Goal: Task Accomplishment & Management: Complete application form

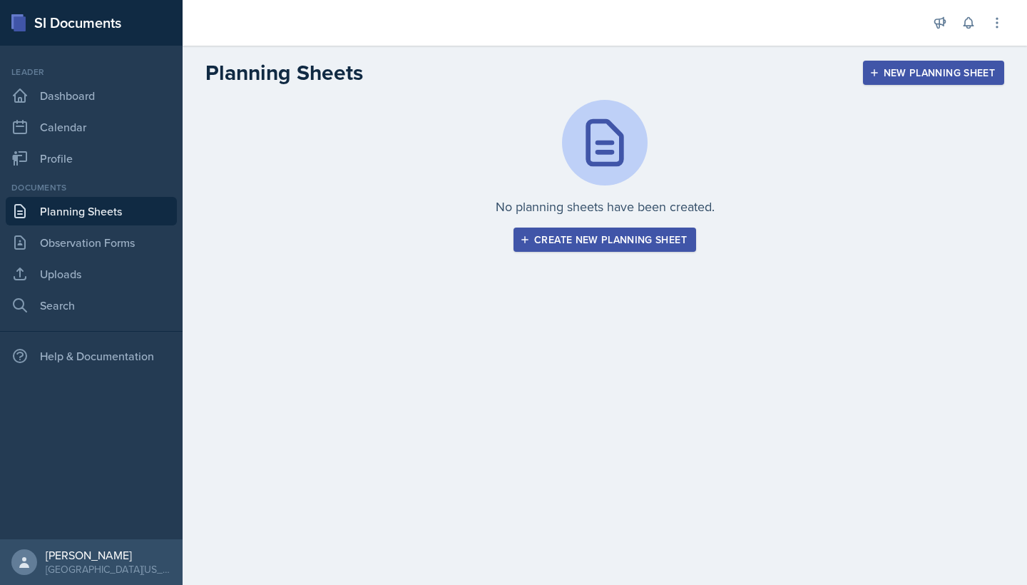
click at [560, 69] on div "New Planning Sheet" at bounding box center [933, 72] width 123 height 11
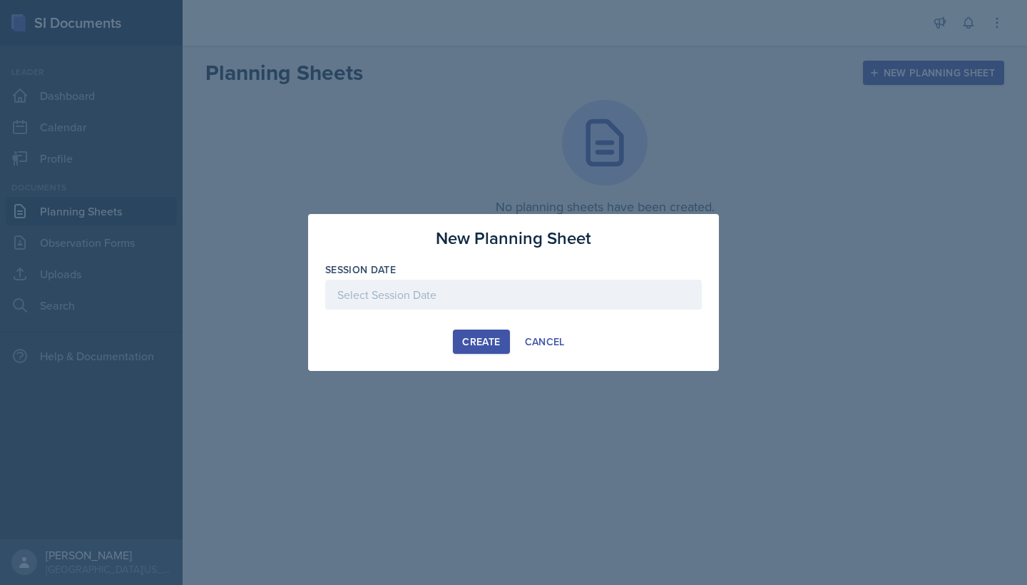
click at [560, 286] on div at bounding box center [513, 295] width 377 height 30
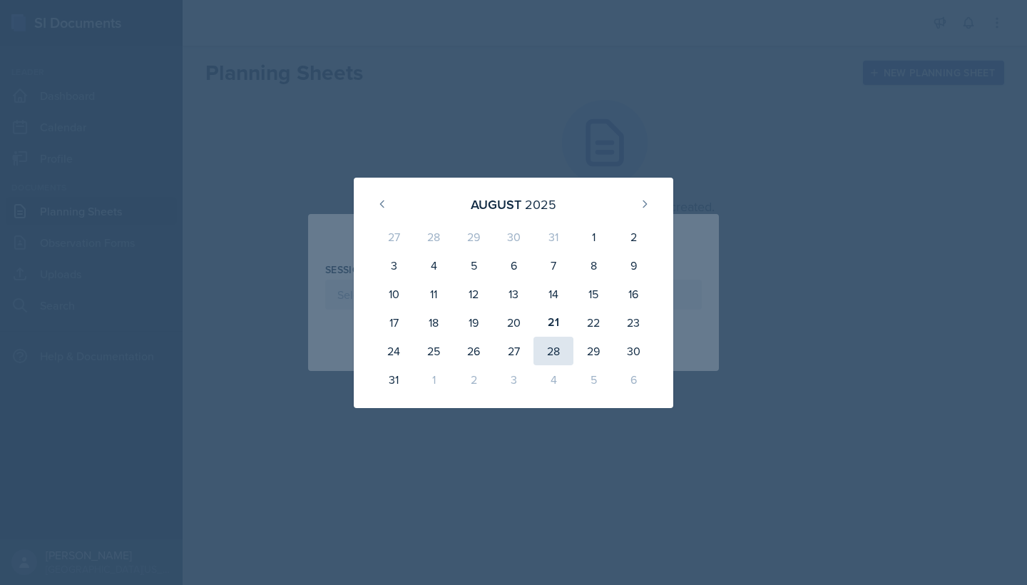
click at [560, 352] on div "28" at bounding box center [554, 351] width 40 height 29
type input "[DATE]"
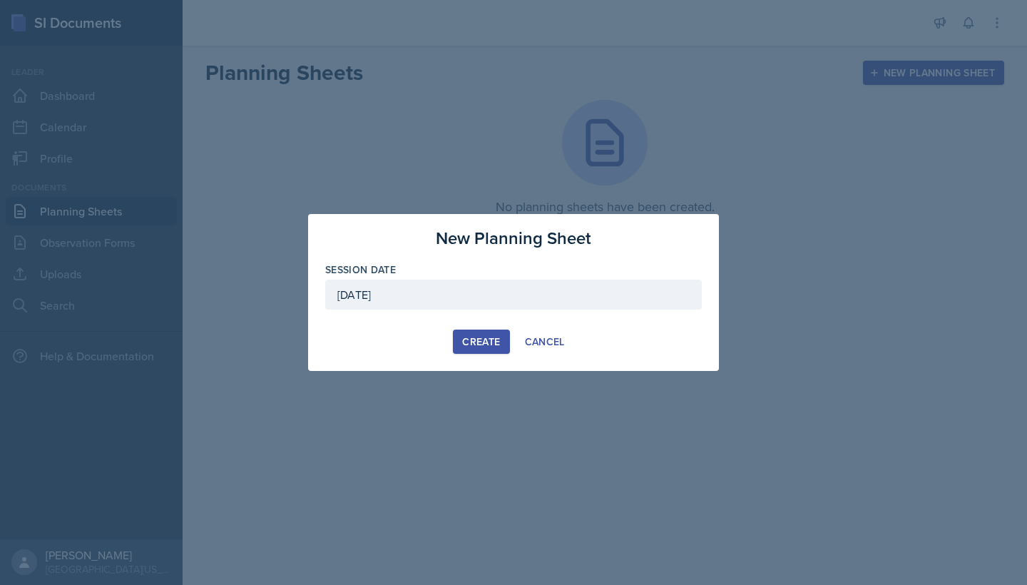
click at [470, 344] on div "Create" at bounding box center [481, 341] width 38 height 11
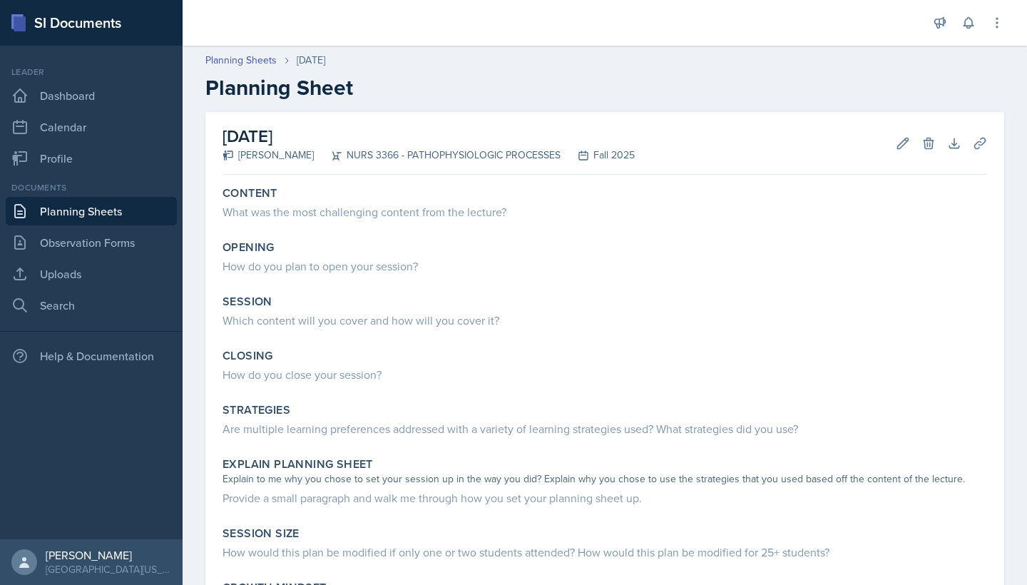
scroll to position [29, 0]
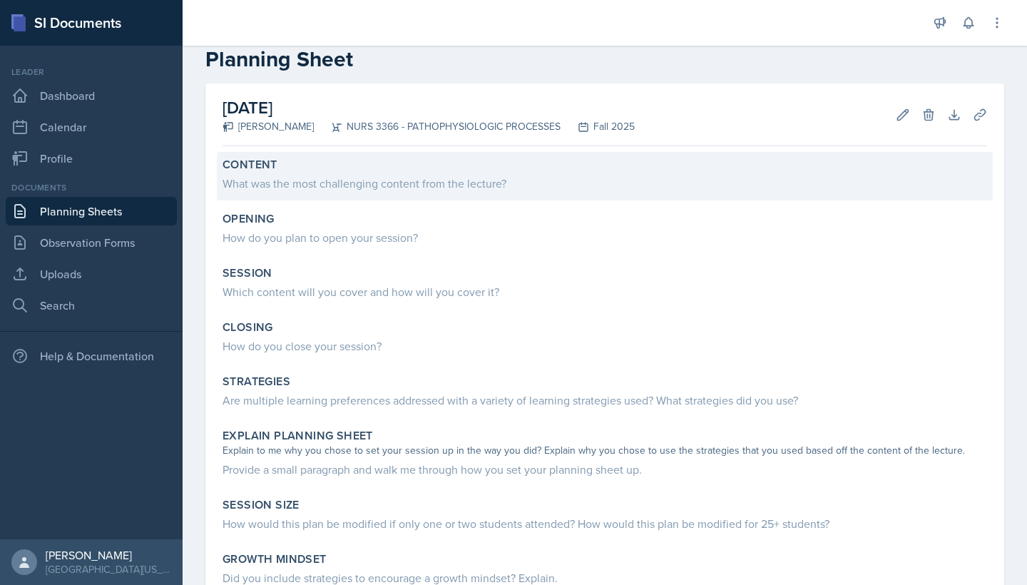
click at [482, 178] on div "What was the most challenging content from the lecture?" at bounding box center [605, 183] width 765 height 17
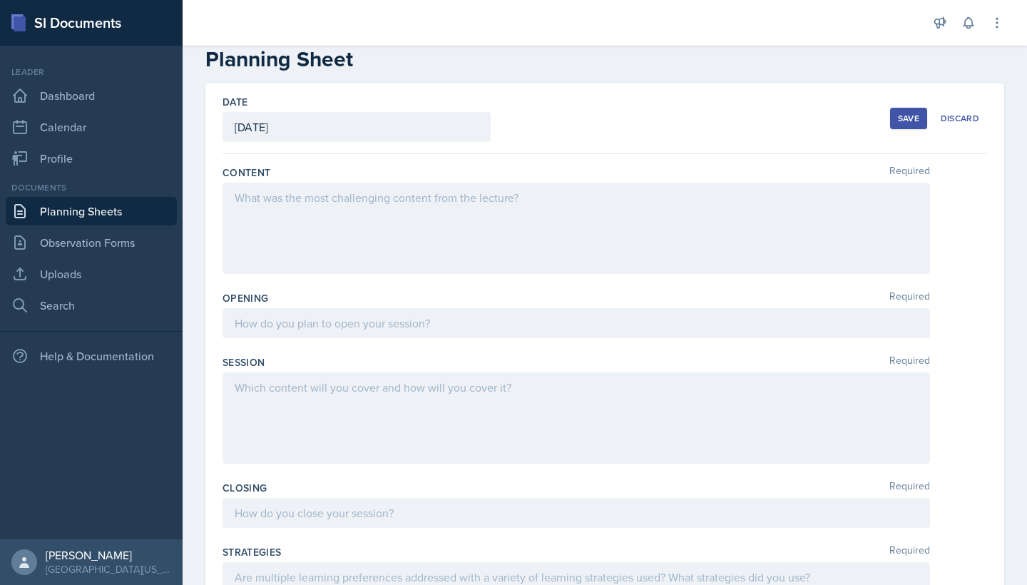
click at [492, 221] on div at bounding box center [577, 228] width 708 height 91
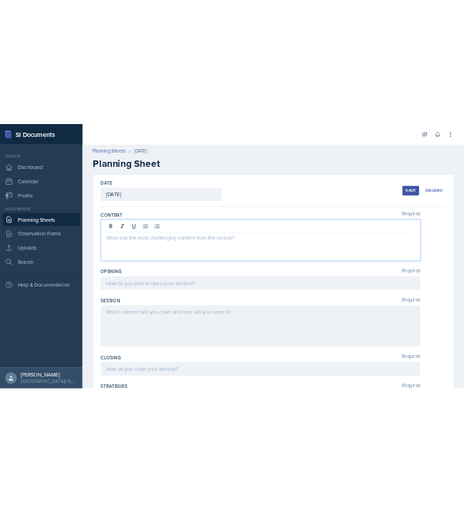
scroll to position [0, 0]
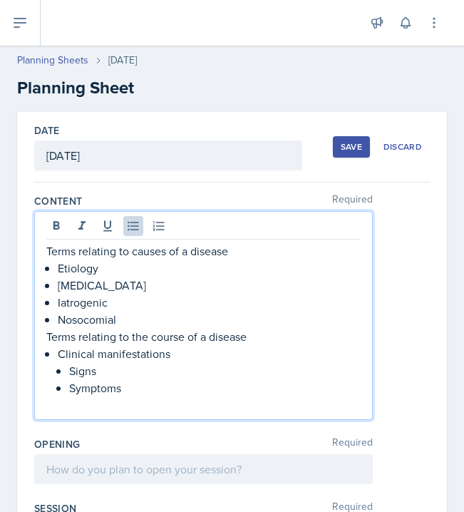
click at [45, 337] on div "Terms relating to causes of a disease Etiology [MEDICAL_DATA] Iatrogenic Nosoco…" at bounding box center [203, 315] width 339 height 209
click at [49, 337] on p "Terms relating to the course of a disease" at bounding box center [203, 336] width 315 height 17
click at [133, 385] on p "Symptoms" at bounding box center [215, 388] width 292 height 17
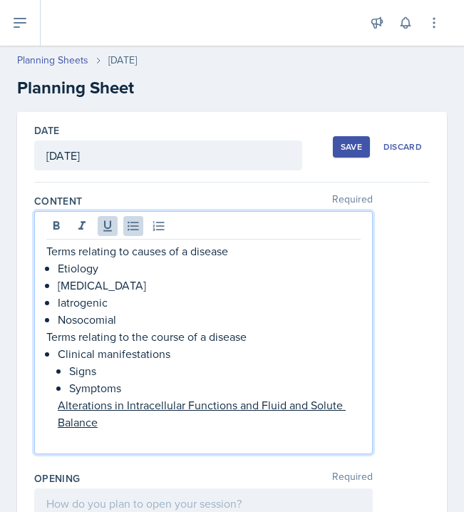
click at [54, 404] on div "Terms relating to causes of a disease Etiology [MEDICAL_DATA] Iatrogenic Nosoco…" at bounding box center [203, 345] width 315 height 205
click at [128, 395] on p "Symptoms" at bounding box center [215, 388] width 292 height 17
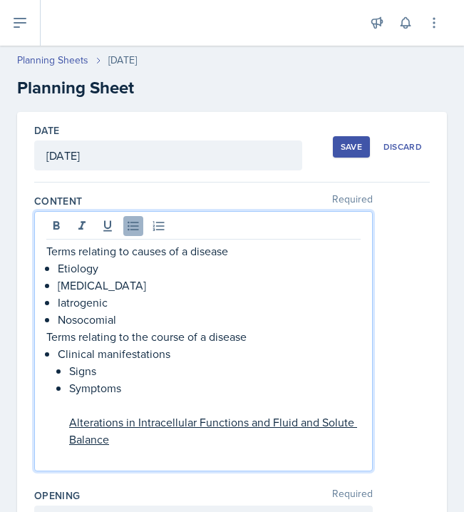
click at [132, 234] on button at bounding box center [133, 226] width 20 height 20
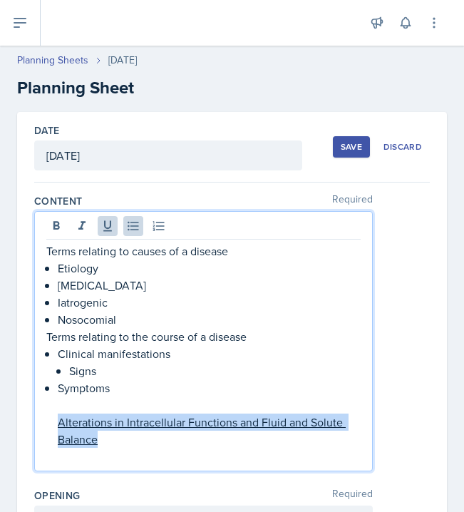
drag, startPoint x: 112, startPoint y: 446, endPoint x: 49, endPoint y: 425, distance: 66.8
click at [49, 425] on div "Terms relating to causes of a disease Etiology [MEDICAL_DATA] Iatrogenic Nosoco…" at bounding box center [203, 354] width 315 height 223
click at [108, 223] on icon at bounding box center [108, 226] width 14 height 14
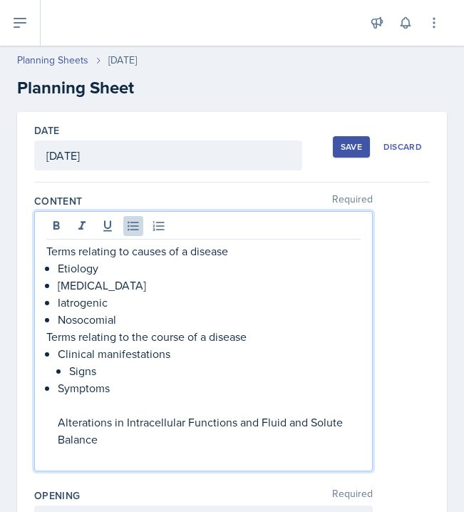
click at [128, 325] on p "Nosocomial" at bounding box center [209, 319] width 303 height 17
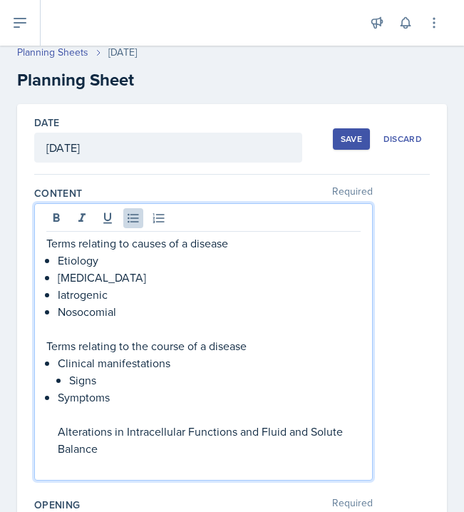
scroll to position [9, 0]
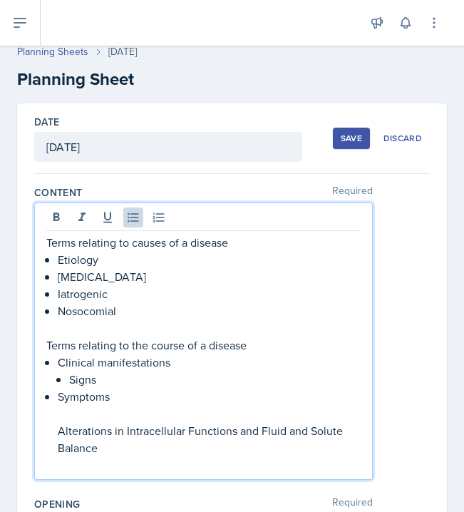
click at [44, 398] on div "Terms relating to causes of a disease Etiology [MEDICAL_DATA] Iatrogenic Nosoco…" at bounding box center [203, 342] width 339 height 278
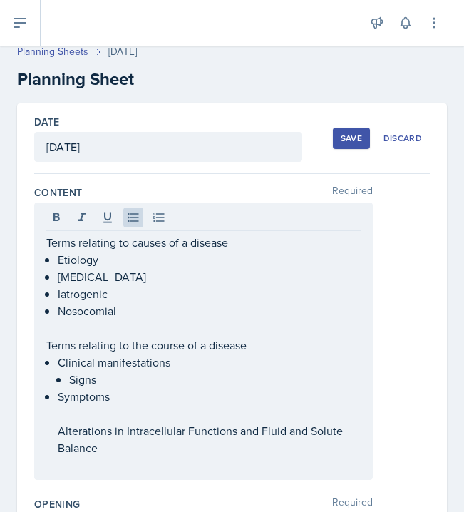
click at [44, 398] on div "Terms relating to causes of a disease Etiology [MEDICAL_DATA] Iatrogenic Nosoco…" at bounding box center [203, 342] width 339 height 278
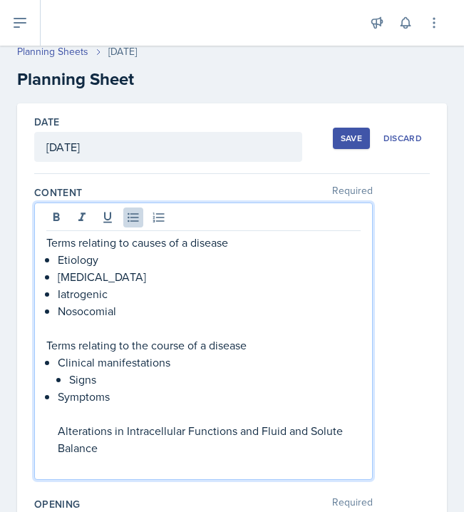
click at [58, 398] on p "Symptoms" at bounding box center [209, 396] width 303 height 17
click at [56, 427] on div "Terms relating to causes of a disease Etiology [MEDICAL_DATA] Iatrogenic Nosoco…" at bounding box center [203, 354] width 315 height 240
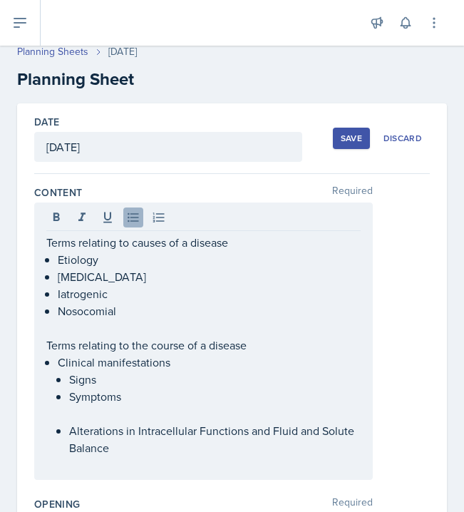
click at [131, 217] on icon at bounding box center [133, 217] width 14 height 14
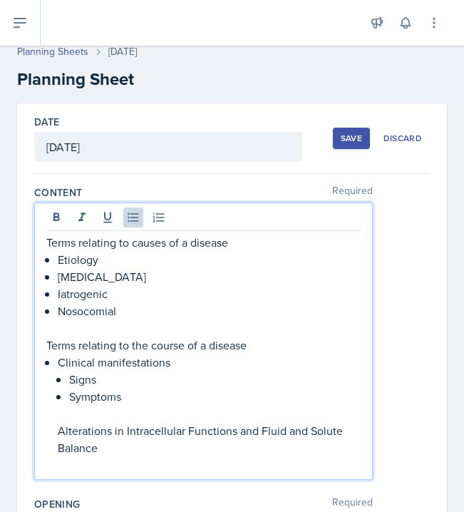
click at [56, 363] on div "Terms relating to causes of a disease Etiology [MEDICAL_DATA] Iatrogenic Nosoco…" at bounding box center [203, 354] width 315 height 240
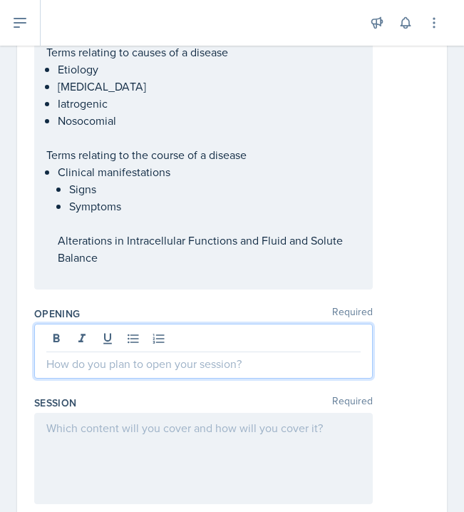
scroll to position [179, 0]
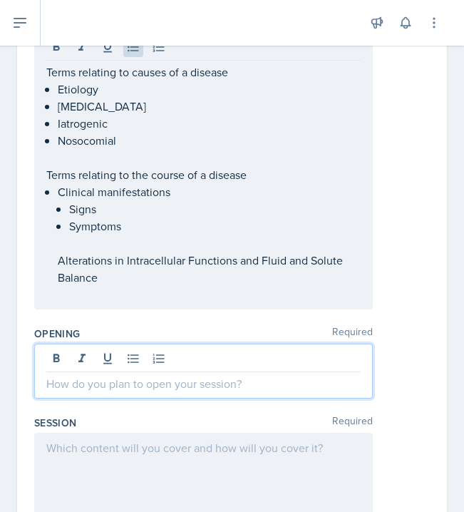
click at [121, 188] on p "Clinical manifestations" at bounding box center [209, 191] width 303 height 17
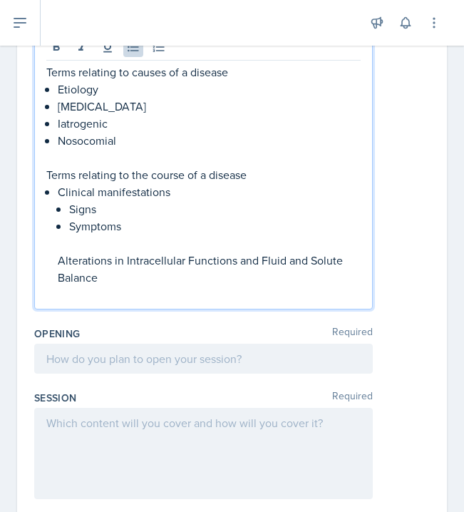
click at [56, 190] on div "Terms relating to causes of a disease Etiology [MEDICAL_DATA] Iatrogenic Nosoco…" at bounding box center [203, 183] width 315 height 240
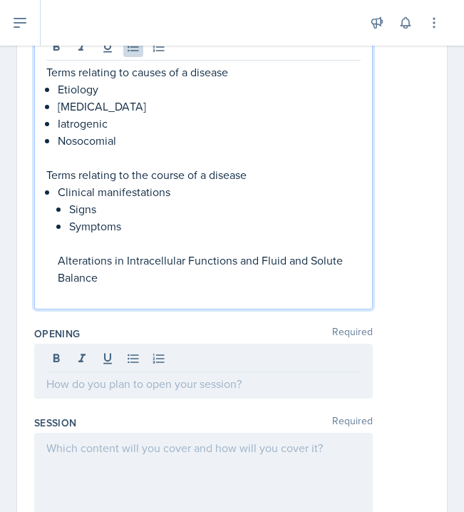
click at [60, 192] on p "Clinical manifestations" at bounding box center [209, 191] width 303 height 17
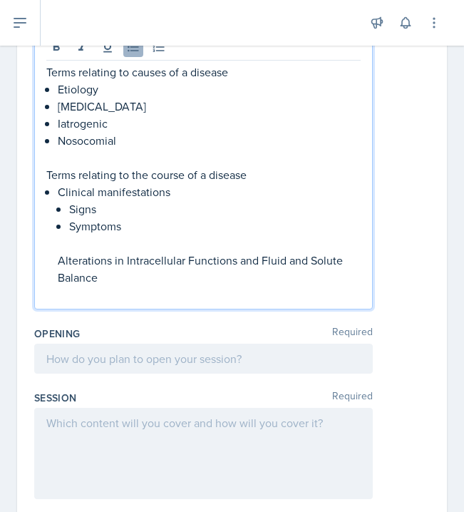
click at [130, 48] on icon at bounding box center [133, 47] width 14 height 14
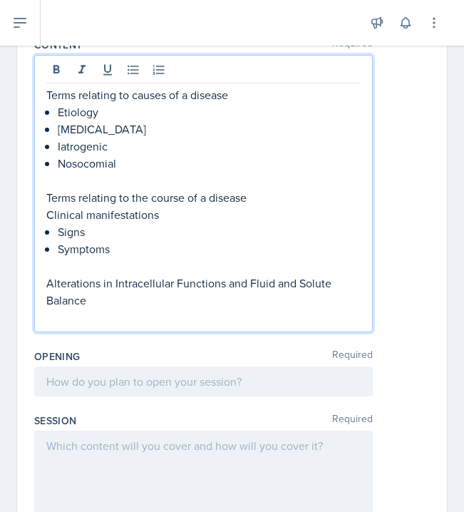
scroll to position [128, 0]
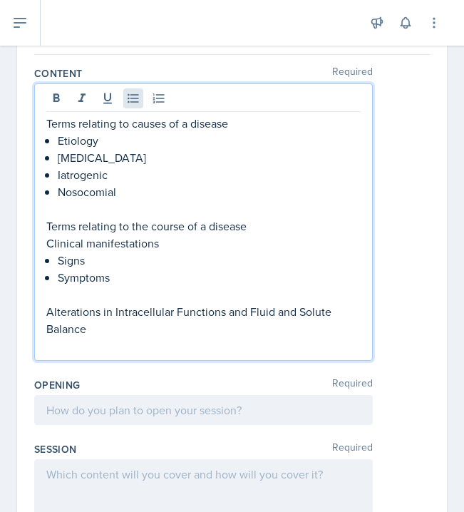
click at [141, 95] on button at bounding box center [133, 98] width 20 height 20
click at [56, 257] on div "Terms relating to causes of a disease Etiology [MEDICAL_DATA] Iatrogenic Nosoco…" at bounding box center [203, 235] width 315 height 240
click at [137, 86] on div "Terms relating to causes of a disease Etiology [MEDICAL_DATA] Iatrogenic Nosoco…" at bounding box center [203, 222] width 339 height 278
click at [136, 98] on icon at bounding box center [133, 98] width 14 height 14
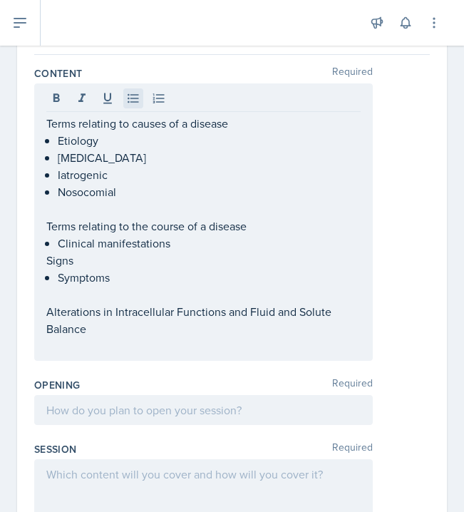
click at [135, 99] on icon at bounding box center [133, 98] width 14 height 14
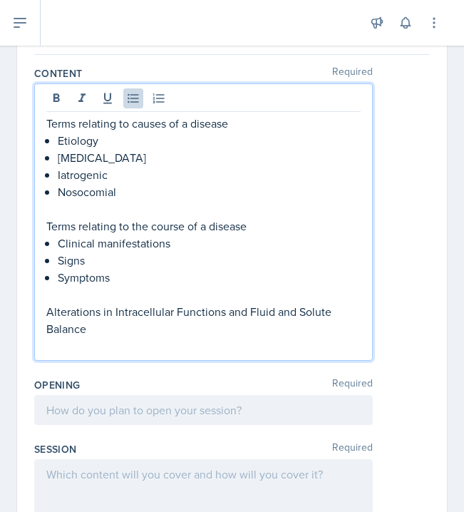
click at [96, 328] on p "Alterations in Intracellular Functions and Fluid and Solute Balance" at bounding box center [203, 320] width 315 height 34
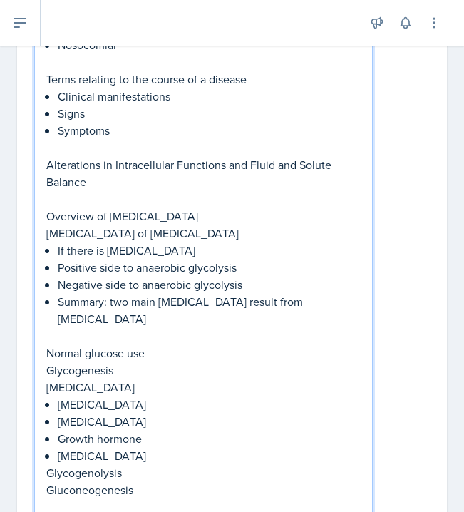
scroll to position [280, 0]
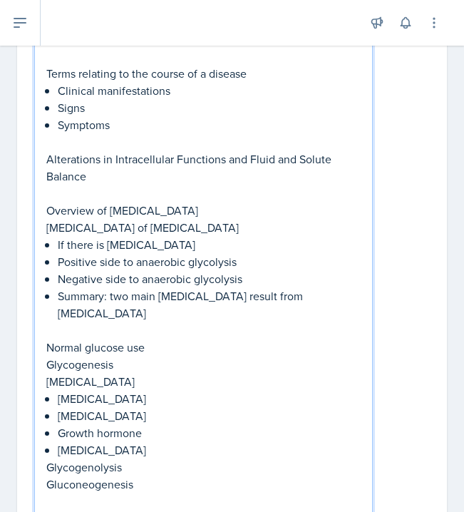
click at [46, 356] on p "Glycogenesis" at bounding box center [203, 364] width 315 height 17
click at [46, 365] on div "Terms relating to causes of a disease Etiology [MEDICAL_DATA] Iatrogenic Nosoco…" at bounding box center [203, 224] width 339 height 586
click at [46, 373] on p "[MEDICAL_DATA]" at bounding box center [203, 381] width 315 height 17
click at [56, 385] on div "Terms relating to causes of a disease Etiology [MEDICAL_DATA] Iatrogenic Nosoco…" at bounding box center [203, 236] width 315 height 548
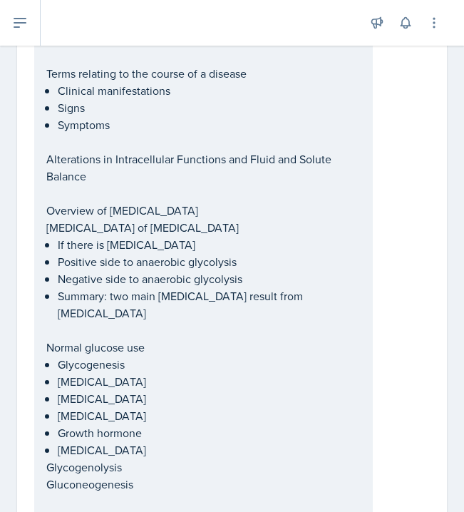
scroll to position [575, 0]
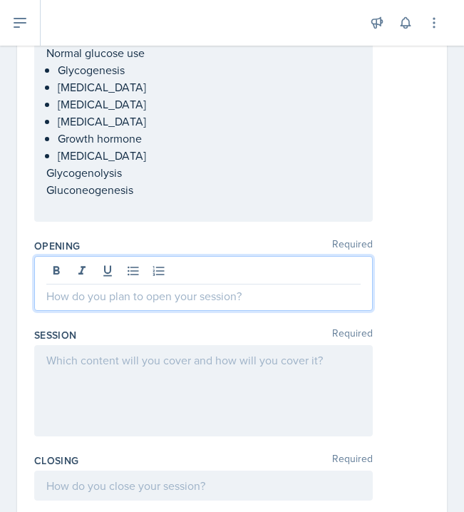
click at [133, 113] on p "[MEDICAL_DATA]" at bounding box center [209, 121] width 303 height 17
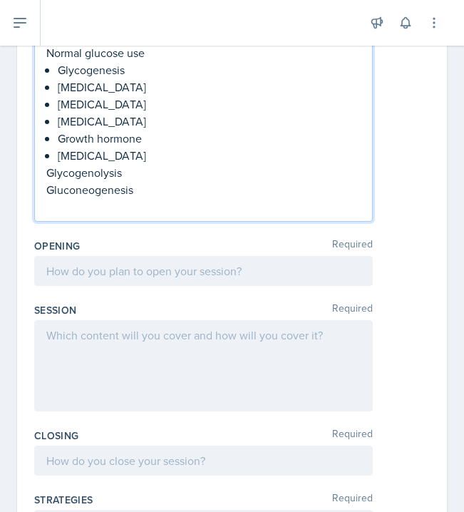
click at [59, 96] on p "[MEDICAL_DATA]" at bounding box center [209, 104] width 303 height 17
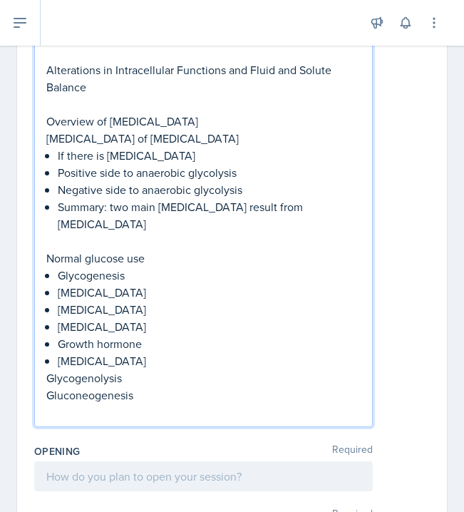
scroll to position [397, 0]
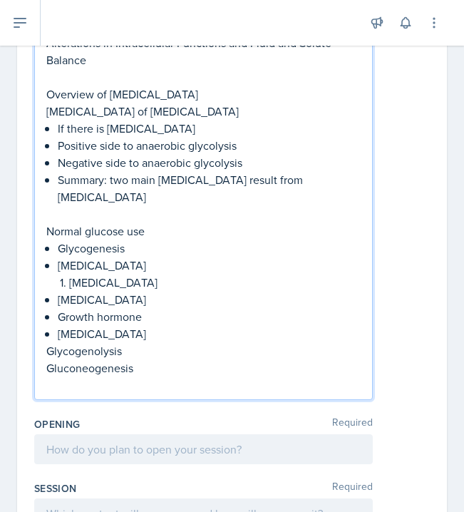
click at [54, 286] on div "Terms relating to causes of a disease Etiology [MEDICAL_DATA] Iatrogenic Nosoco…" at bounding box center [203, 120] width 315 height 548
click at [57, 306] on div "Terms relating to causes of a disease Etiology [MEDICAL_DATA] Iatrogenic Nosoco…" at bounding box center [203, 120] width 315 height 548
click at [56, 317] on div "Terms relating to causes of a disease Etiology [MEDICAL_DATA] Iatrogenic Nosoco…" at bounding box center [203, 120] width 315 height 548
click at [49, 342] on p "Glycogenolysis" at bounding box center [203, 350] width 315 height 17
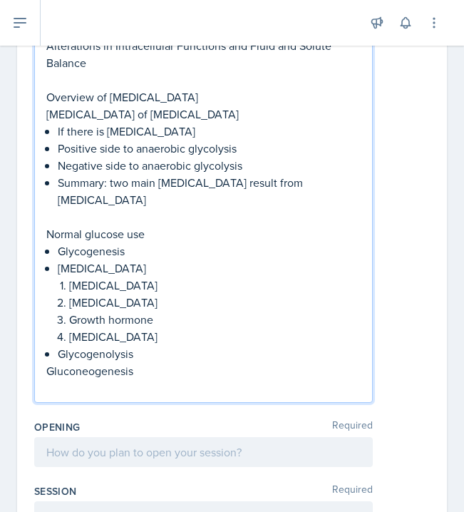
click at [49, 362] on p "Gluconeogenesis" at bounding box center [203, 370] width 315 height 17
click at [98, 345] on p "Glycogenolysis" at bounding box center [209, 353] width 303 height 17
click at [207, 362] on p "Gluconeogenesis" at bounding box center [209, 370] width 303 height 17
click at [200, 380] on p at bounding box center [203, 388] width 315 height 17
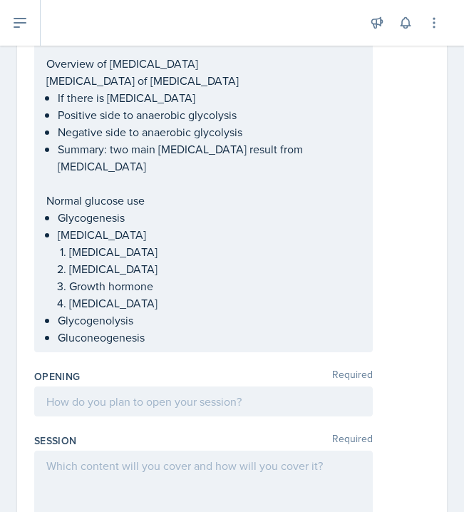
scroll to position [432, 0]
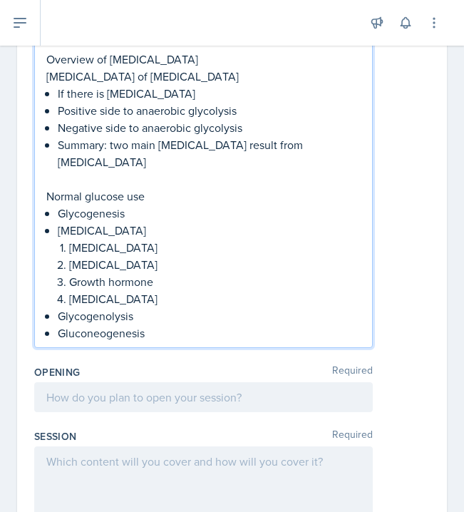
click at [194, 384] on div at bounding box center [203, 397] width 339 height 30
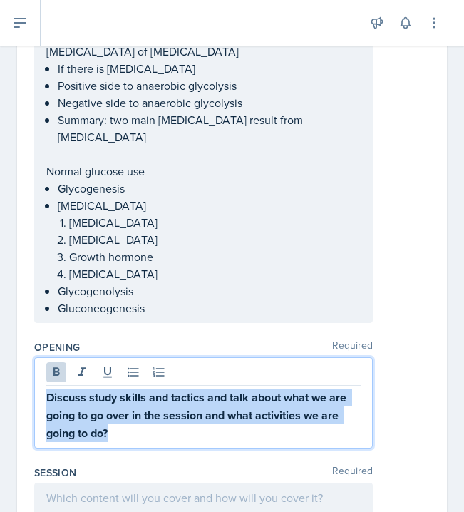
drag, startPoint x: 136, startPoint y: 407, endPoint x: 30, endPoint y: 383, distance: 108.3
click at [30, 382] on div "Date [DATE] [DATE] 27 28 29 30 31 1 2 3 4 5 6 7 8 9 10 11 12 13 14 15 16 17 18 …" at bounding box center [232, 385] width 430 height 1411
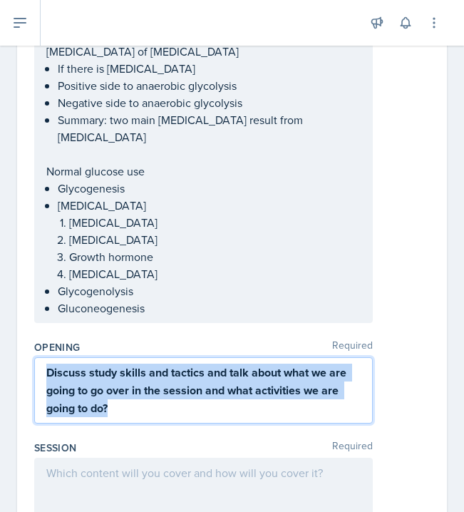
click at [111, 391] on p "Discuss study skills and tactics and talk about what we are going to go over in…" at bounding box center [203, 391] width 315 height 54
drag, startPoint x: 111, startPoint y: 391, endPoint x: 39, endPoint y: 352, distance: 82.7
click at [39, 357] on div "Discuss study skills and tactics and talk about what we are going to go over in…" at bounding box center [203, 390] width 339 height 66
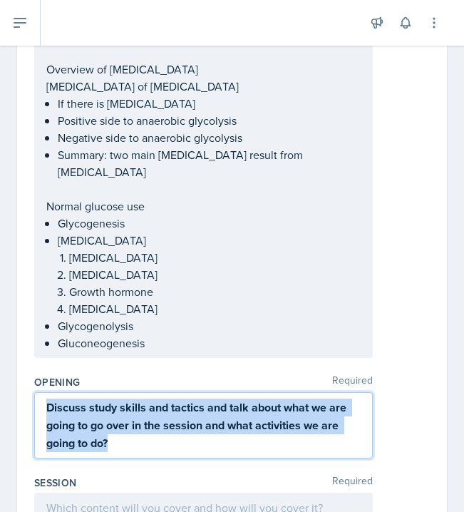
scroll to position [392, 0]
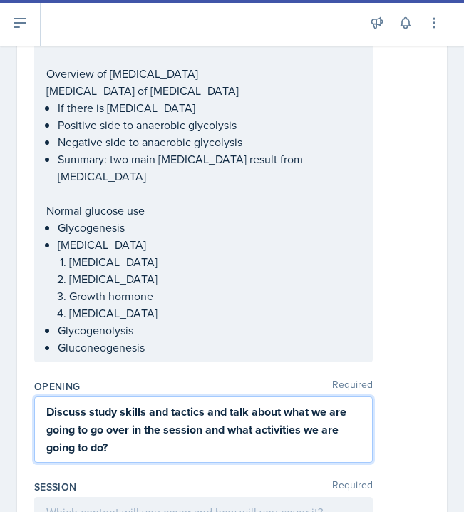
click at [121, 435] on p "Discuss study skills and tactics and talk about what we are going to go over in…" at bounding box center [203, 430] width 315 height 54
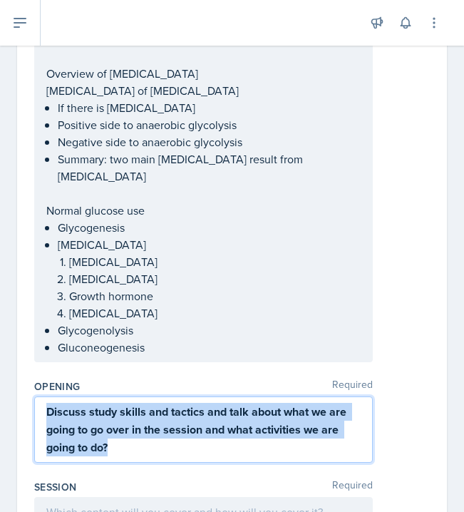
drag, startPoint x: 128, startPoint y: 429, endPoint x: 7, endPoint y: 382, distance: 130.1
click at [6, 382] on div "Date [DATE] [DATE] 27 28 29 30 31 1 2 3 4 5 6 7 8 9 10 11 12 13 14 15 16 17 18 …" at bounding box center [232, 430] width 464 height 1420
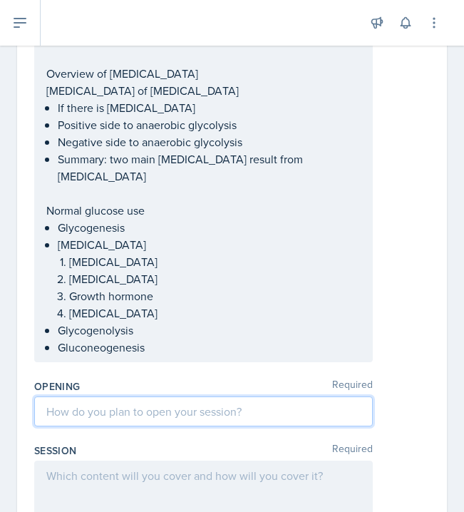
paste div
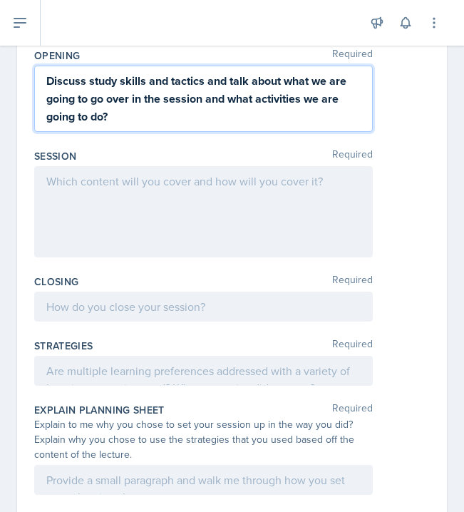
scroll to position [687, 0]
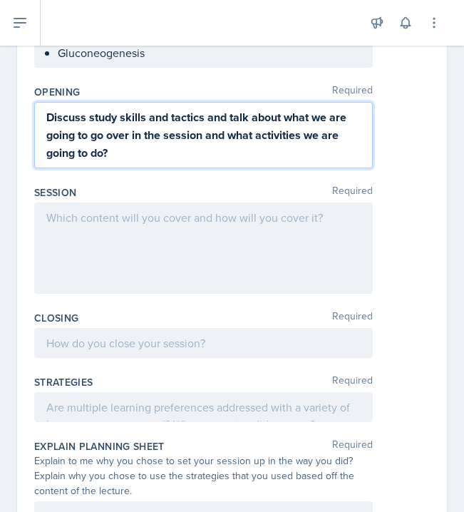
click at [203, 216] on div at bounding box center [203, 248] width 339 height 91
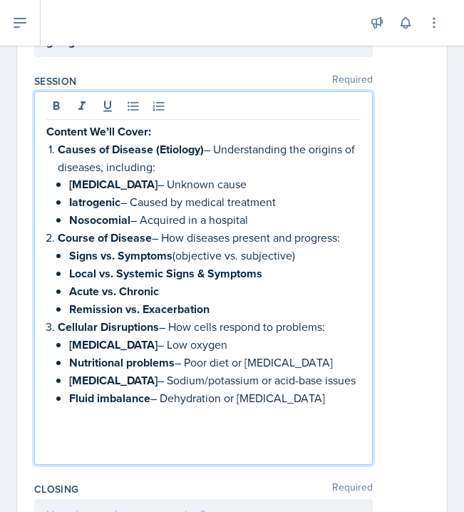
scroll to position [1077, 0]
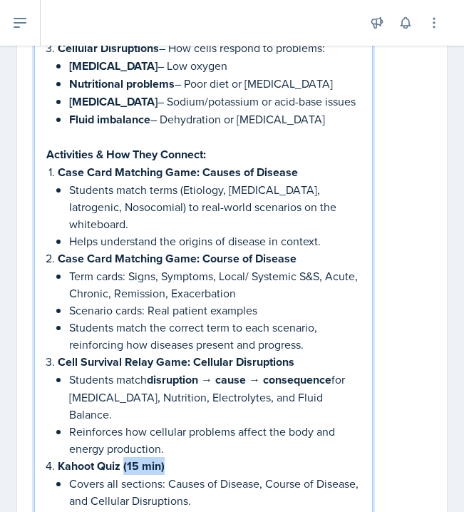
drag, startPoint x: 166, startPoint y: 433, endPoint x: 126, endPoint y: 433, distance: 40.7
click at [126, 457] on p "Kahoot Quiz (15 min)" at bounding box center [209, 466] width 303 height 18
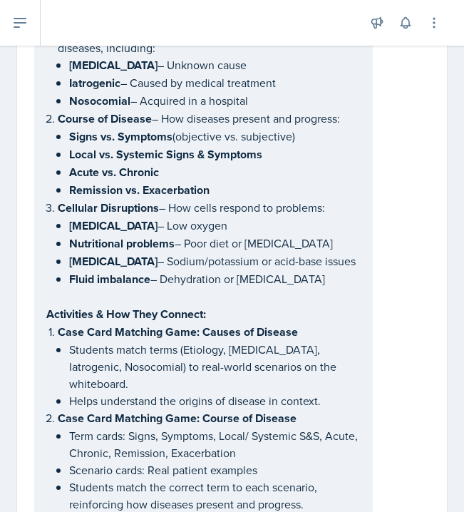
scroll to position [920, 0]
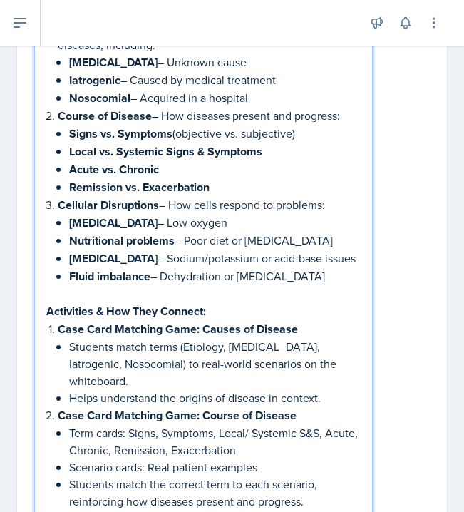
click at [307, 329] on p "Case Card Matching Game: Causes of Disease" at bounding box center [209, 329] width 303 height 18
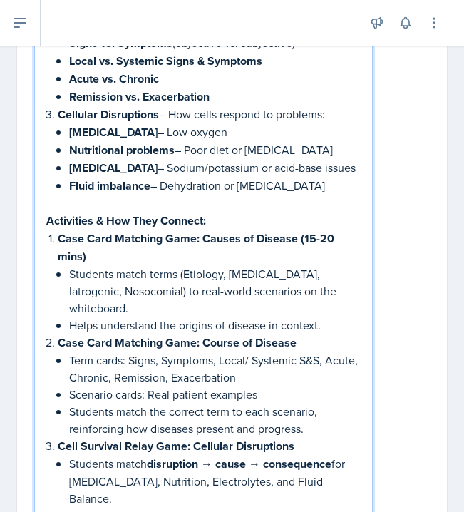
scroll to position [1019, 0]
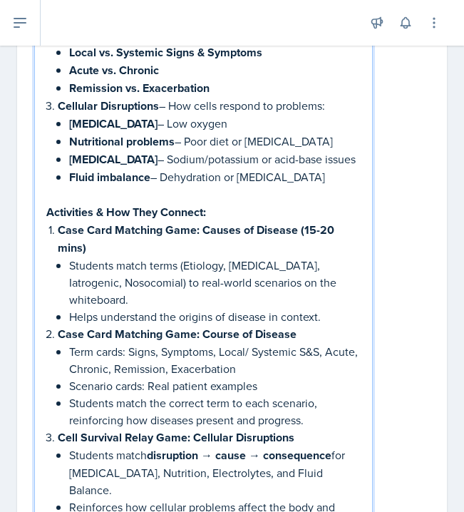
click at [312, 325] on p "Case Card Matching Game: Course of Disease" at bounding box center [209, 334] width 303 height 18
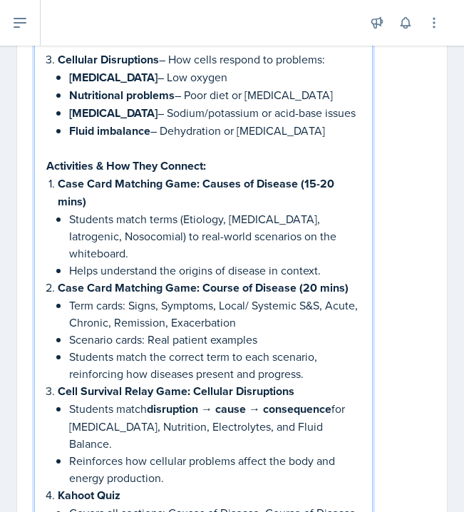
click at [302, 382] on p "Cell Survival Relay Game: Cellular Disruptions" at bounding box center [209, 391] width 303 height 18
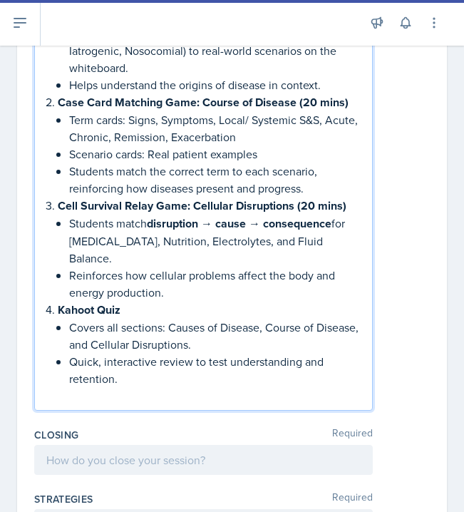
scroll to position [1274, 0]
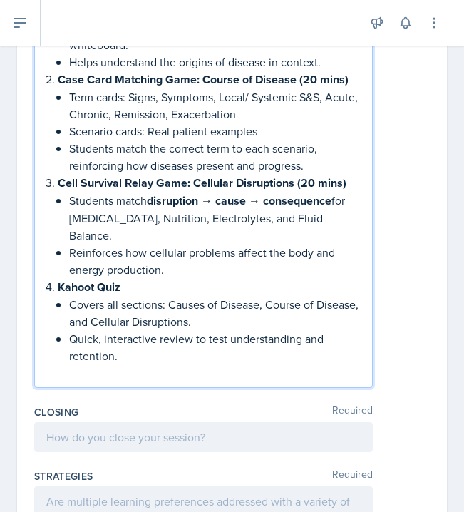
click at [211, 278] on p "Kahoot Quiz" at bounding box center [209, 287] width 303 height 18
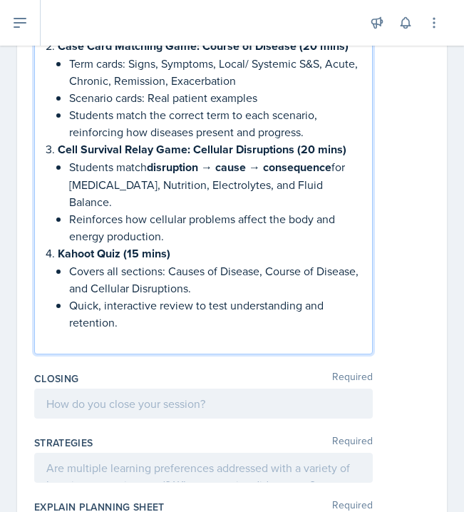
scroll to position [1308, 0]
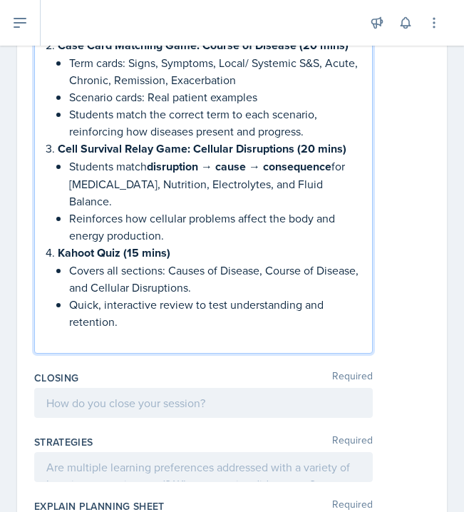
click at [220, 388] on div at bounding box center [203, 403] width 339 height 30
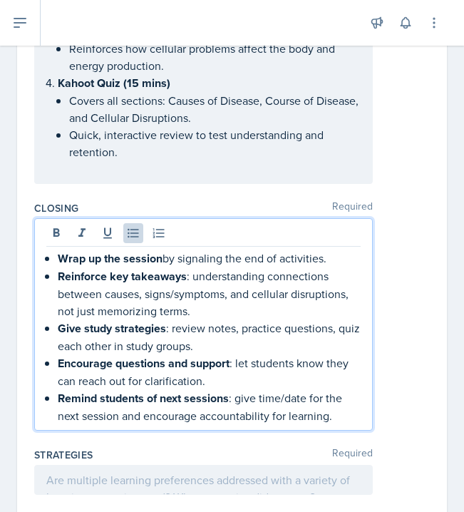
scroll to position [1454, 0]
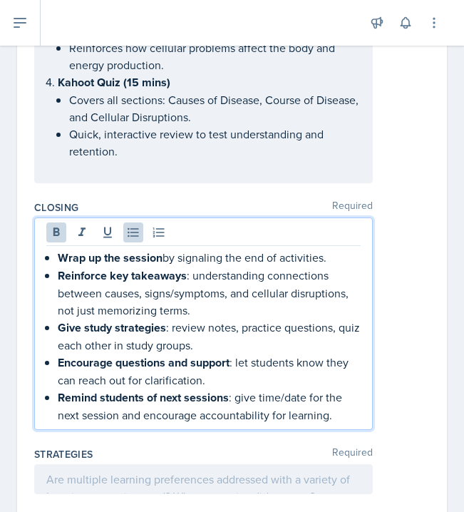
click at [60, 250] on strong "Wrap up the session" at bounding box center [110, 258] width 105 height 16
click at [58, 268] on strong "Reinforce key takeaways" at bounding box center [122, 276] width 129 height 16
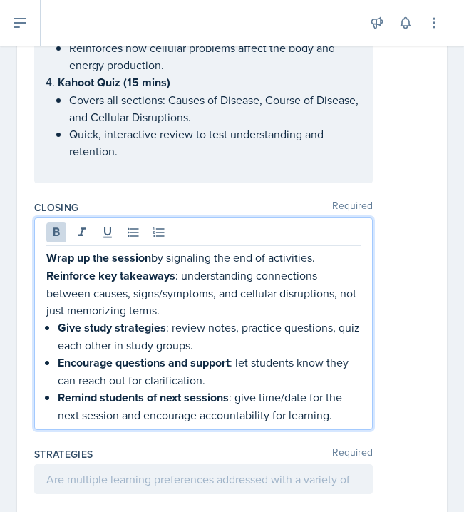
click at [58, 320] on strong "Give study strategies" at bounding box center [112, 328] width 108 height 16
click at [55, 330] on div "Wrap up the session by signaling the end of activities. Reinforce key takeaways…" at bounding box center [203, 336] width 315 height 175
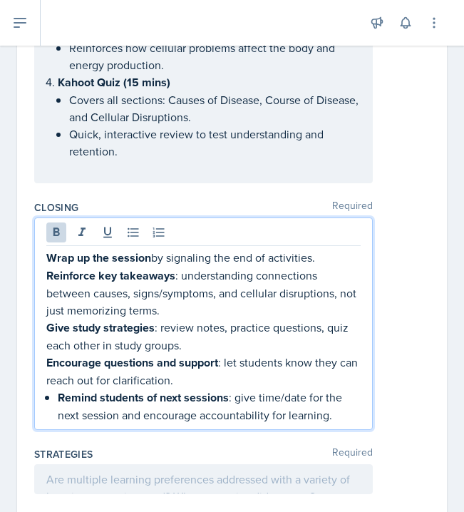
click at [60, 390] on strong "Remind students of next sessions" at bounding box center [143, 398] width 171 height 16
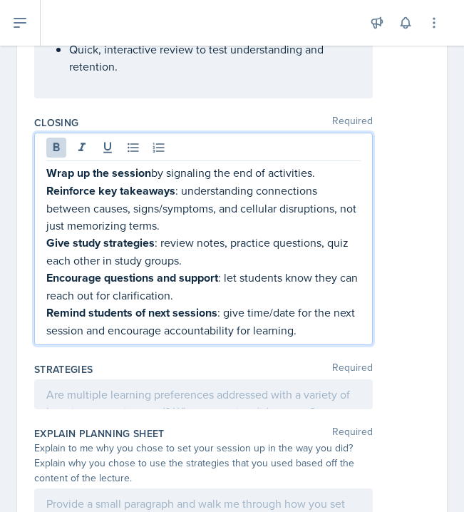
scroll to position [1544, 0]
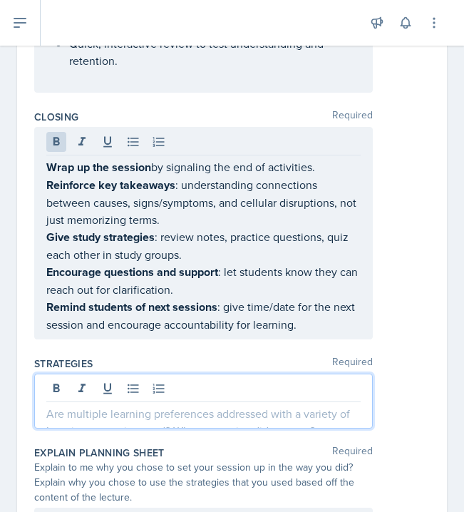
click at [92, 374] on div at bounding box center [203, 401] width 339 height 55
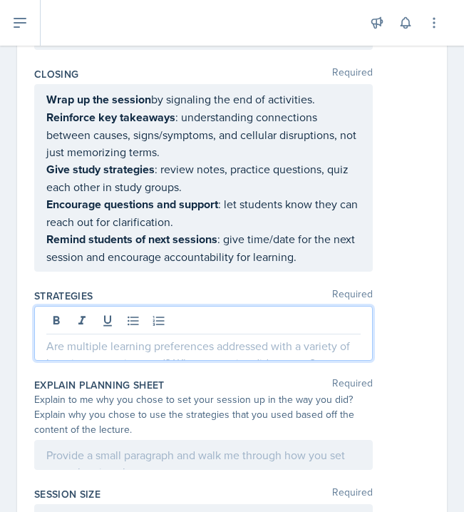
scroll to position [1603, 0]
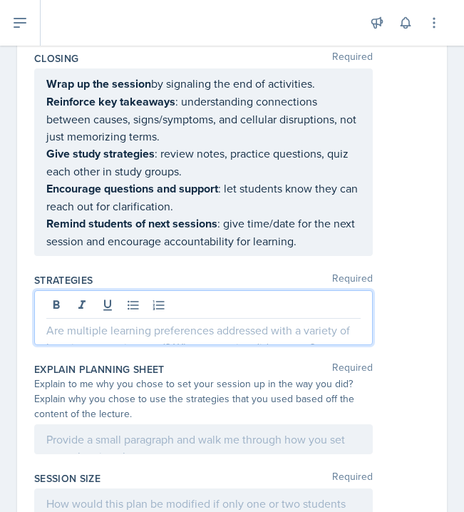
click at [154, 322] on p at bounding box center [203, 330] width 315 height 17
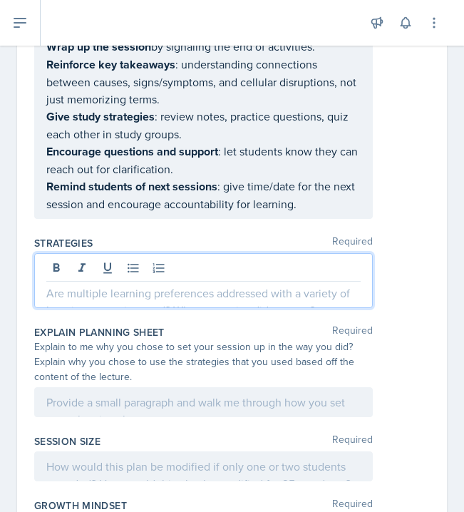
scroll to position [1641, 0]
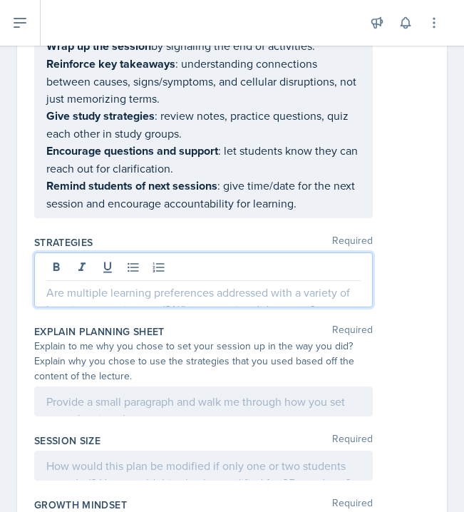
click at [202, 339] on div "Explain to me why you chose to set your session up in the way you did? Explain …" at bounding box center [203, 361] width 339 height 45
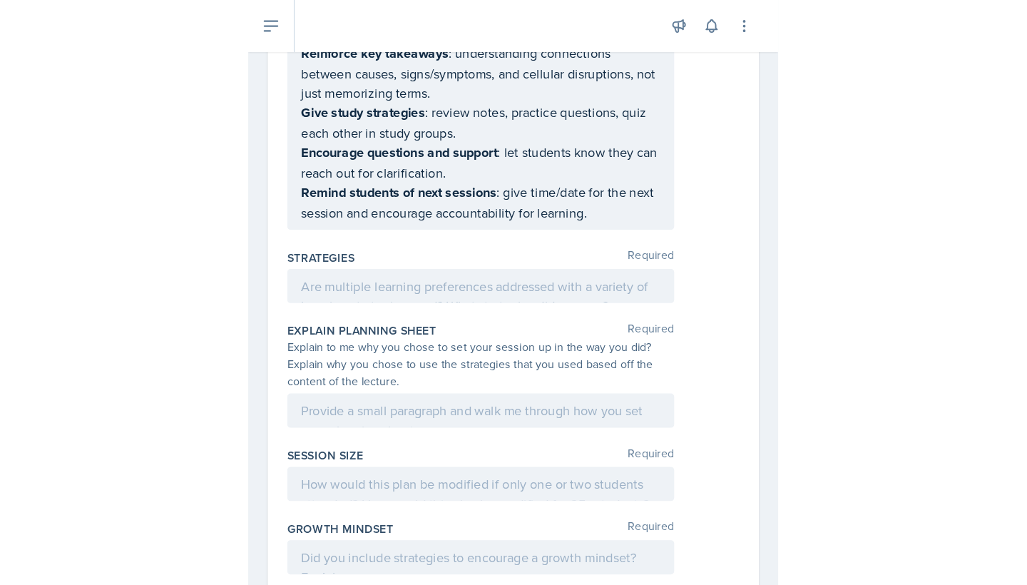
scroll to position [1658, 0]
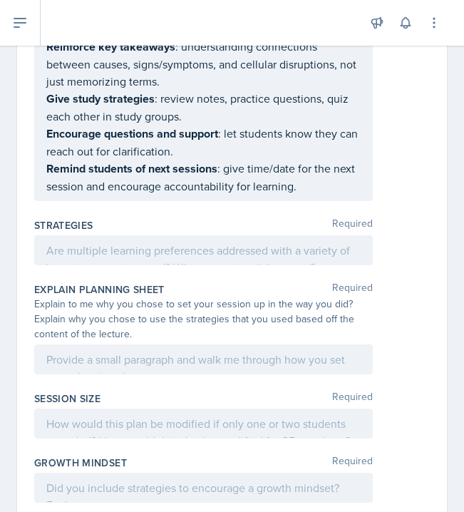
click at [73, 218] on label "Strategies" at bounding box center [63, 225] width 59 height 14
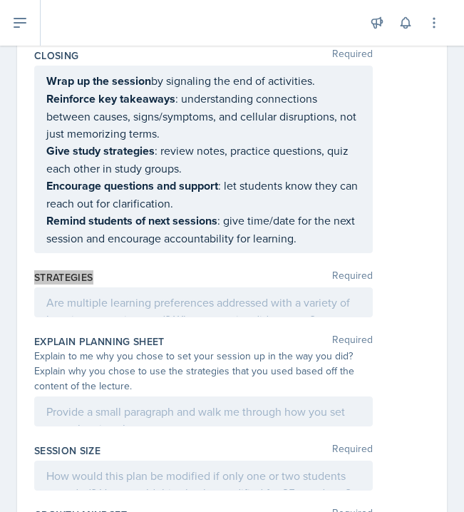
scroll to position [1607, 0]
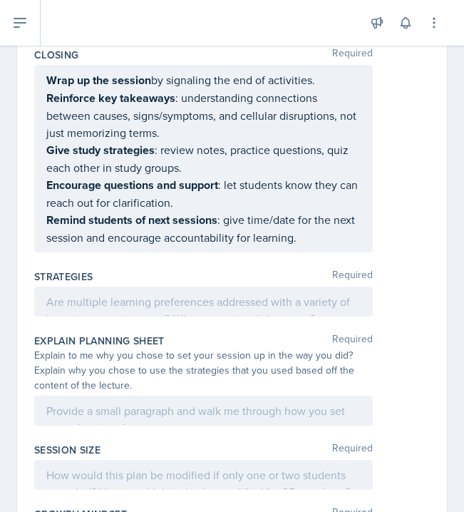
click at [86, 287] on div at bounding box center [203, 302] width 339 height 30
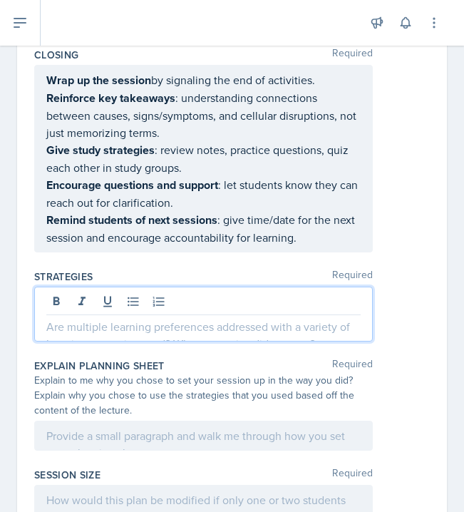
paste div
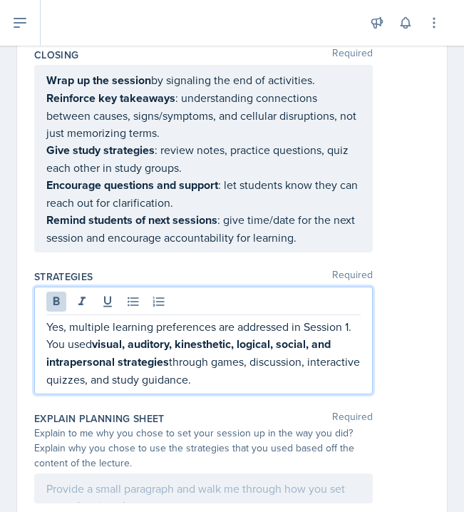
drag, startPoint x: 170, startPoint y: 329, endPoint x: 95, endPoint y: 312, distance: 76.8
click at [95, 318] on p "Yes, multiple learning preferences are addressed in Session 1. You used visual,…" at bounding box center [203, 353] width 315 height 70
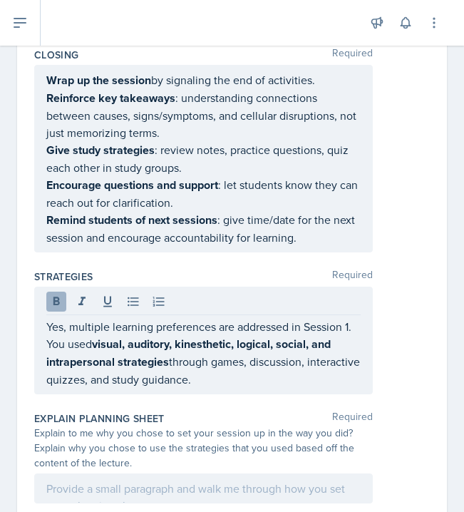
click at [56, 295] on icon at bounding box center [56, 302] width 14 height 14
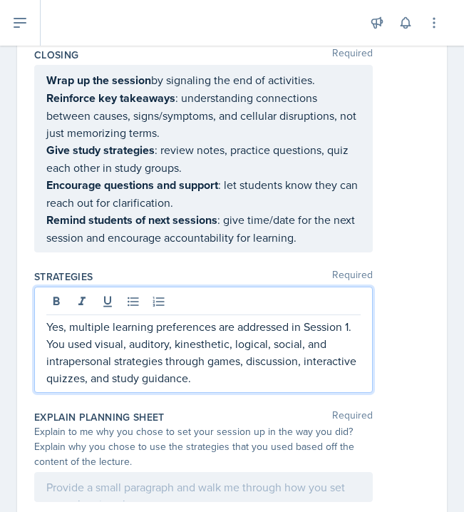
click at [239, 352] on p "Yes, multiple learning preferences are addressed in Session 1. You used visual,…" at bounding box center [203, 352] width 315 height 68
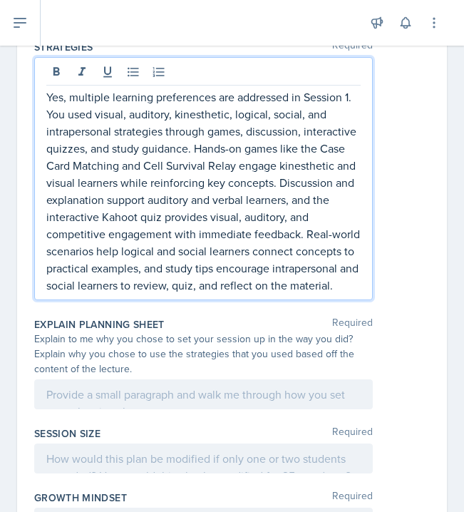
scroll to position [1843, 0]
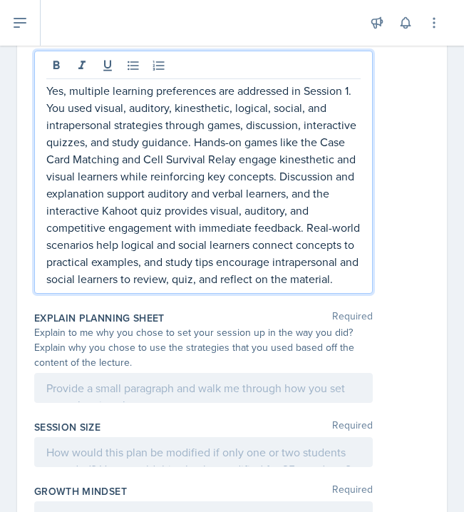
click at [133, 325] on div "Explain to me why you chose to set your session up in the way you did? Explain …" at bounding box center [203, 347] width 339 height 45
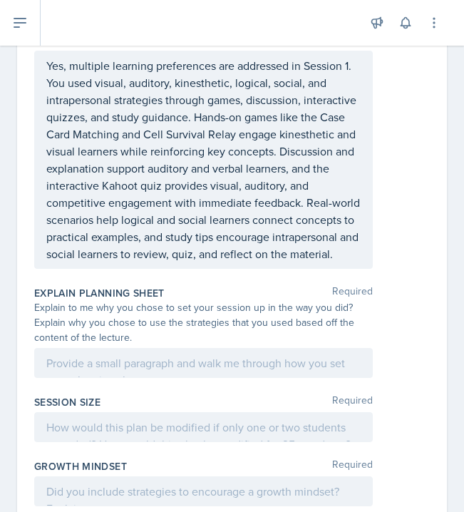
click at [140, 301] on div "Explain to me why you chose to set your session up in the way you did? Explain …" at bounding box center [203, 322] width 339 height 45
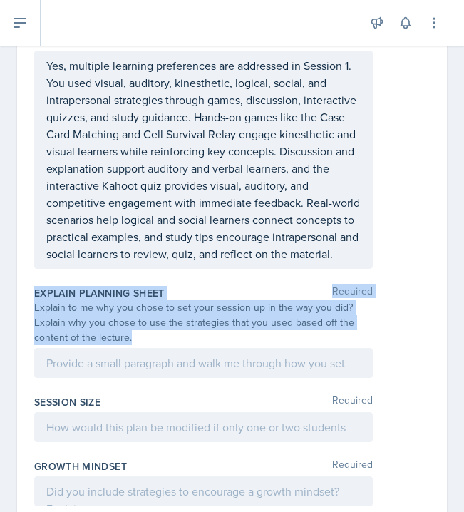
drag, startPoint x: 131, startPoint y: 302, endPoint x: 29, endPoint y: 260, distance: 111.0
copy div "Explain Planning Sheet Required Explain to me why you chose to set your session…"
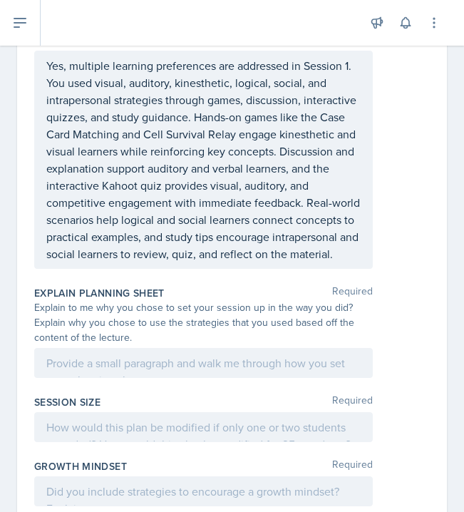
click at [103, 348] on div at bounding box center [203, 363] width 339 height 30
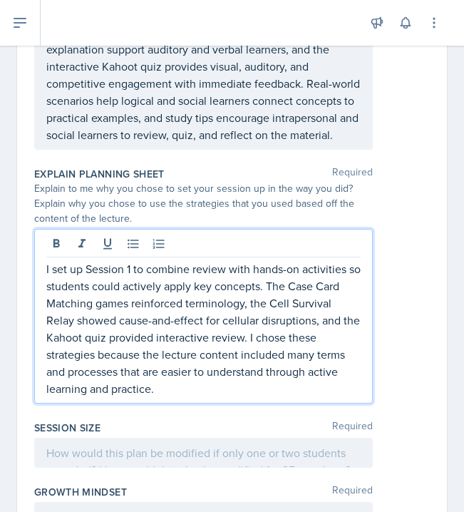
scroll to position [1965, 0]
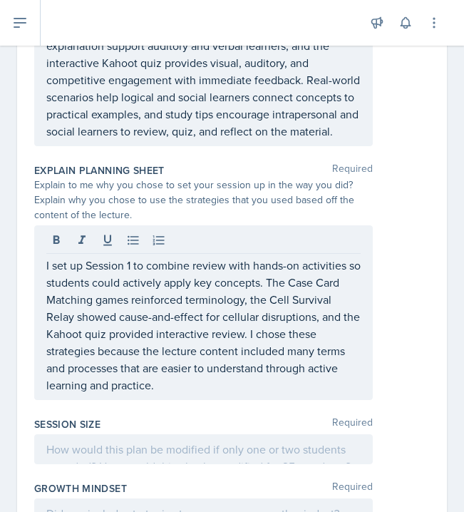
click at [151, 412] on div "Session Size Required" at bounding box center [232, 444] width 396 height 64
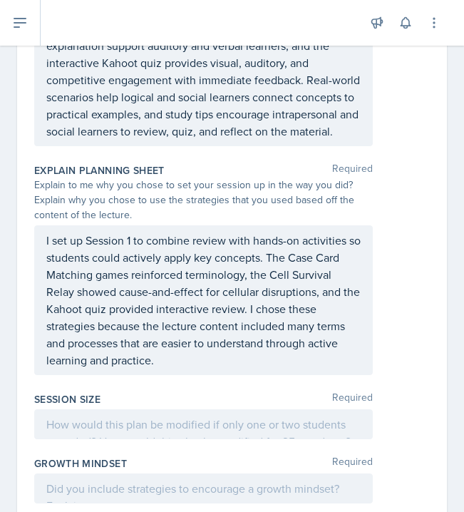
click at [133, 225] on div "I set up Session 1 to combine review with hands-on activities so students could…" at bounding box center [203, 300] width 339 height 150
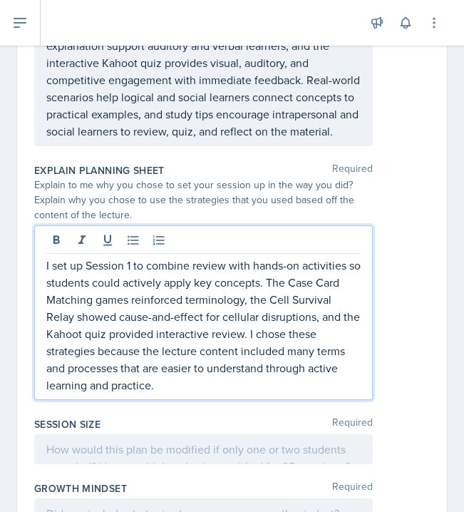
click at [121, 412] on div "Session Size Required" at bounding box center [232, 444] width 396 height 64
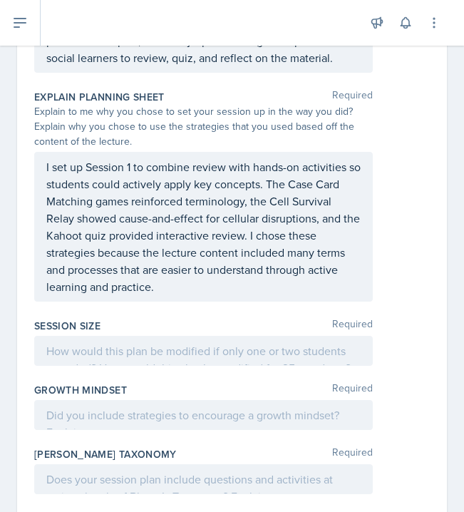
scroll to position [2052, 0]
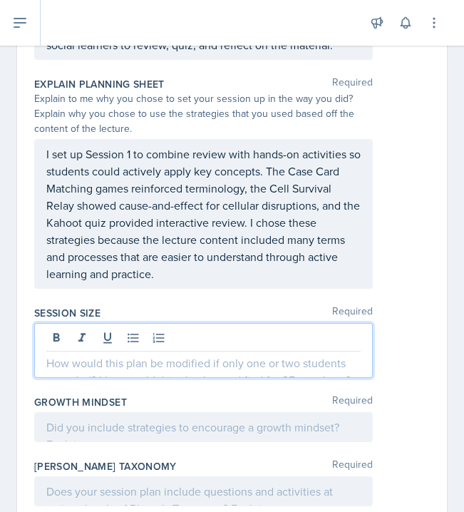
click at [109, 323] on div at bounding box center [203, 350] width 339 height 55
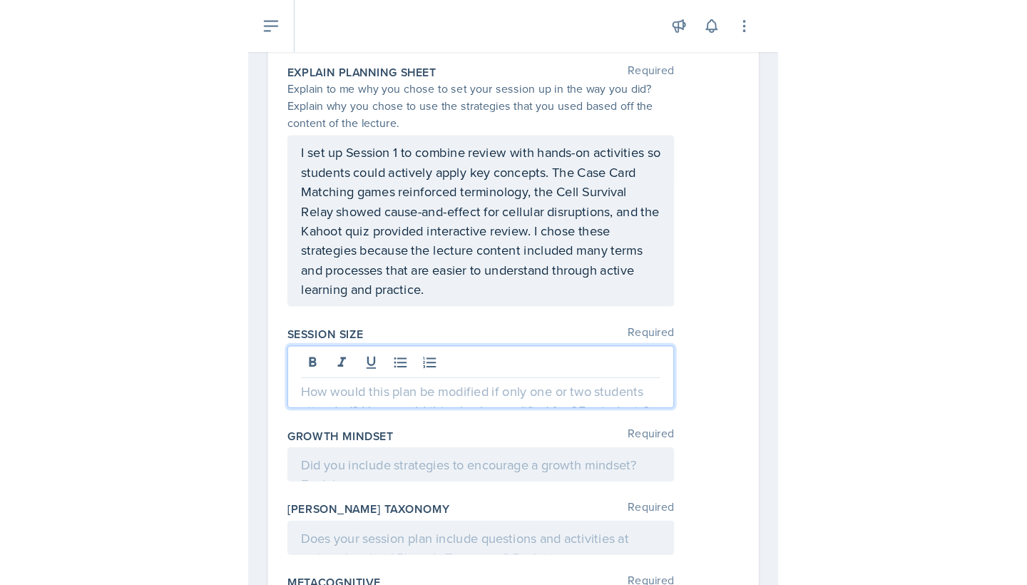
scroll to position [2075, 0]
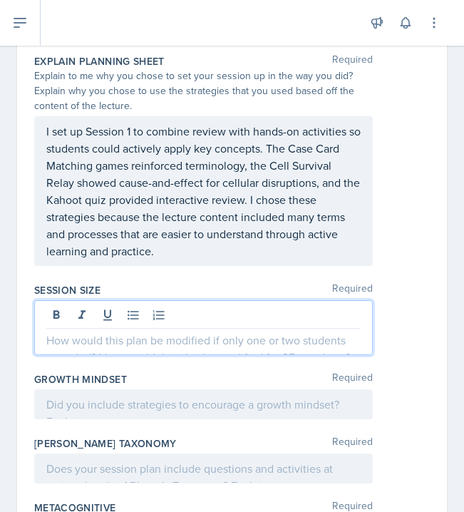
click at [162, 329] on div "Session Size Required" at bounding box center [232, 322] width 396 height 89
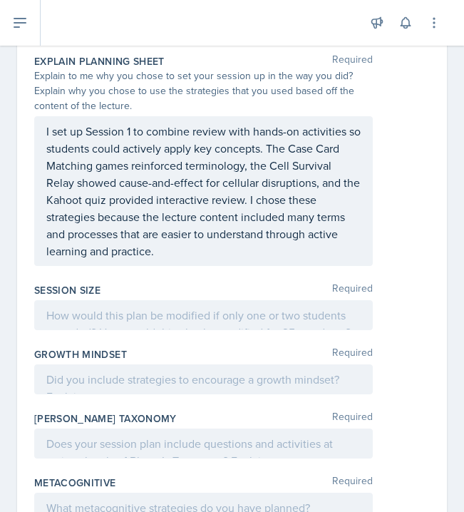
scroll to position [1556, 0]
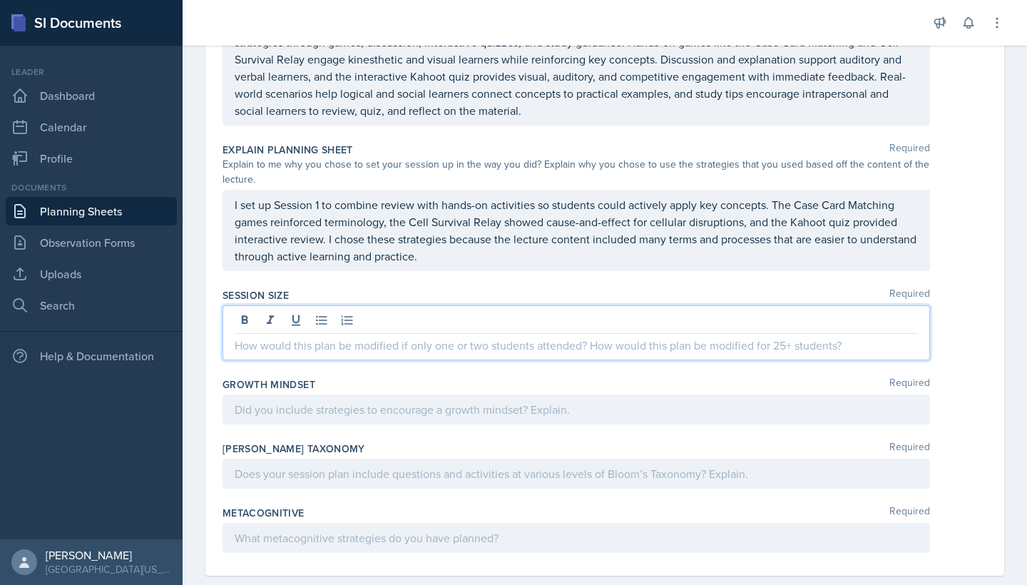
click at [307, 324] on div at bounding box center [577, 332] width 708 height 55
click at [307, 324] on div at bounding box center [576, 322] width 683 height 24
click at [305, 352] on p at bounding box center [576, 345] width 683 height 17
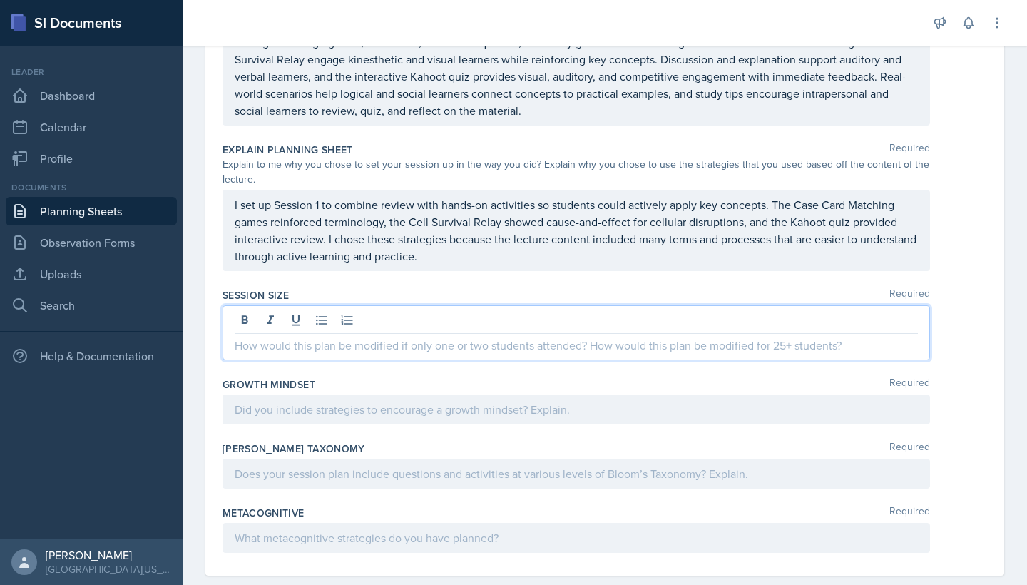
click at [317, 290] on div "Session Size Required" at bounding box center [605, 295] width 765 height 14
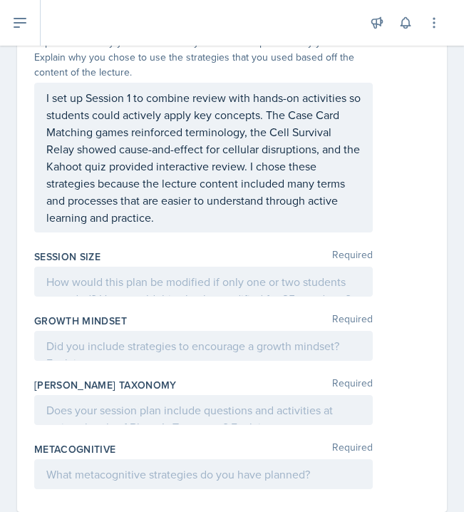
scroll to position [0, 0]
click at [127, 267] on div at bounding box center [203, 282] width 339 height 30
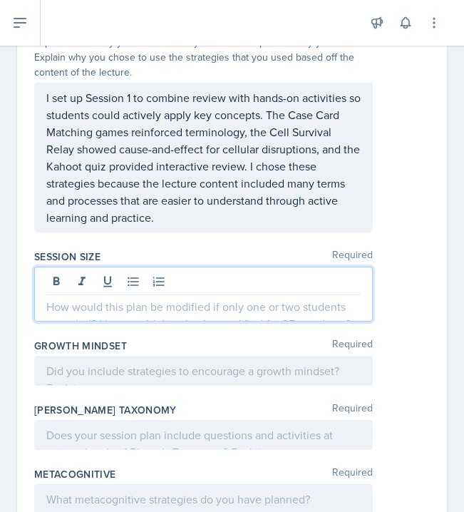
scroll to position [2179, 0]
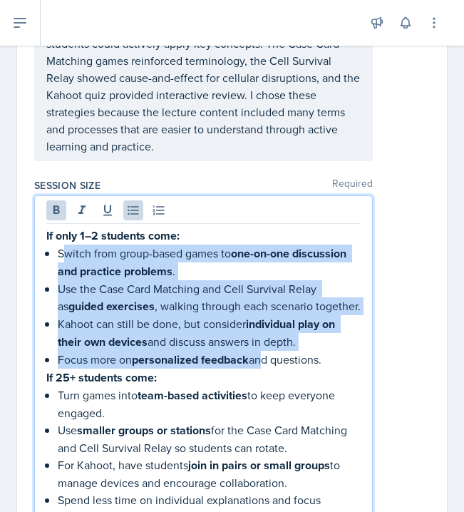
drag, startPoint x: 63, startPoint y: 221, endPoint x: 261, endPoint y: 330, distance: 225.7
click at [261, 330] on ul "Switch from group-based games to one-on-one discussion and practice problems . …" at bounding box center [209, 307] width 303 height 124
click at [57, 203] on icon at bounding box center [56, 210] width 14 height 14
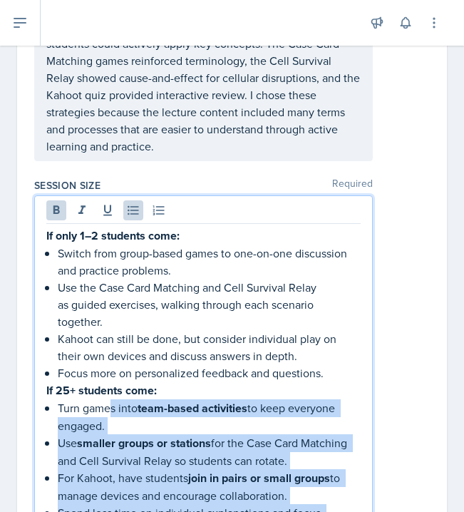
drag, startPoint x: 108, startPoint y: 360, endPoint x: 119, endPoint y: 498, distance: 138.2
click at [119, 498] on ul "Turn games into team-based activities to keep everyone engaged. Use smaller gro…" at bounding box center [209, 477] width 303 height 157
click at [60, 203] on icon at bounding box center [56, 210] width 14 height 14
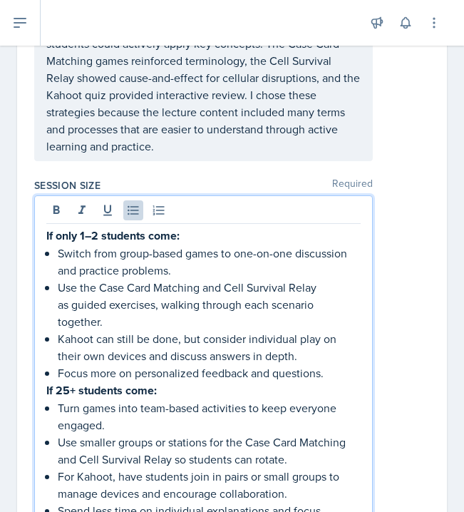
click at [108, 365] on p "Focus more on personalized feedback and questions." at bounding box center [209, 373] width 303 height 17
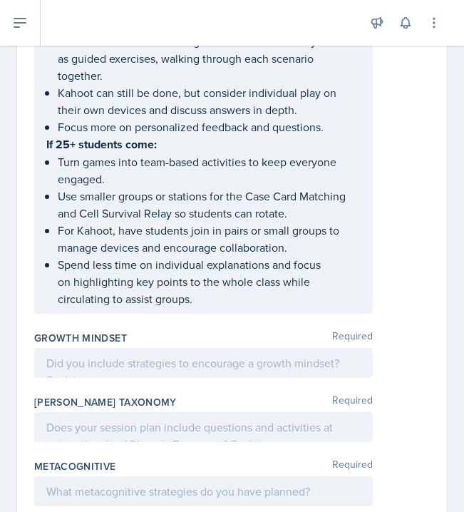
scroll to position [0, 0]
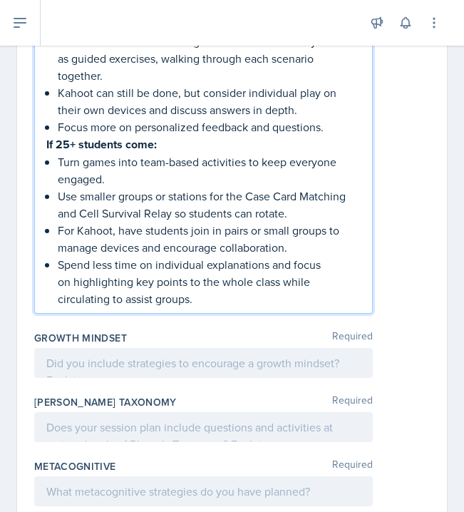
click at [128, 348] on div at bounding box center [203, 363] width 339 height 30
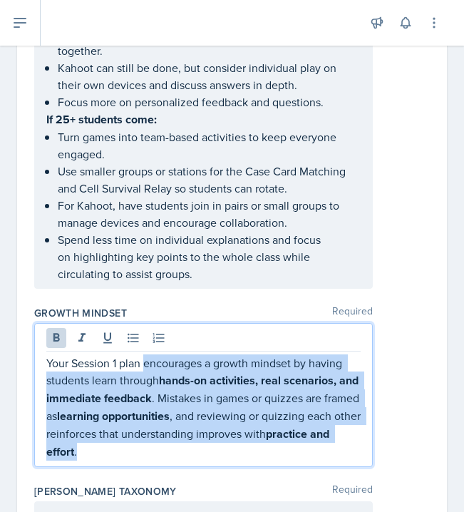
drag, startPoint x: 166, startPoint y: 392, endPoint x: 146, endPoint y: 315, distance: 79.6
click at [146, 355] on p "Your Session 1 plan encourages a growth mindset by having students learn throug…" at bounding box center [203, 408] width 315 height 106
click at [56, 333] on icon at bounding box center [57, 337] width 6 height 9
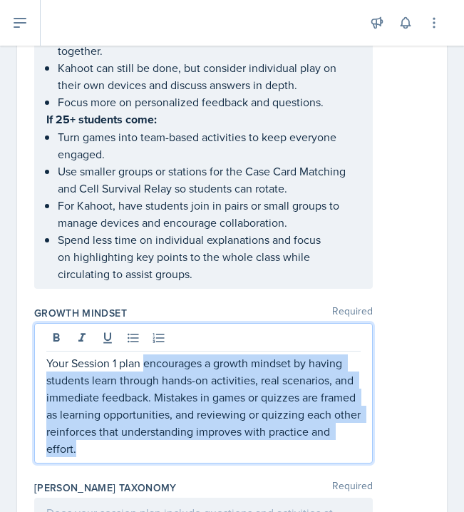
click at [106, 392] on p "Your Session 1 plan encourages a growth mindset by having students learn throug…" at bounding box center [203, 406] width 315 height 103
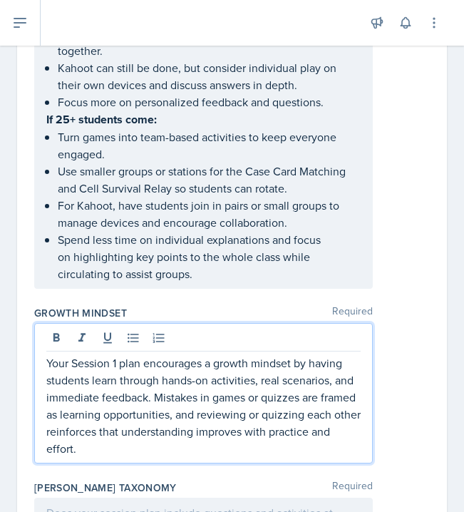
scroll to position [2500, 0]
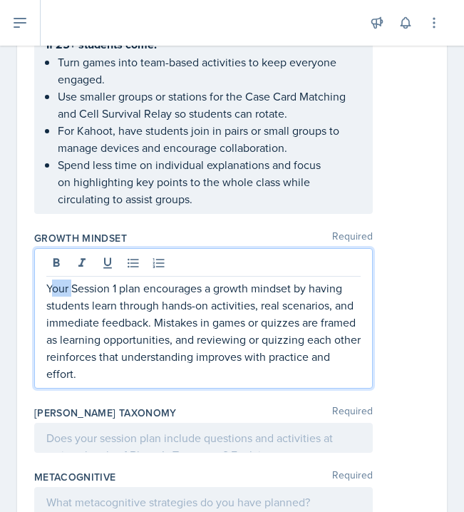
drag, startPoint x: 74, startPoint y: 243, endPoint x: 51, endPoint y: 240, distance: 23.0
click at [51, 280] on p "Your Session 1 plan encourages a growth mindset by having students learn throug…" at bounding box center [203, 331] width 315 height 103
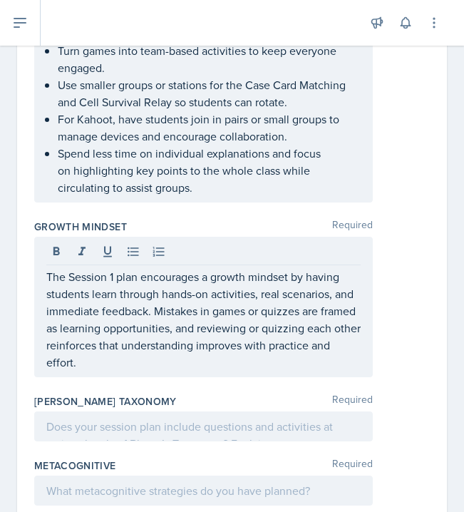
scroll to position [2511, 0]
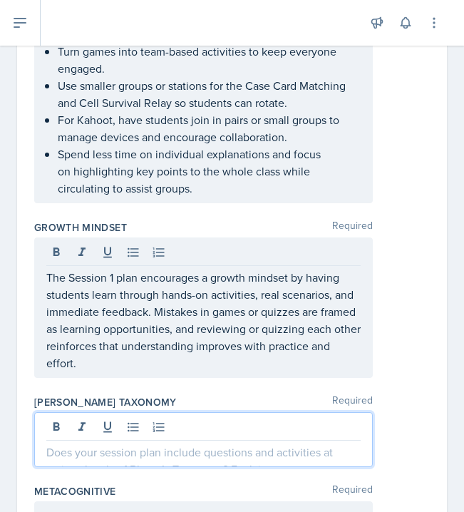
click at [97, 412] on div at bounding box center [203, 439] width 339 height 55
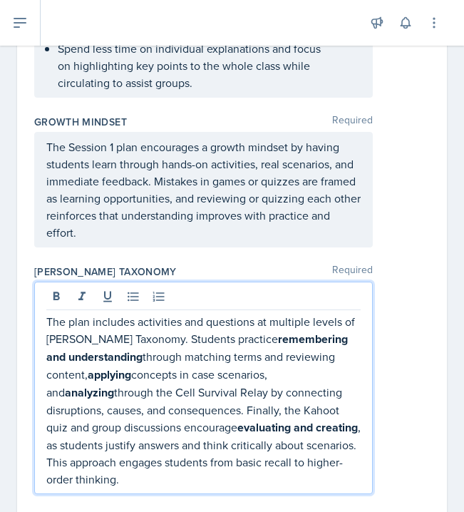
scroll to position [2619, 0]
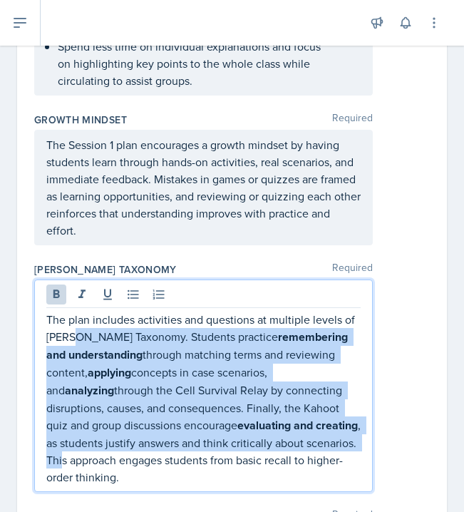
drag, startPoint x: 283, startPoint y: 387, endPoint x: 77, endPoint y: 278, distance: 233.0
click at [77, 311] on p "The plan includes activities and questions at multiple levels of [PERSON_NAME] …" at bounding box center [203, 398] width 315 height 175
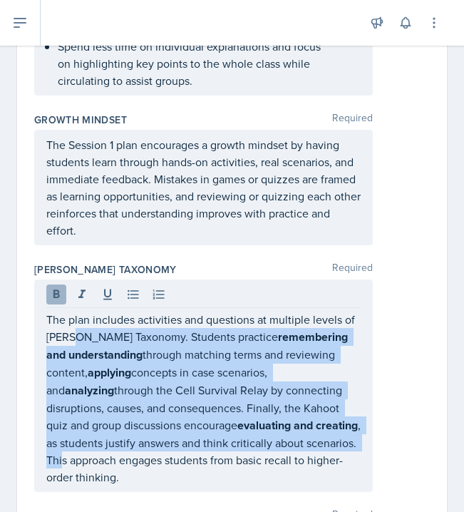
click at [53, 287] on icon at bounding box center [56, 294] width 14 height 14
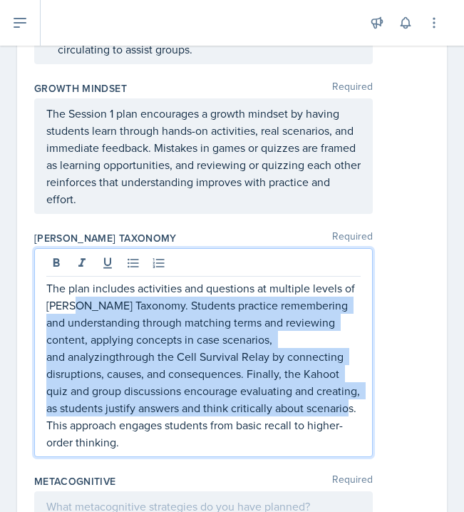
scroll to position [2648, 0]
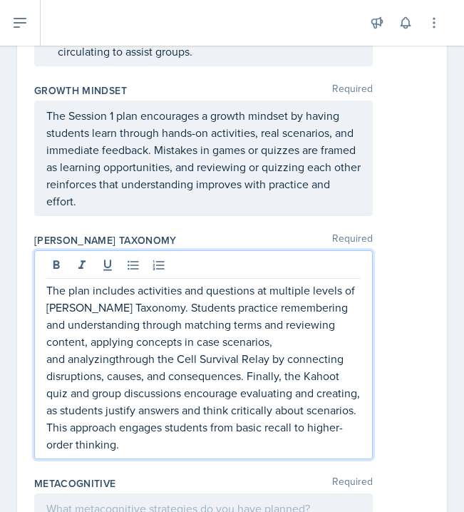
click at [116, 494] on div at bounding box center [203, 509] width 339 height 30
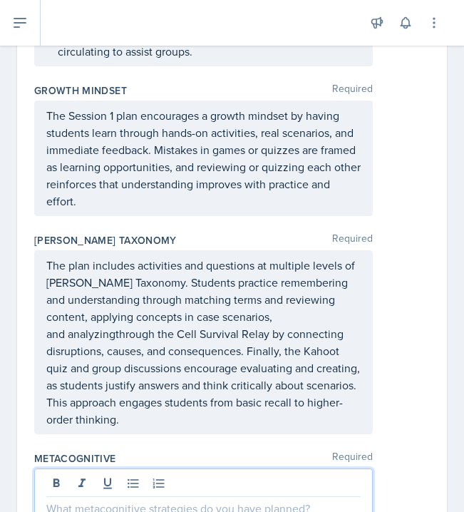
scroll to position [2795, 0]
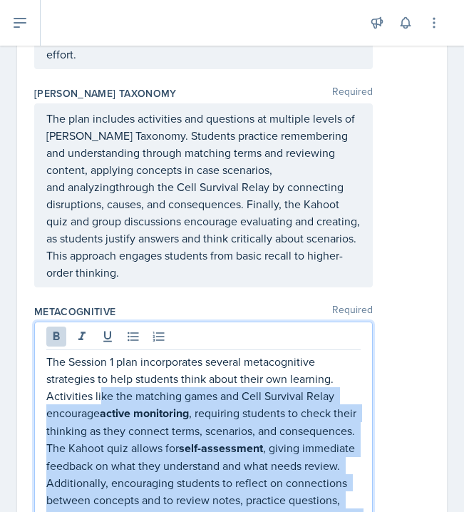
drag, startPoint x: 101, startPoint y: 322, endPoint x: 169, endPoint y: 485, distance: 176.5
click at [169, 485] on p "The Session 1 plan incorporates several metacognitive strategies to help studen…" at bounding box center [203, 465] width 315 height 225
click at [50, 330] on icon at bounding box center [56, 337] width 14 height 14
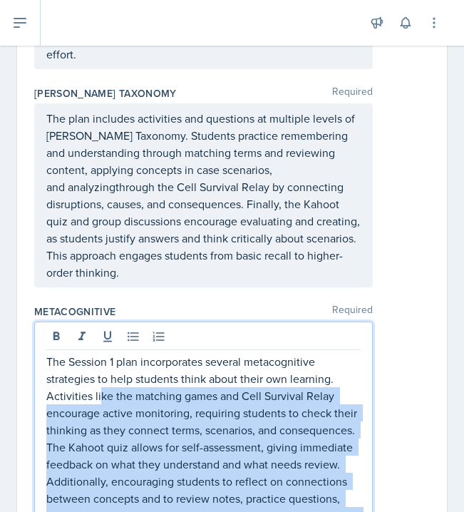
click at [106, 353] on p "The Session 1 plan incorporates several metacognitive strategies to help studen…" at bounding box center [203, 464] width 315 height 223
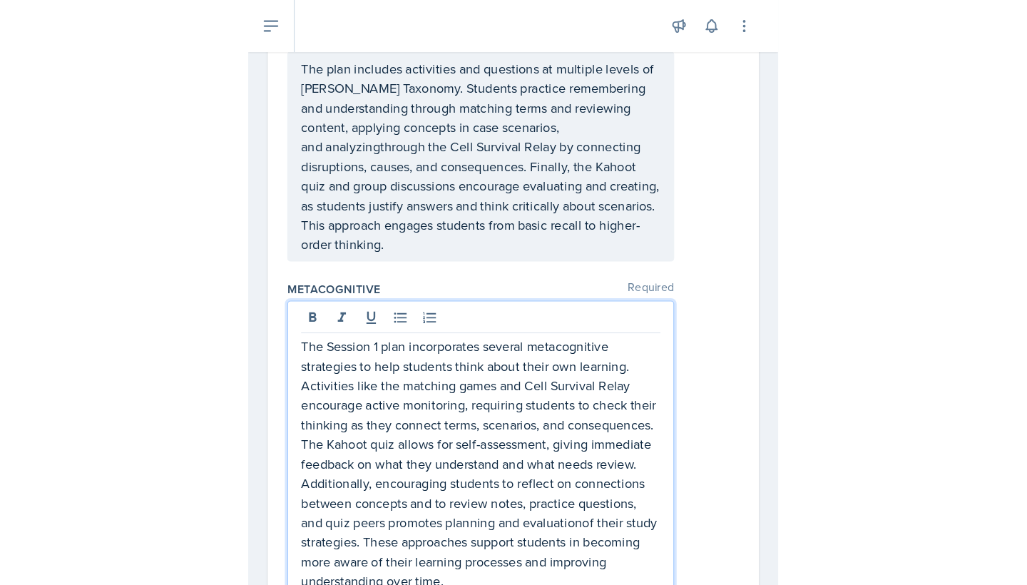
scroll to position [2495, 0]
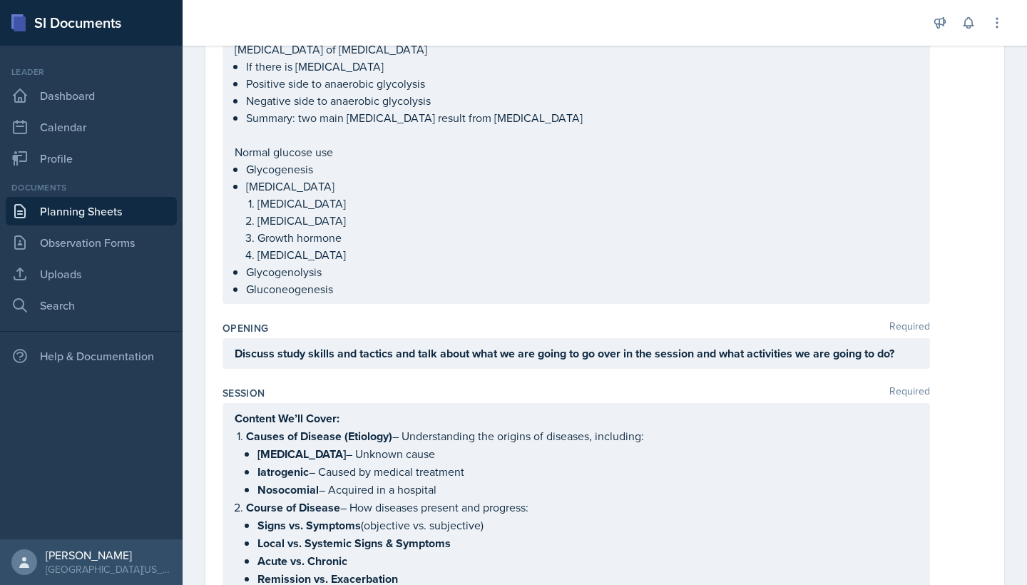
scroll to position [416, 0]
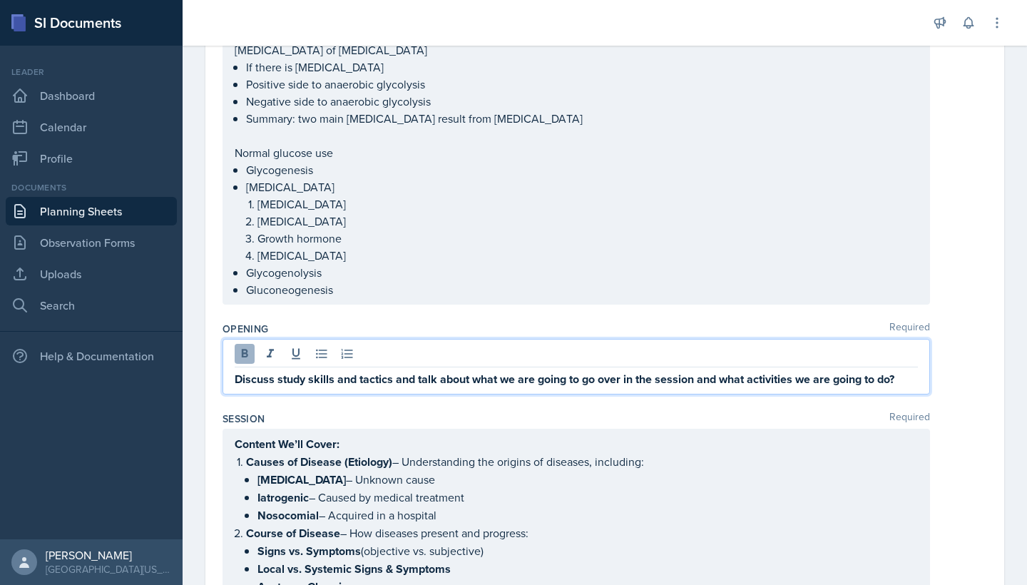
click at [238, 355] on div "Discuss study skills and tactics and talk about what we are going to go over in…" at bounding box center [577, 367] width 708 height 56
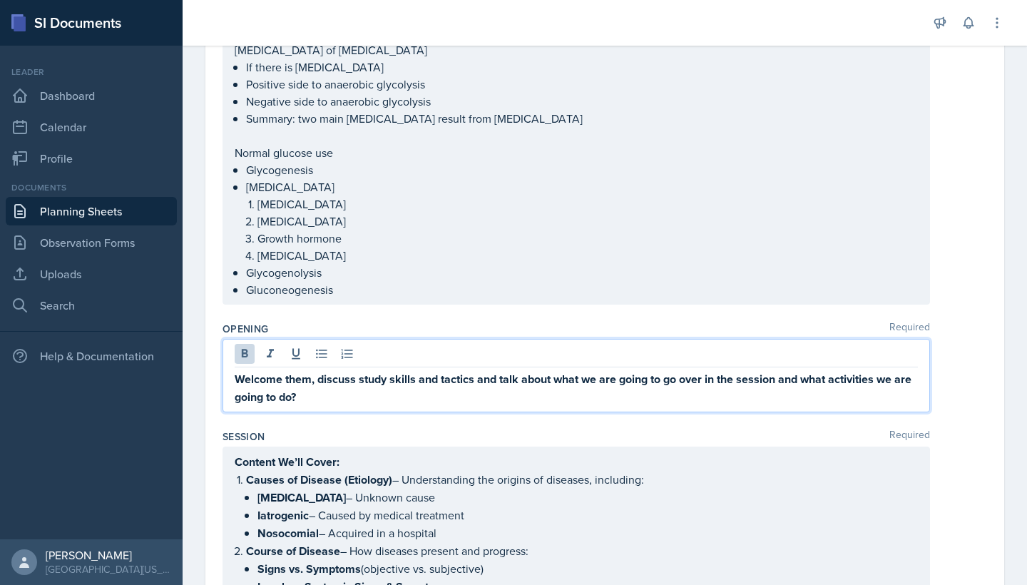
drag, startPoint x: 312, startPoint y: 397, endPoint x: 227, endPoint y: 372, distance: 89.0
click at [227, 372] on div "Welcome them, discuss study skills and tactics and talk about what we are going…" at bounding box center [577, 375] width 708 height 73
click at [245, 356] on icon at bounding box center [245, 353] width 6 height 9
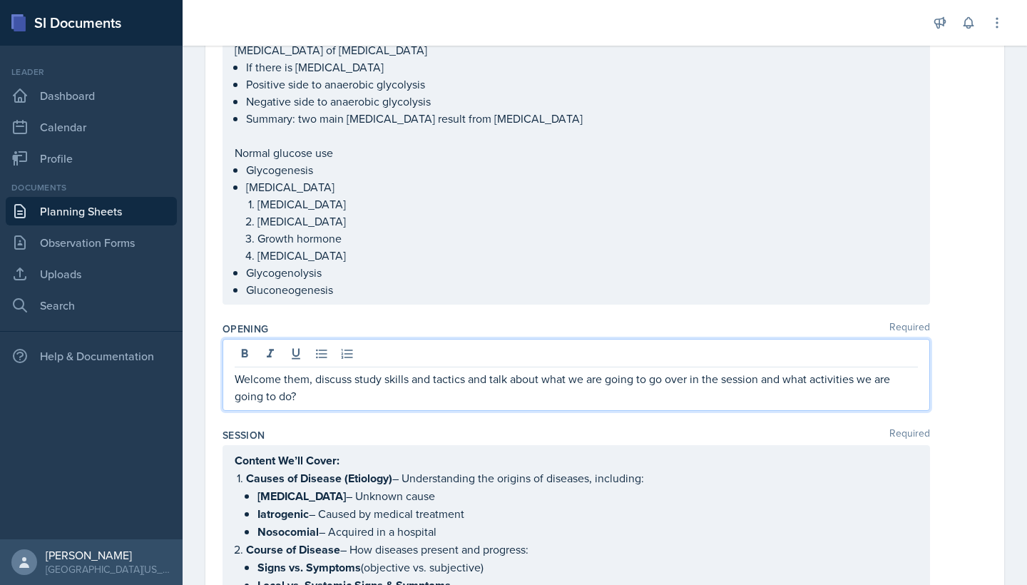
click at [326, 392] on p "Welcome them, discuss study skills and tactics and talk about what we are going…" at bounding box center [576, 387] width 683 height 34
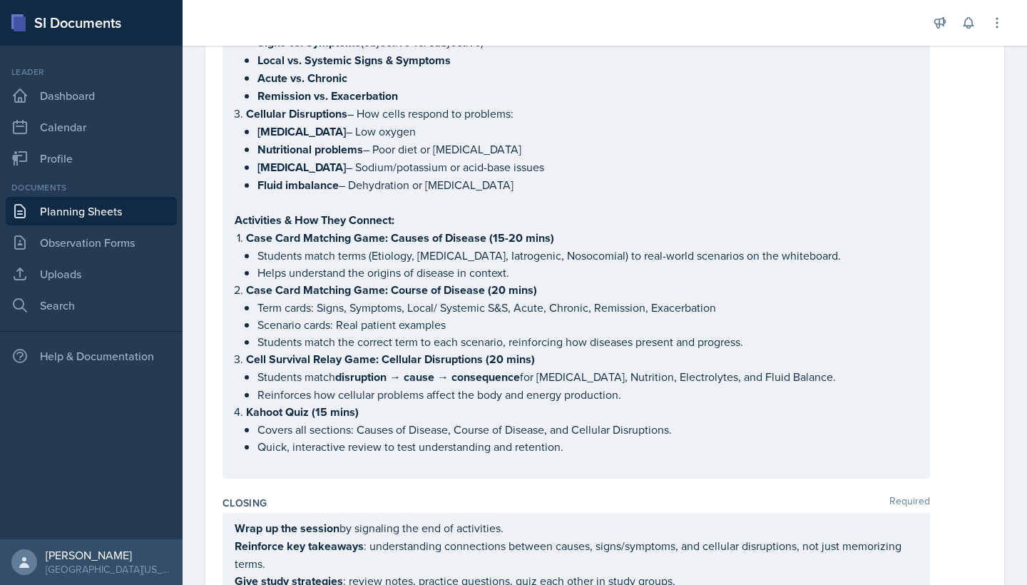
scroll to position [920, 0]
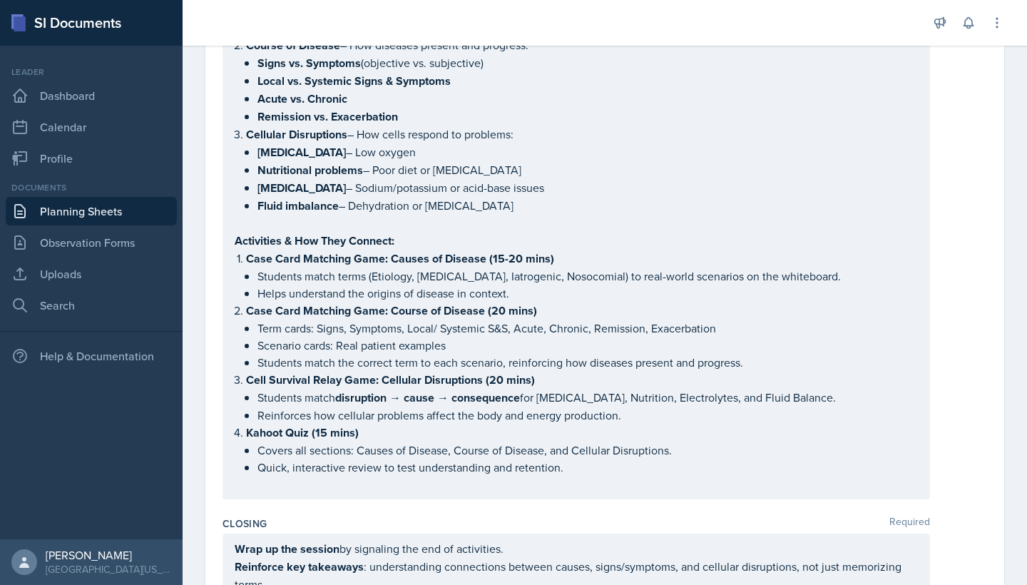
click at [509, 260] on div "Content We’ll Cover: Causes of Disease (Etiology) – Understanding the origins o…" at bounding box center [576, 220] width 683 height 546
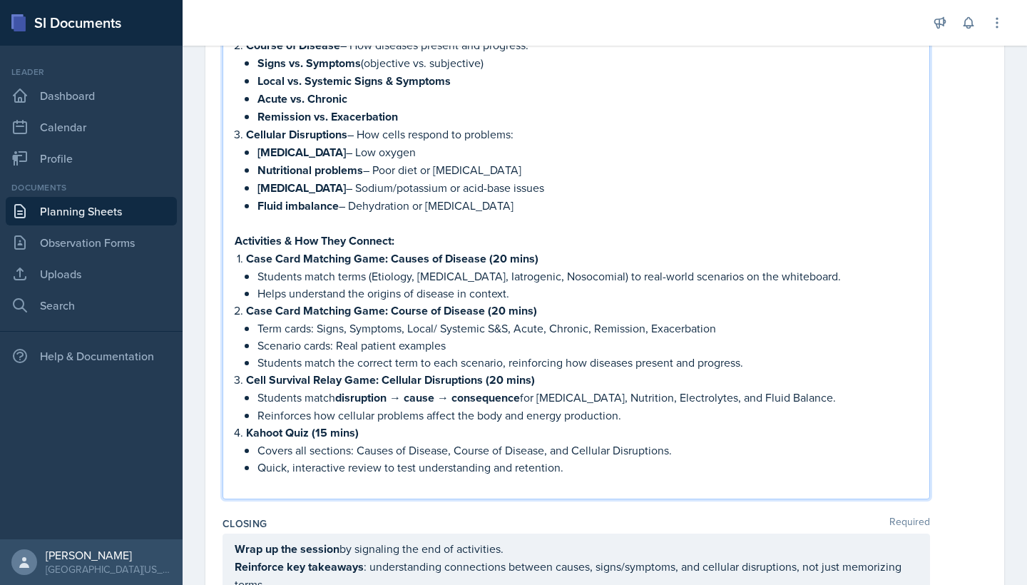
click at [333, 490] on p at bounding box center [576, 484] width 683 height 17
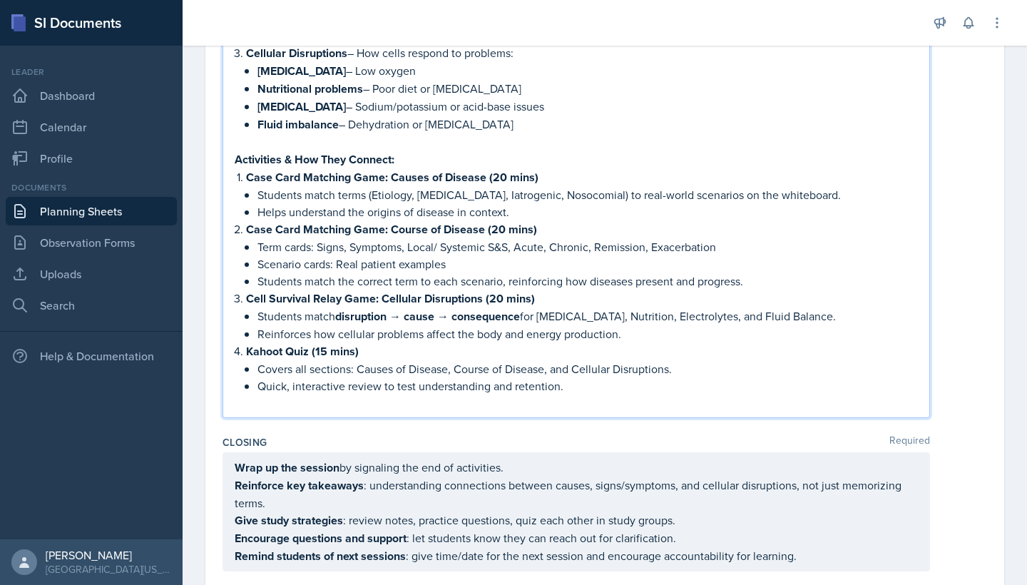
scroll to position [1054, 0]
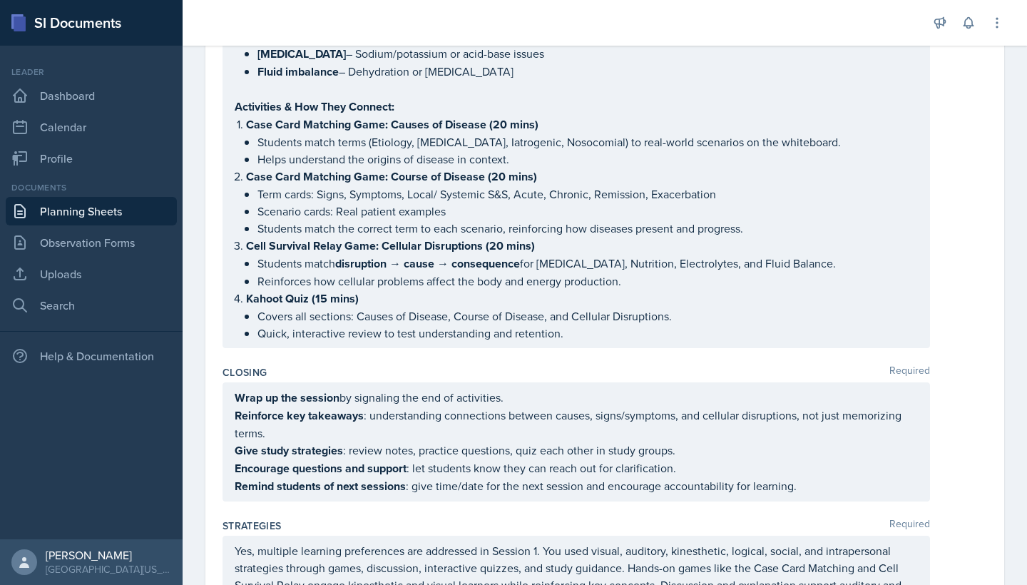
click at [373, 361] on div "Closing Required Wrap up the session by signaling the end of activities. Reinfo…" at bounding box center [605, 436] width 765 height 153
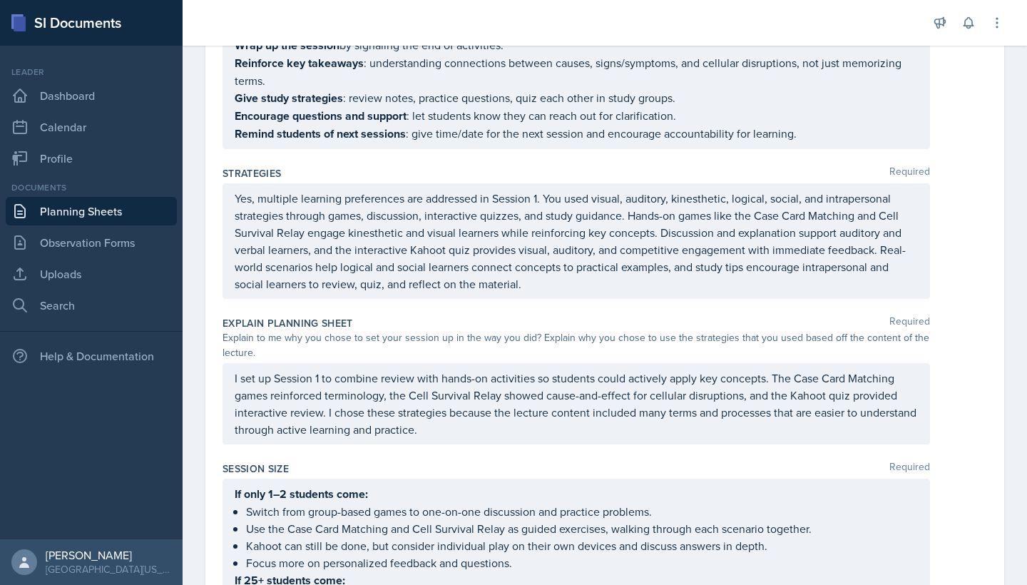
scroll to position [1397, 0]
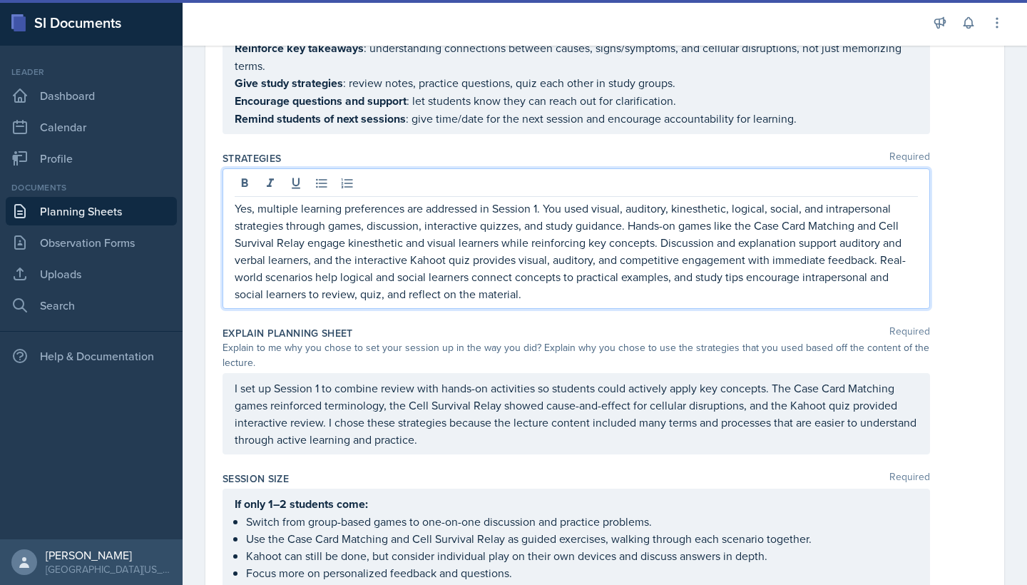
click at [264, 186] on div "Yes, multiple learning preferences are addressed in Session 1. You used visual,…" at bounding box center [577, 238] width 708 height 141
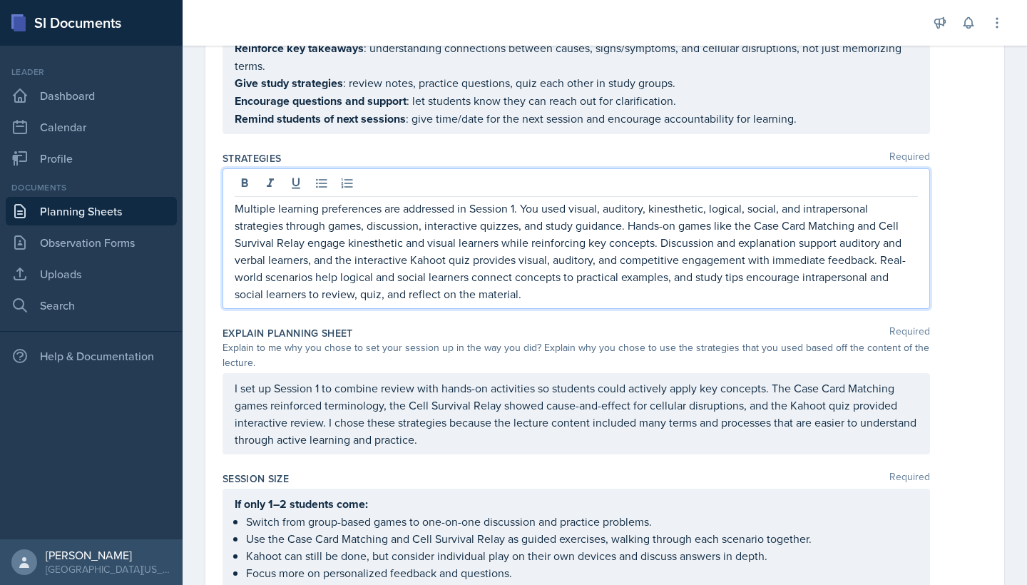
click at [544, 212] on p "Multiple learning preferences are addressed in Session 1. You used visual, audi…" at bounding box center [576, 251] width 683 height 103
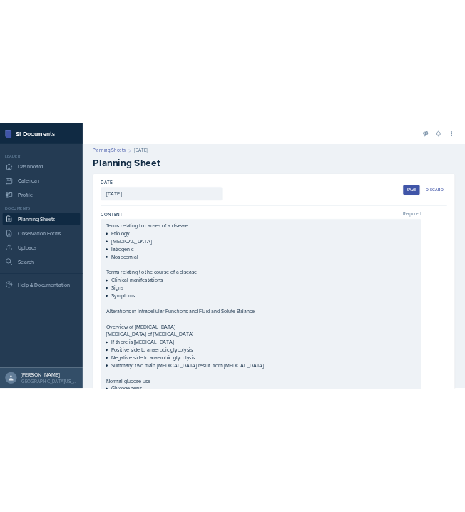
scroll to position [0, 0]
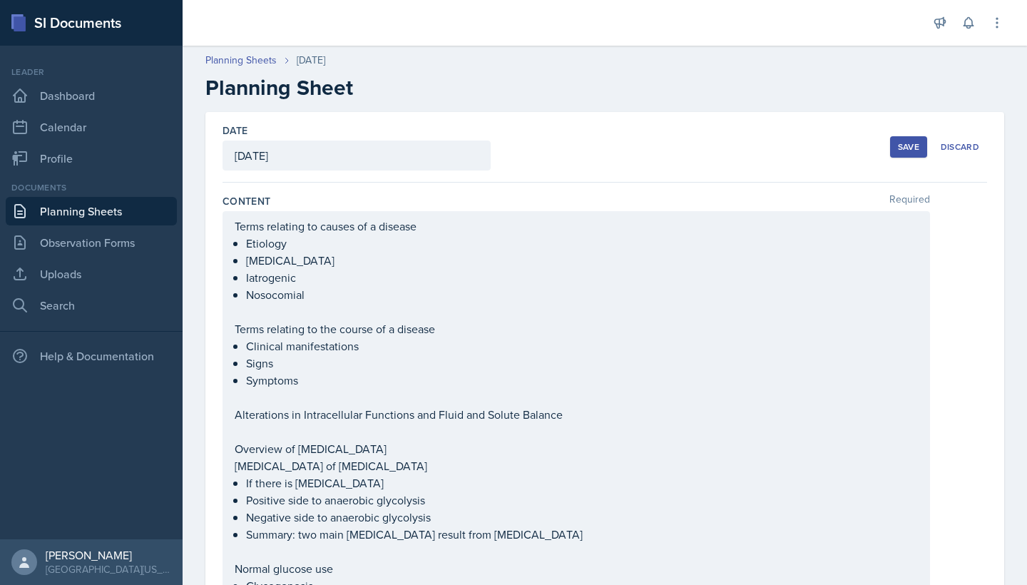
click at [560, 143] on div "Save" at bounding box center [908, 146] width 21 height 11
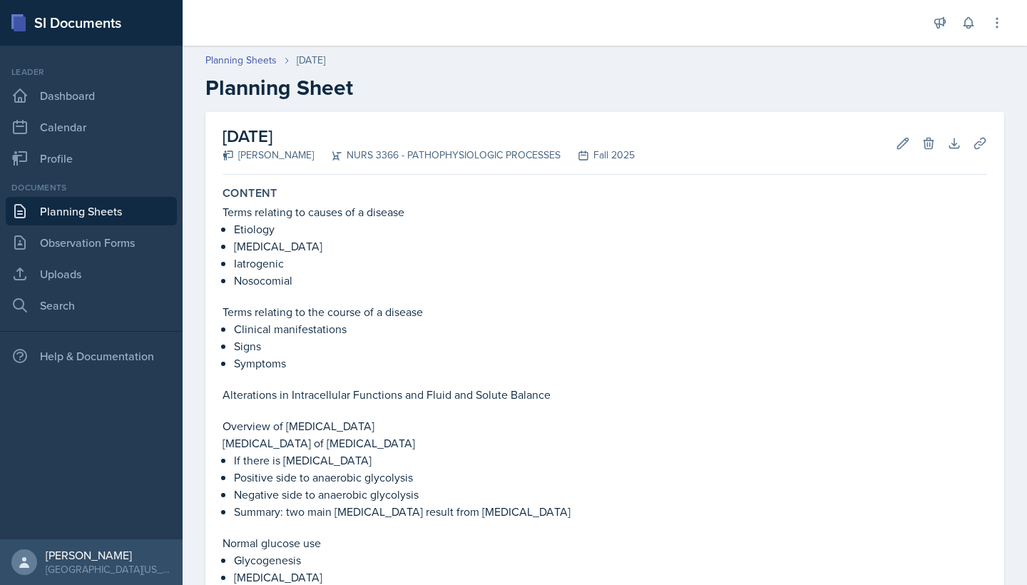
click at [136, 200] on link "Planning Sheets" at bounding box center [91, 211] width 171 height 29
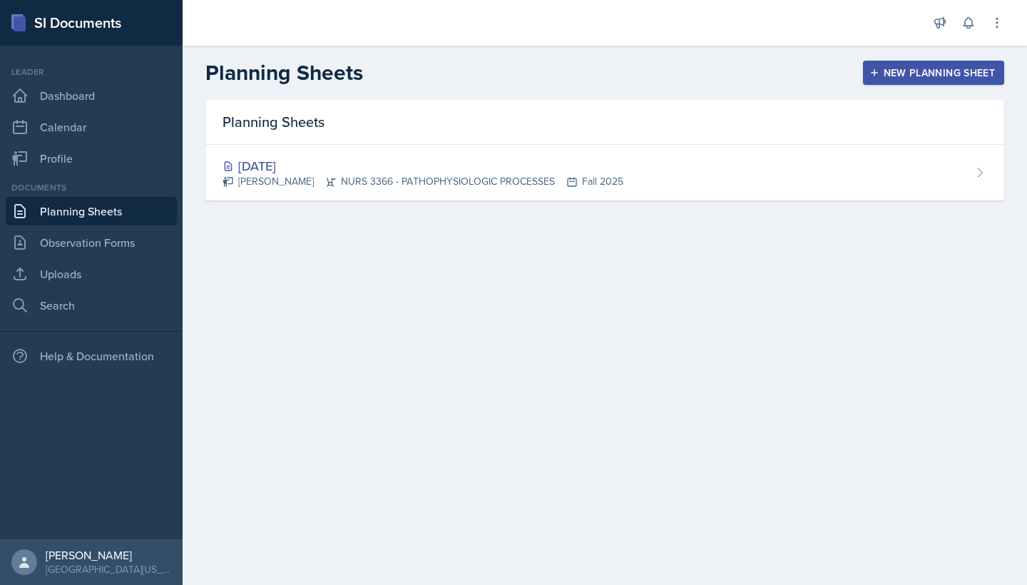
click at [560, 81] on button "New Planning Sheet" at bounding box center [933, 73] width 141 height 24
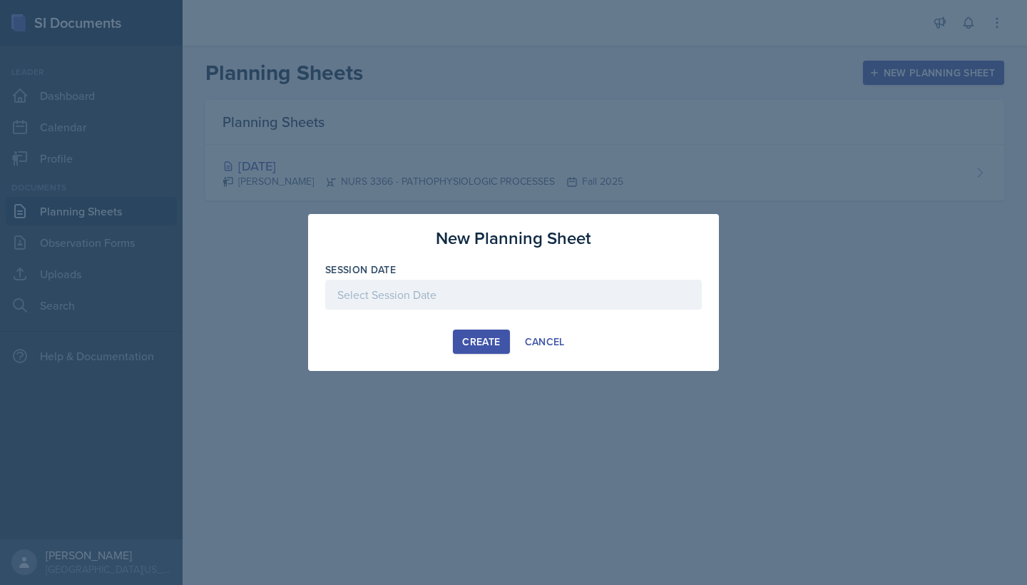
click at [516, 289] on div at bounding box center [513, 295] width 377 height 30
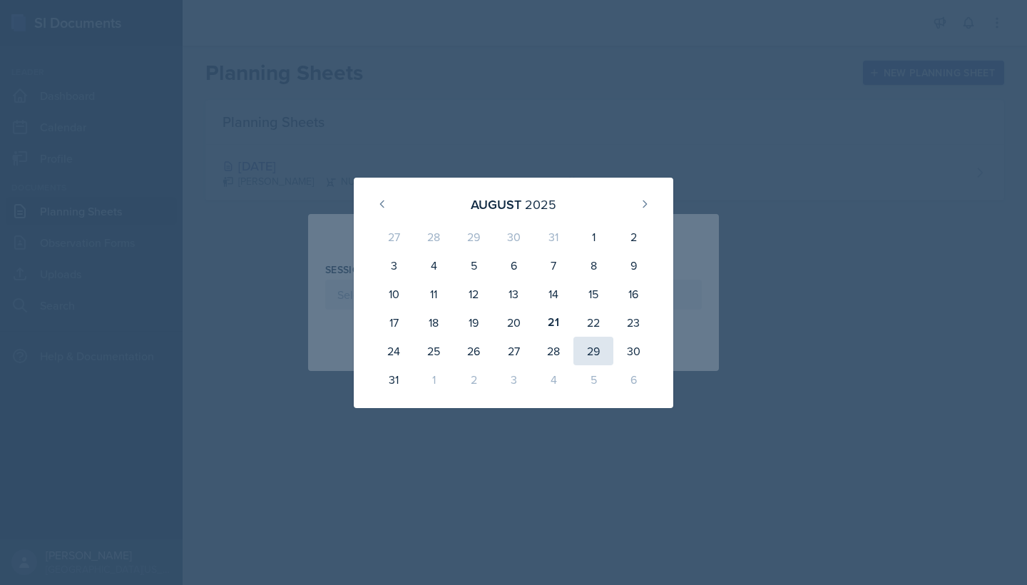
click at [560, 345] on div "29" at bounding box center [594, 351] width 40 height 29
type input "[DATE]"
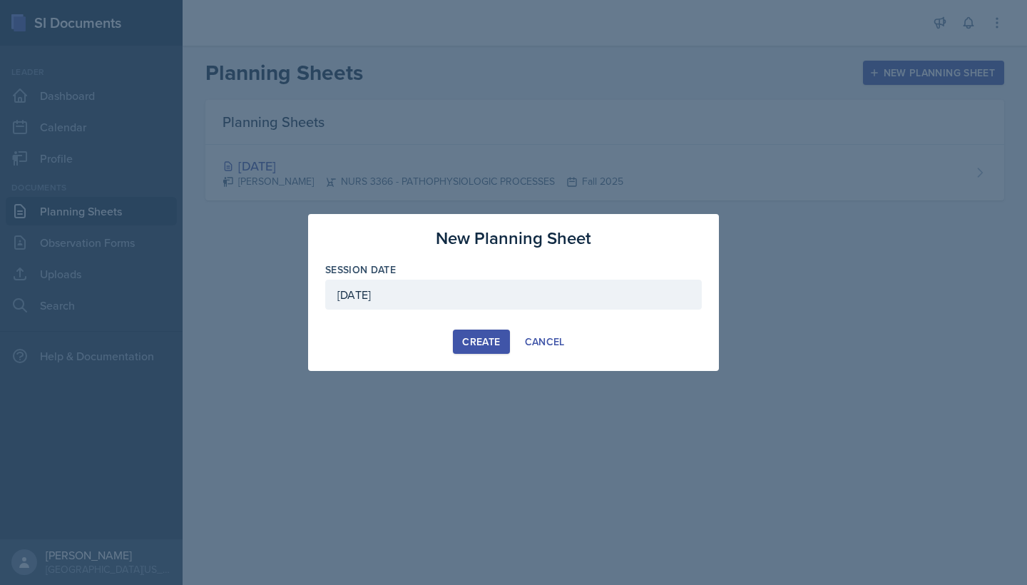
click at [488, 344] on div "Create" at bounding box center [481, 341] width 38 height 11
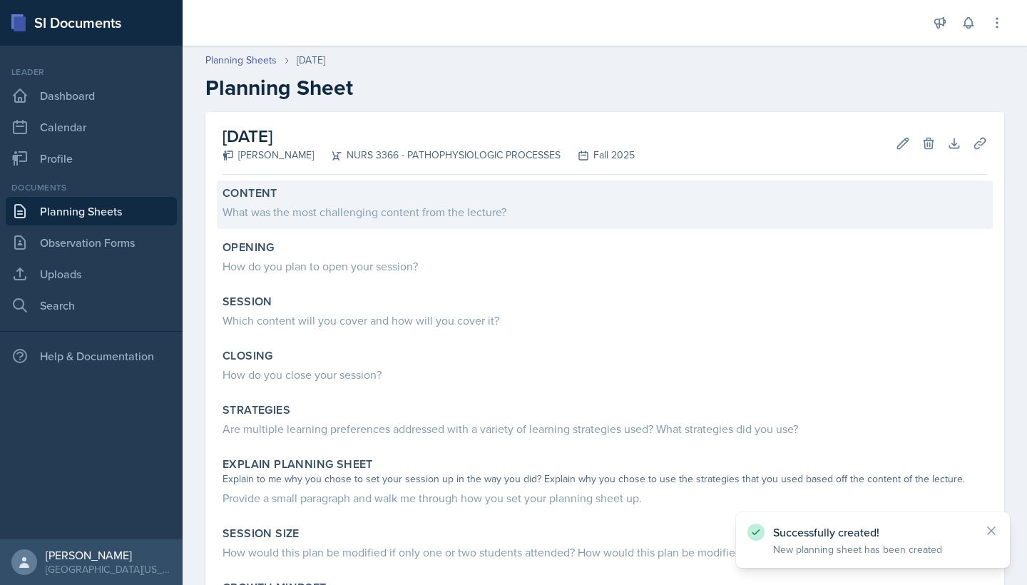
click at [465, 213] on div "What was the most challenging content from the lecture?" at bounding box center [605, 211] width 765 height 17
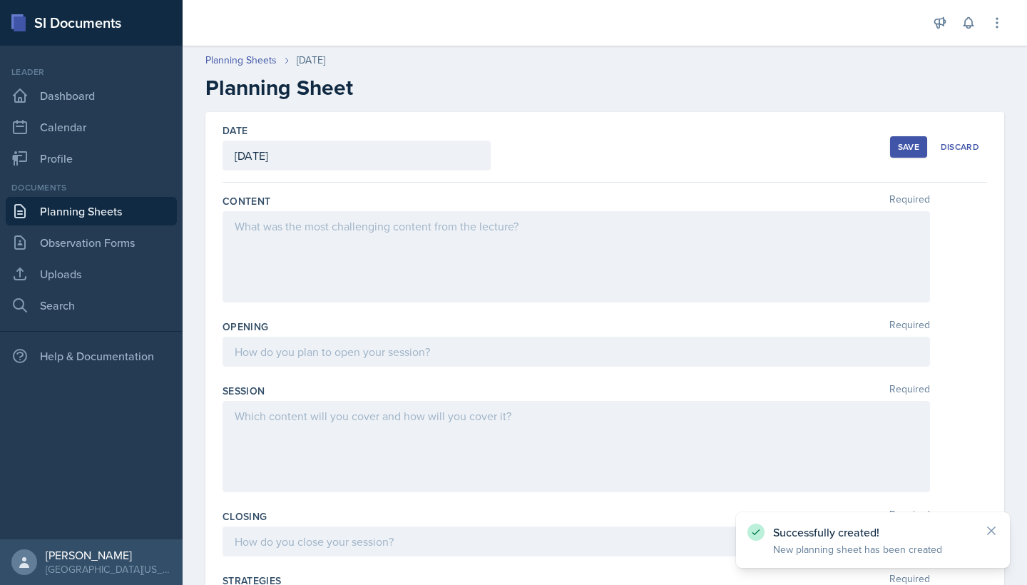
click at [474, 239] on div at bounding box center [577, 256] width 708 height 91
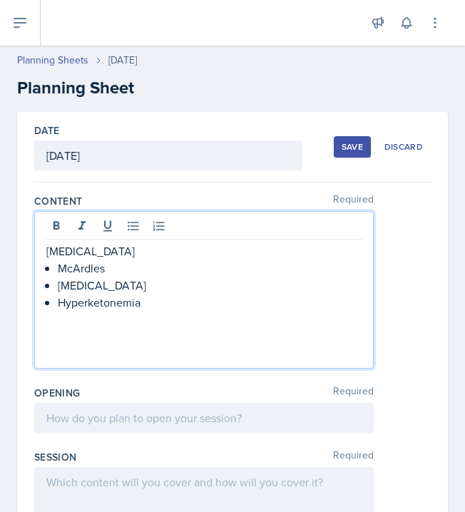
click at [118, 295] on p "Hyperketonemia" at bounding box center [210, 302] width 304 height 17
click at [117, 302] on p "Hyperketonemia" at bounding box center [210, 302] width 304 height 17
click at [65, 332] on p at bounding box center [203, 336] width 315 height 17
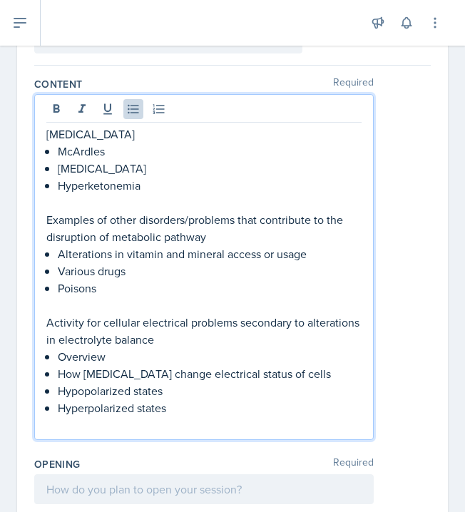
scroll to position [116, 0]
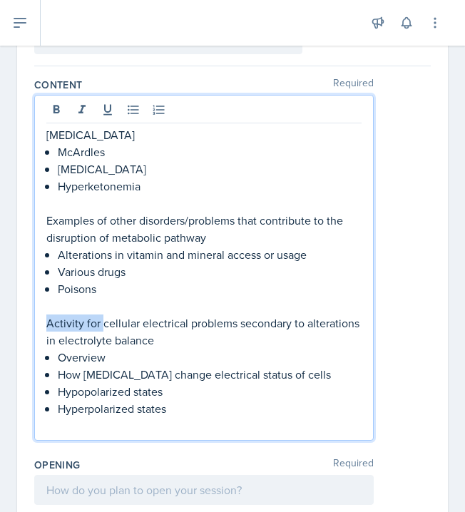
drag, startPoint x: 103, startPoint y: 325, endPoint x: 41, endPoint y: 319, distance: 63.0
click at [41, 319] on div "[MEDICAL_DATA] McArdles [MEDICAL_DATA] Hyperketonemia Examples of other disorde…" at bounding box center [204, 268] width 340 height 346
click at [204, 429] on p at bounding box center [203, 425] width 315 height 17
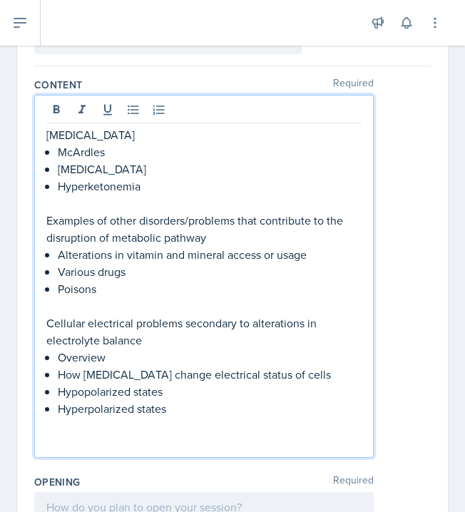
click at [49, 135] on p "[MEDICAL_DATA]" at bounding box center [203, 134] width 315 height 17
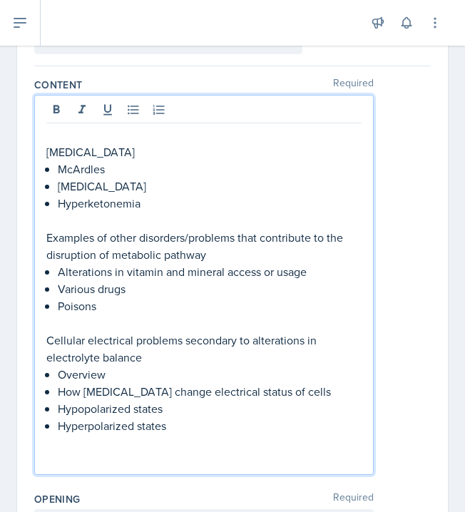
click at [66, 128] on p at bounding box center [203, 134] width 315 height 17
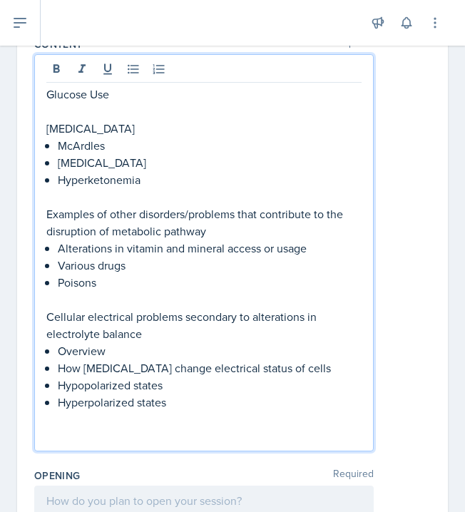
scroll to position [166, 0]
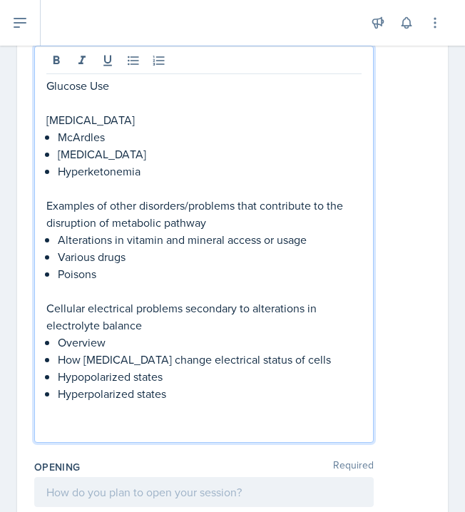
click at [172, 412] on p at bounding box center [203, 410] width 315 height 17
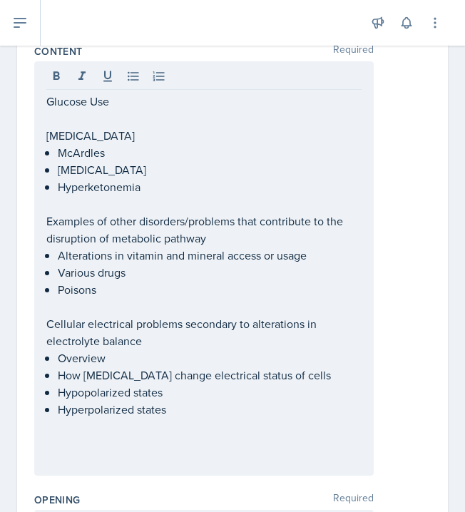
scroll to position [149, 0]
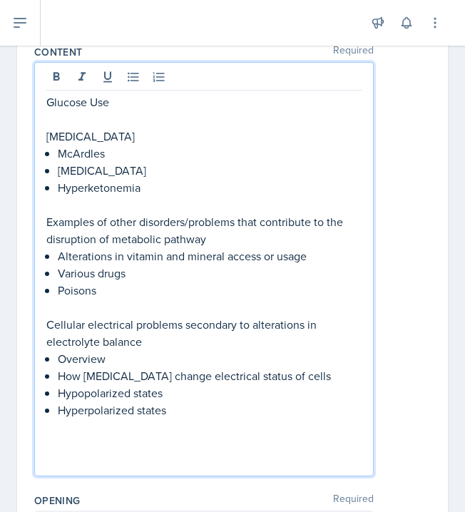
click at [122, 104] on p "Glucose Use" at bounding box center [203, 101] width 315 height 17
click at [283, 184] on p "Hyperketonemia" at bounding box center [210, 187] width 304 height 17
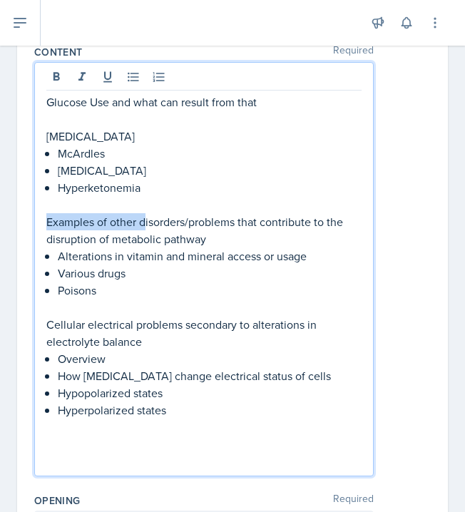
drag, startPoint x: 145, startPoint y: 221, endPoint x: 27, endPoint y: 221, distance: 117.7
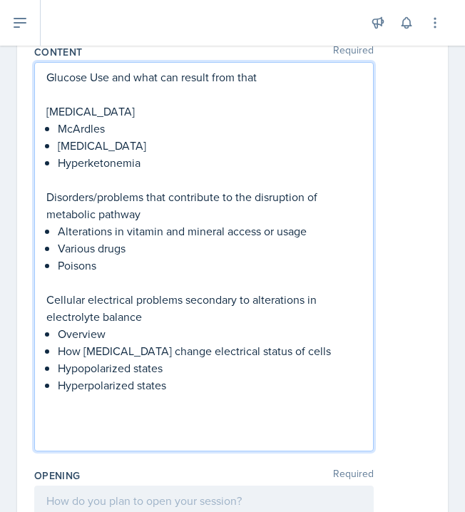
click at [66, 185] on p at bounding box center [203, 179] width 315 height 17
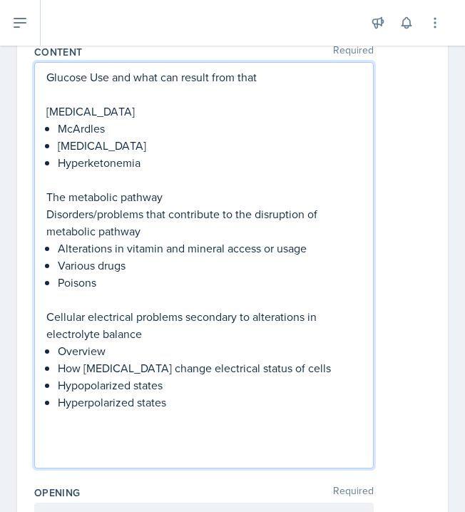
click at [83, 437] on p at bounding box center [203, 436] width 315 height 17
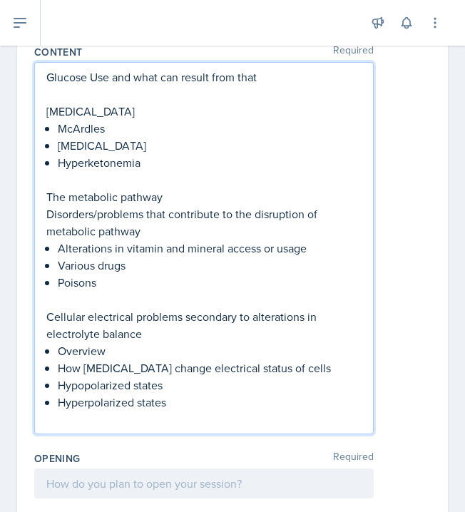
click at [91, 417] on p at bounding box center [203, 419] width 315 height 17
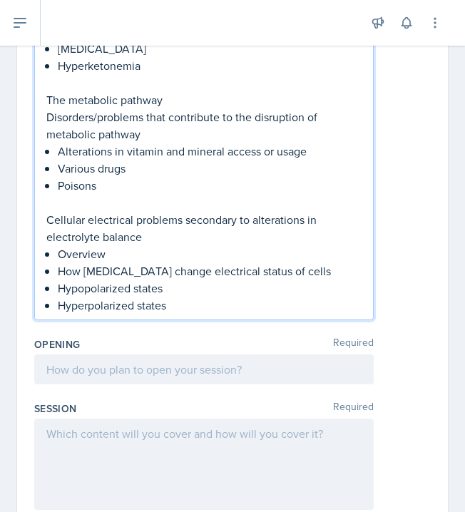
scroll to position [252, 0]
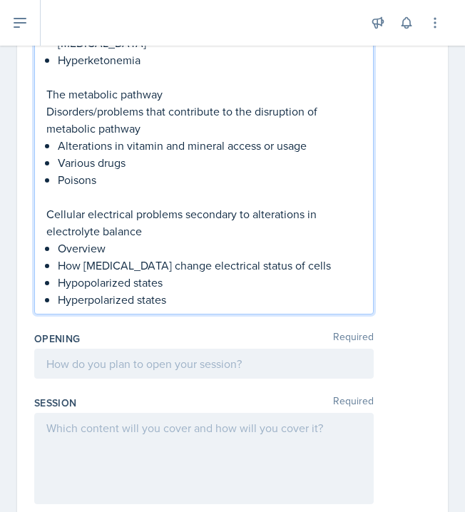
click at [225, 376] on div at bounding box center [204, 364] width 340 height 30
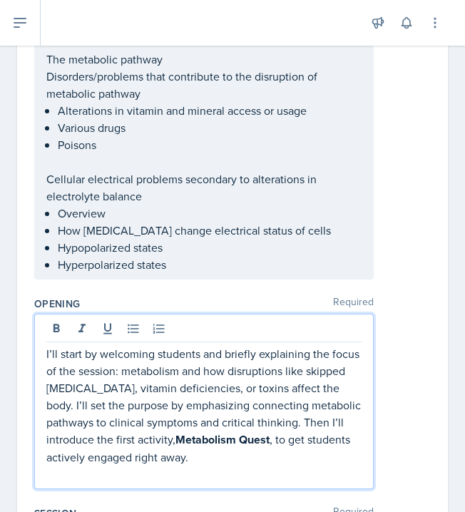
scroll to position [294, 0]
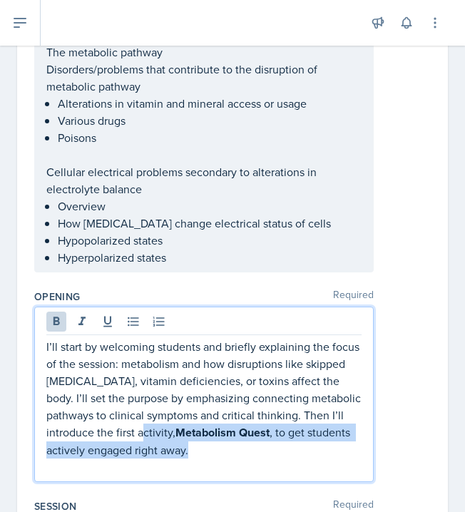
drag, startPoint x: 158, startPoint y: 444, endPoint x: 102, endPoint y: 437, distance: 56.2
click at [102, 436] on p "I’ll start by welcoming students and briefly explaining the focus of the sessio…" at bounding box center [203, 398] width 315 height 121
click at [57, 325] on icon at bounding box center [57, 321] width 6 height 9
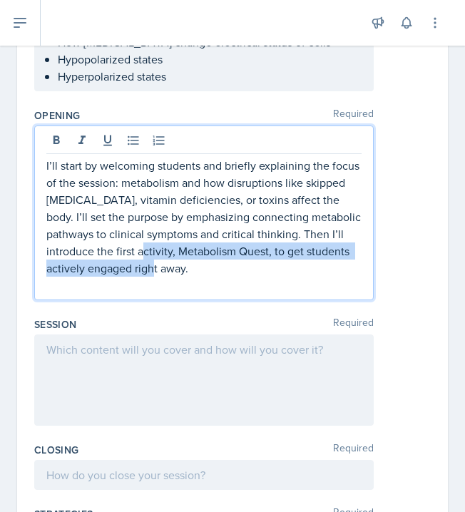
scroll to position [578, 0]
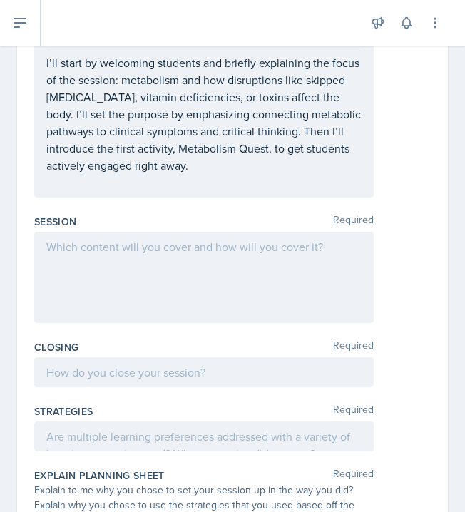
click at [82, 255] on div at bounding box center [204, 277] width 340 height 91
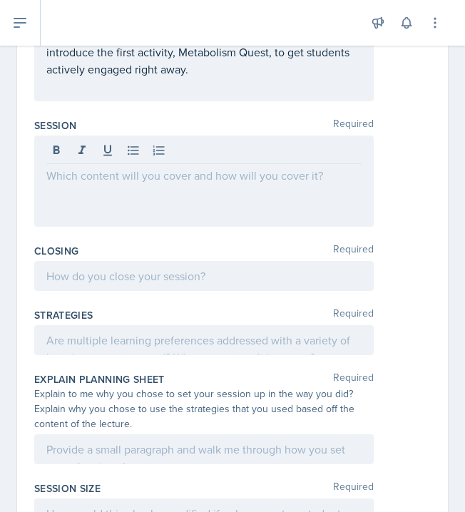
scroll to position [670, 0]
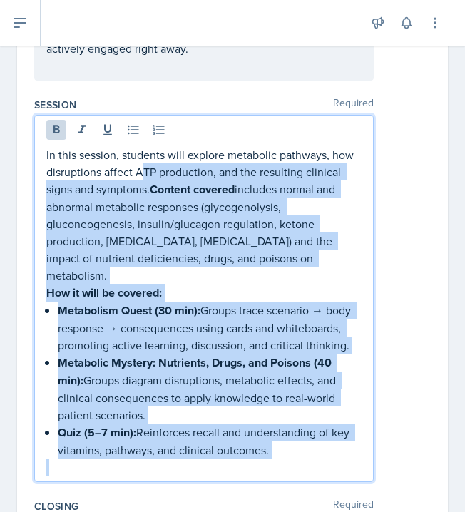
drag, startPoint x: 141, startPoint y: 173, endPoint x: 269, endPoint y: 452, distance: 306.8
click at [269, 452] on div "In this session, students will explore metabolic pathways, how disruptions affe…" at bounding box center [203, 311] width 315 height 330
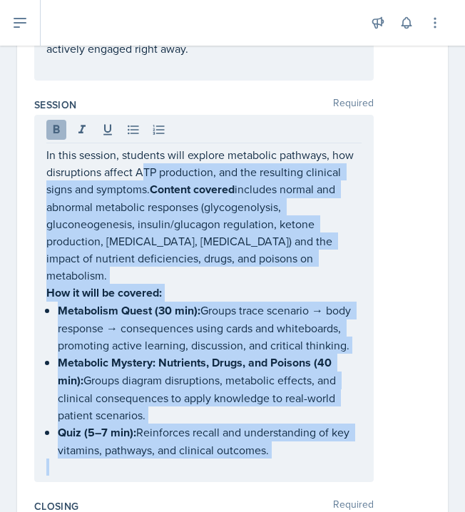
click at [57, 126] on icon at bounding box center [57, 129] width 6 height 9
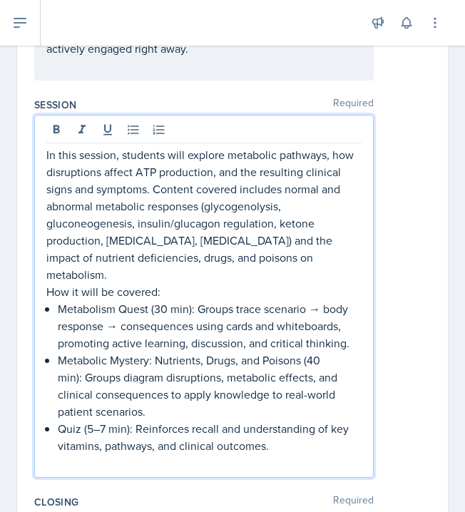
click at [161, 283] on p "How it will be covered:" at bounding box center [203, 291] width 315 height 17
click at [179, 300] on p "Metabolism Quest (30 min): Groups trace scenario → body response → consequences…" at bounding box center [210, 325] width 304 height 51
click at [179, 283] on p "How it will be covered:" at bounding box center [203, 291] width 315 height 17
click at [188, 361] on p "Metabolic Mystery: Nutrients, Drugs, and Poisons (40 min): Groups diagram disru…" at bounding box center [210, 386] width 304 height 68
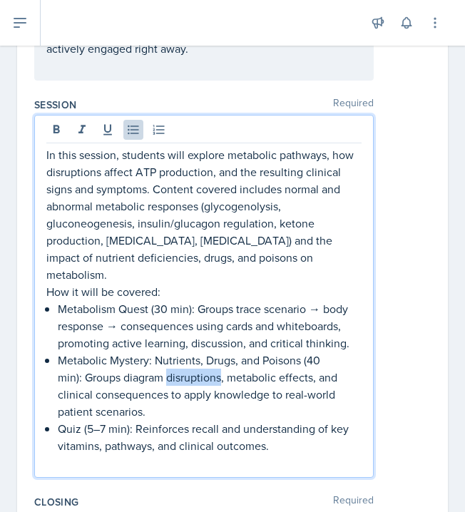
click at [188, 361] on p "Metabolic Mystery: Nutrients, Drugs, and Poisons (40 min): Groups diagram disru…" at bounding box center [210, 386] width 304 height 68
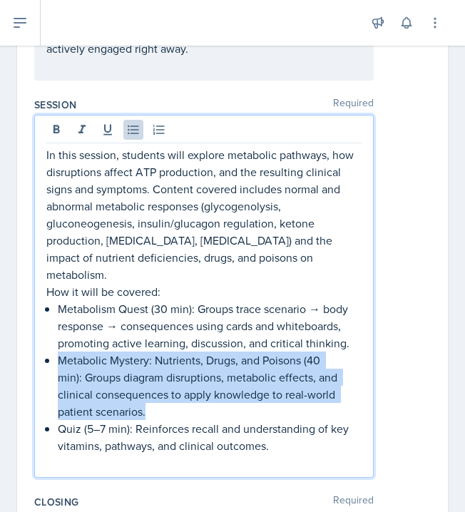
click at [188, 361] on p "Metabolic Mystery: Nutrients, Drugs, and Poisons (40 min): Groups diagram disru…" at bounding box center [210, 386] width 304 height 68
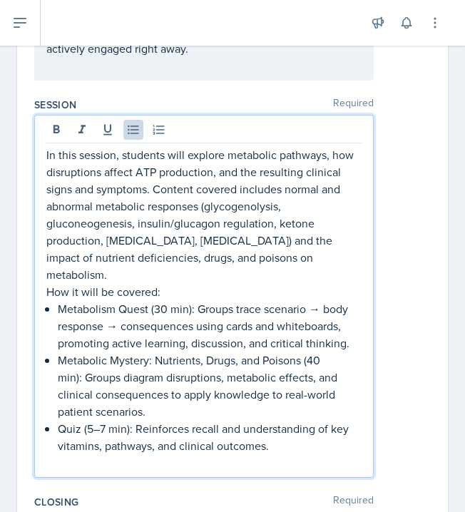
click at [206, 420] on p "Quiz (5–7 min): Reinforces recall and understanding of key vitamins, pathways, …" at bounding box center [210, 437] width 304 height 34
click at [275, 434] on p "Quiz (5–7 min): Reinforces recall and understanding of key vitamins, pathways, …" at bounding box center [210, 437] width 304 height 34
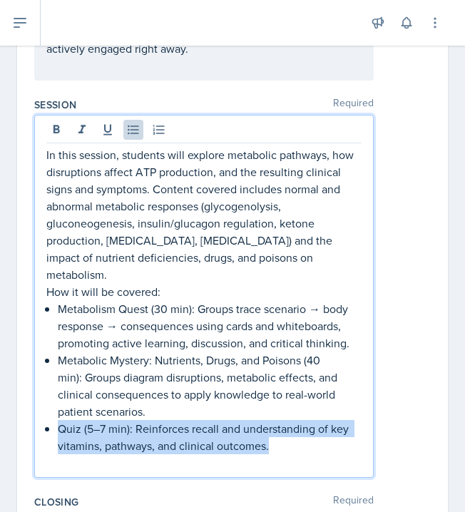
click at [275, 434] on p "Quiz (5–7 min): Reinforces recall and understanding of key vitamins, pathways, …" at bounding box center [210, 437] width 304 height 34
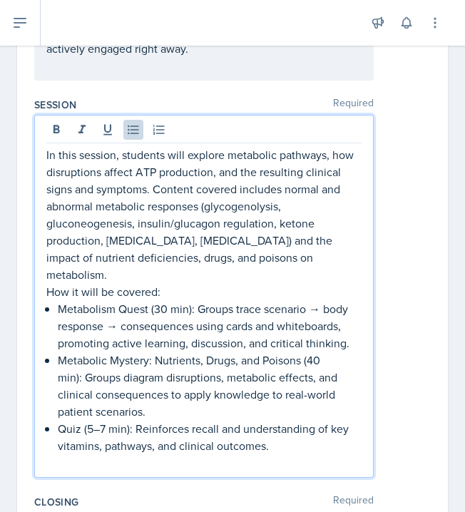
click at [245, 353] on p "Metabolic Mystery: Nutrients, Drugs, and Poisons (40 min): Groups diagram disru…" at bounding box center [210, 386] width 304 height 68
click at [187, 283] on p "How it will be covered:" at bounding box center [203, 291] width 315 height 17
click at [330, 263] on p "In this session, students will explore metabolic pathways, how disruptions affe…" at bounding box center [203, 214] width 315 height 137
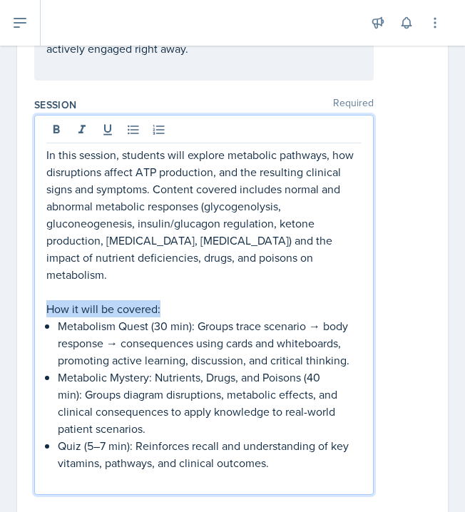
drag, startPoint x: 164, startPoint y: 290, endPoint x: -6, endPoint y: 290, distance: 170.5
click at [0, 290] on html "SI Documents Leader Dashboard Calendar Profile Documents Planning Sheets Observ…" at bounding box center [232, 256] width 465 height 512
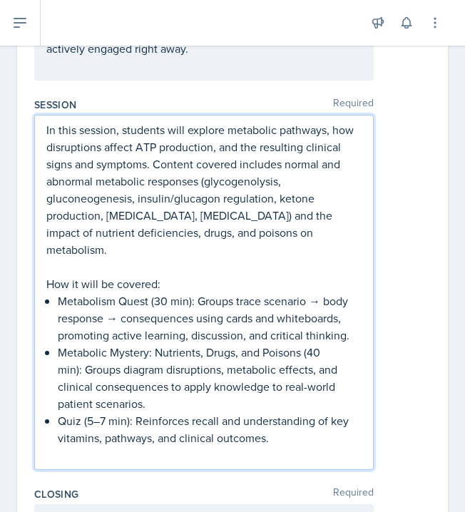
click at [142, 218] on p "In this session, students will explore metabolic pathways, how disruptions affe…" at bounding box center [203, 189] width 315 height 137
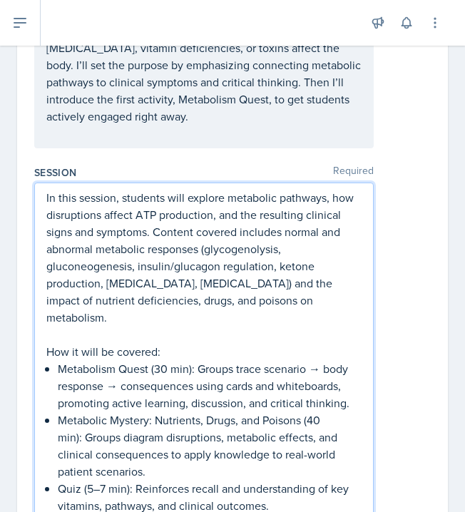
scroll to position [601, 0]
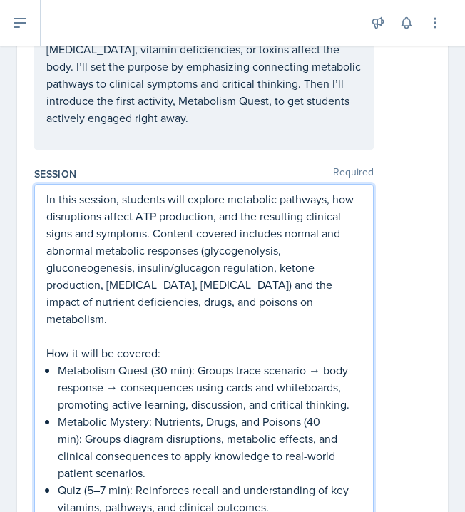
click at [188, 173] on div "Session Required" at bounding box center [232, 174] width 397 height 14
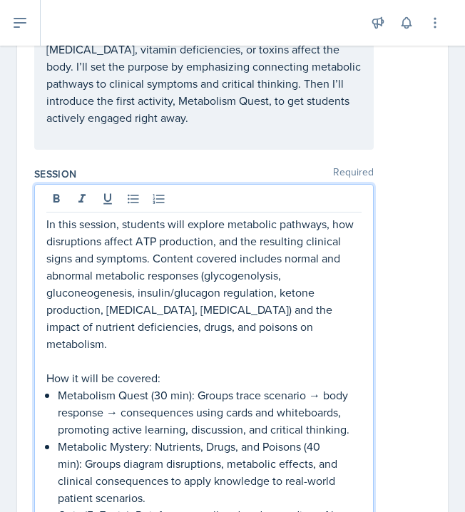
click at [178, 298] on p "In this session, students will explore metabolic pathways, how disruptions affe…" at bounding box center [203, 283] width 315 height 137
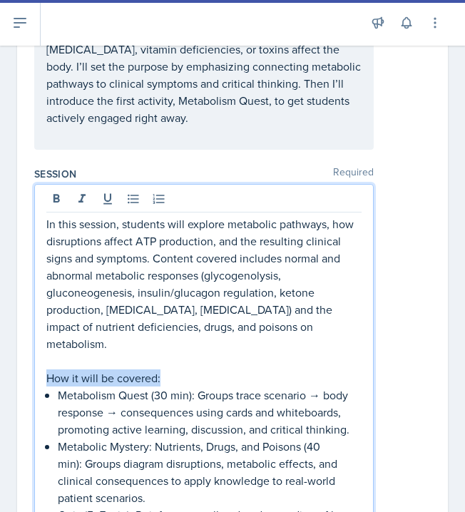
drag, startPoint x: 168, startPoint y: 362, endPoint x: 46, endPoint y: 360, distance: 122.0
click at [46, 370] on p "How it will be covered:" at bounding box center [203, 378] width 315 height 17
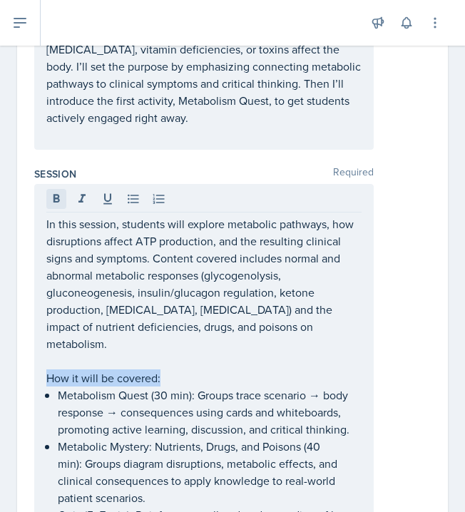
click at [56, 199] on icon at bounding box center [57, 198] width 6 height 9
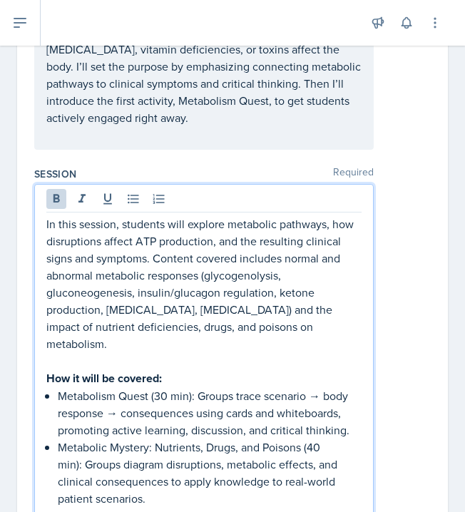
click at [230, 387] on p "Metabolism Quest (30 min): Groups trace scenario → body response → consequences…" at bounding box center [210, 412] width 304 height 51
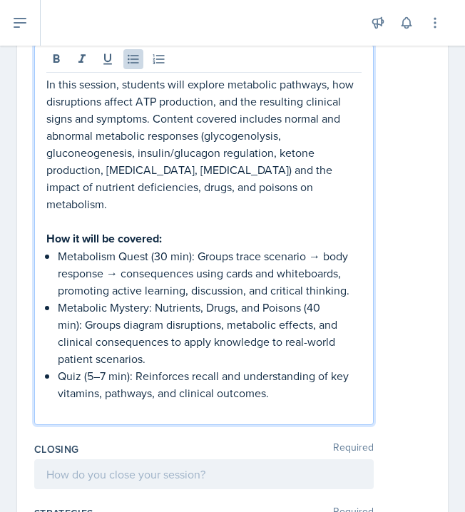
scroll to position [776, 0]
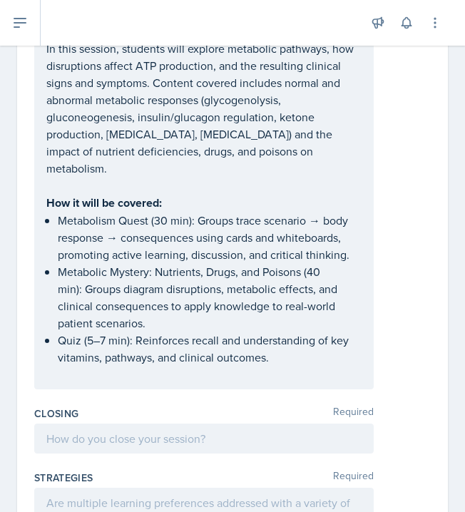
click at [163, 433] on div at bounding box center [204, 439] width 340 height 30
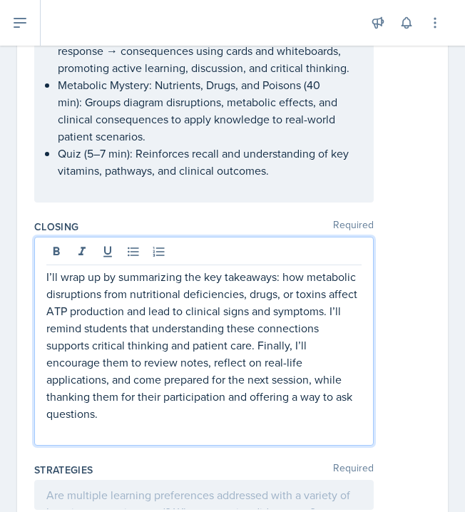
scroll to position [939, 0]
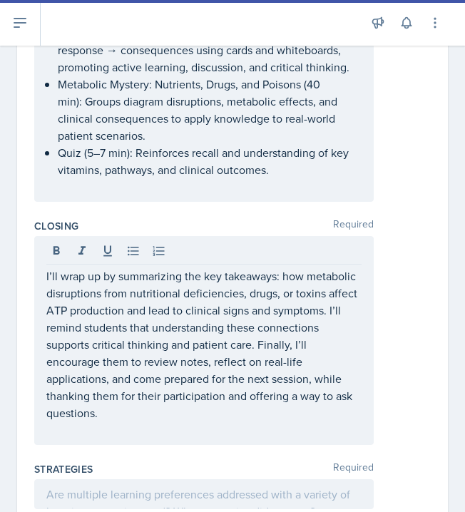
click at [399, 380] on div "I’ll wrap up by summarizing the key takeaways: how metabolic disruptions from n…" at bounding box center [232, 340] width 397 height 209
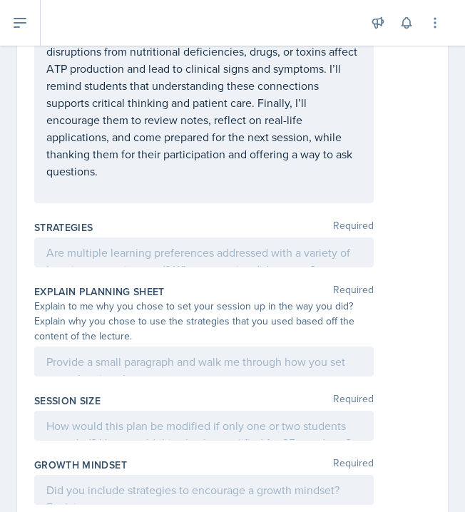
scroll to position [1128, 0]
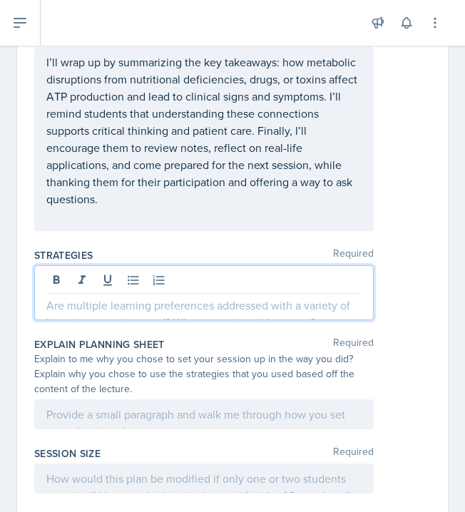
click at [135, 265] on div at bounding box center [204, 292] width 340 height 55
paste div
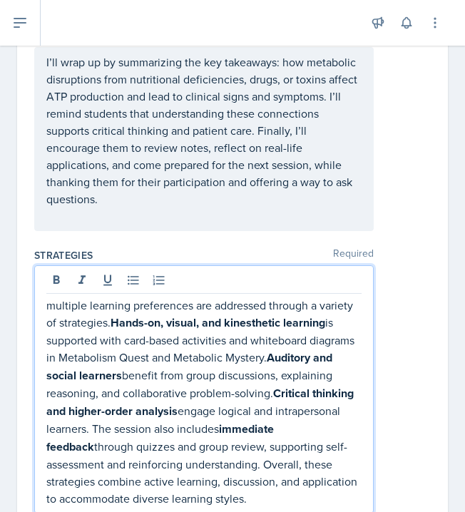
click at [54, 297] on p "multiple learning preferences are addressed through a variety of strategies. Ha…" at bounding box center [203, 402] width 315 height 210
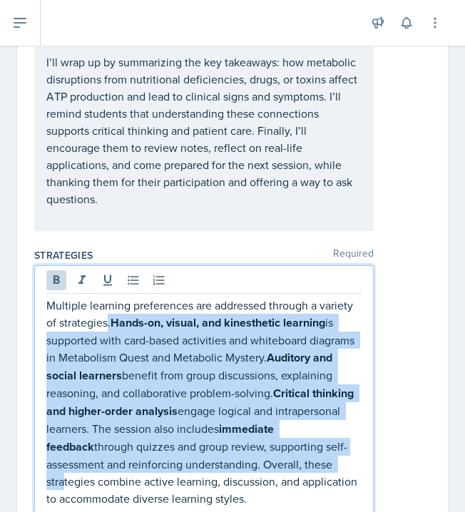
drag, startPoint x: 290, startPoint y: 420, endPoint x: 108, endPoint y: 280, distance: 229.9
click at [107, 297] on p "Multiple learning preferences are addressed through a variety of strategies. Ha…" at bounding box center [203, 402] width 315 height 210
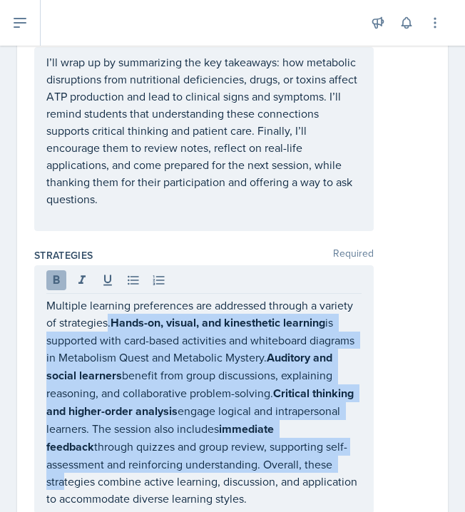
click at [54, 273] on icon at bounding box center [56, 280] width 14 height 14
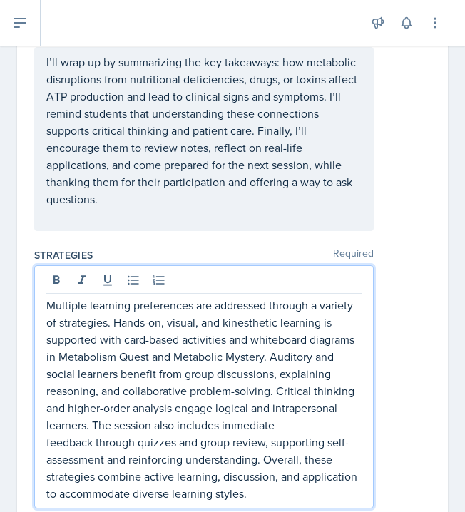
click at [83, 325] on p "Multiple learning preferences are addressed through a variety of strategies. Ha…" at bounding box center [203, 399] width 315 height 205
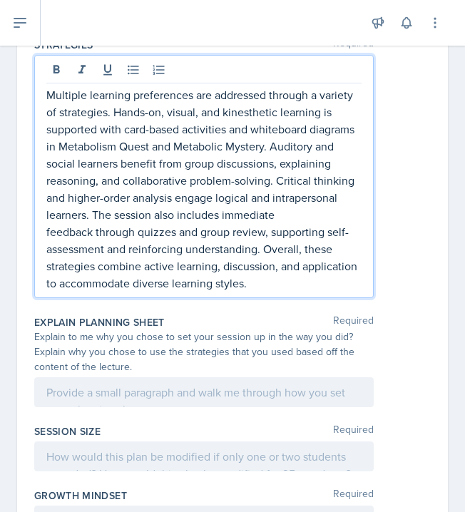
scroll to position [1340, 0]
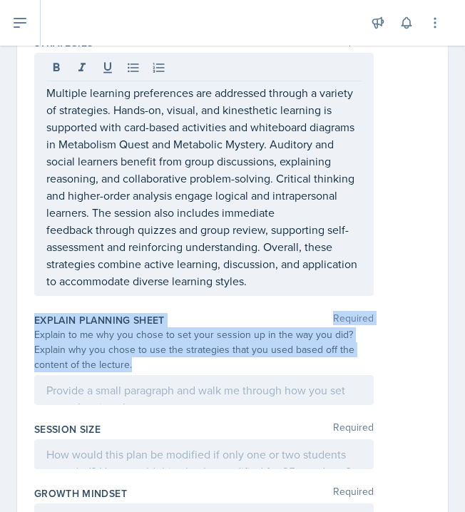
drag, startPoint x: 34, startPoint y: 284, endPoint x: 139, endPoint y: 327, distance: 113.5
click at [140, 327] on div "Explain Planning Sheet Required Explain to me why you chose to set your session…" at bounding box center [232, 361] width 397 height 109
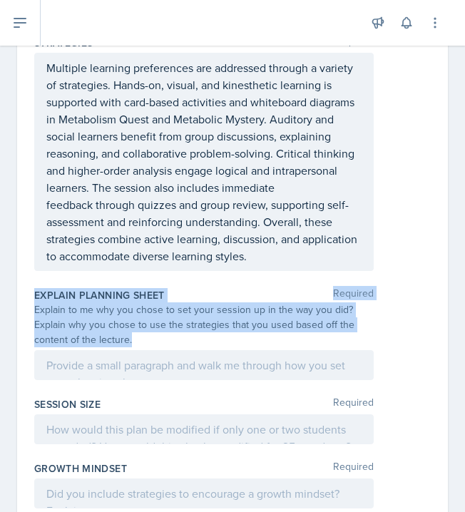
copy div "Explain Planning Sheet Required Explain to me why you chose to set your session…"
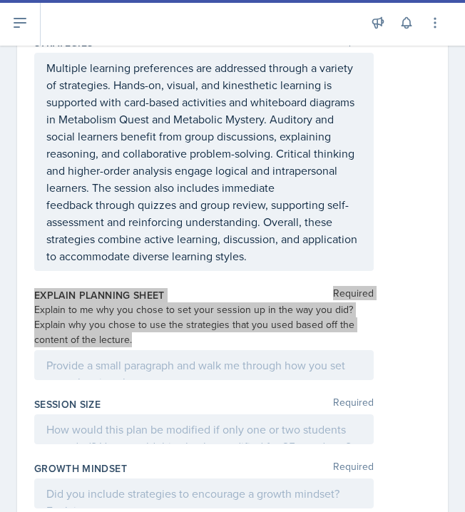
click at [180, 302] on div "Explain to me why you chose to set your session up in the way you did? Explain …" at bounding box center [204, 324] width 340 height 45
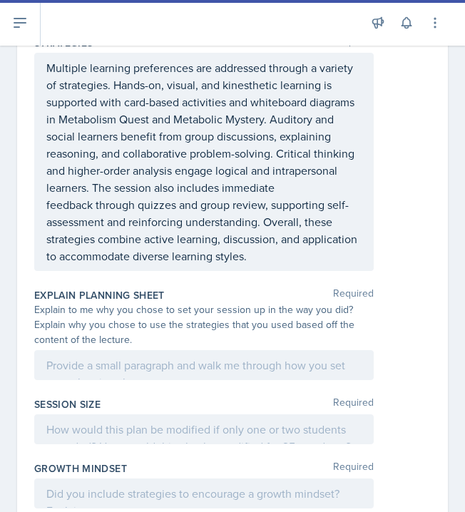
click at [185, 288] on div "Explain Planning Sheet Required" at bounding box center [232, 295] width 397 height 14
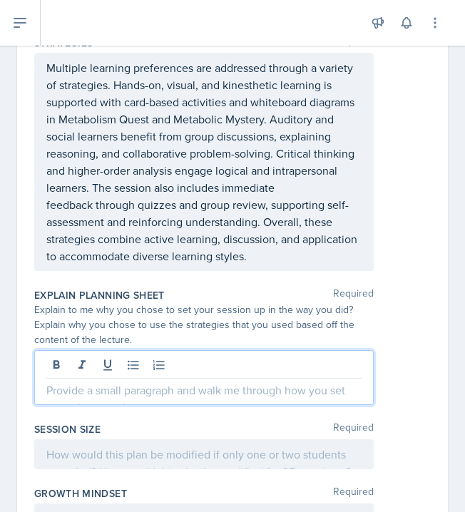
click at [94, 350] on div at bounding box center [204, 377] width 340 height 55
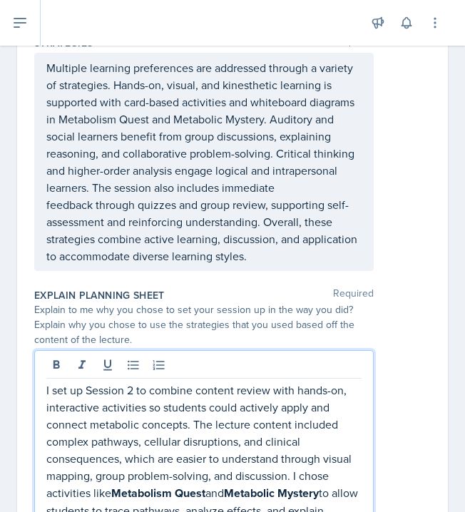
scroll to position [1385, 0]
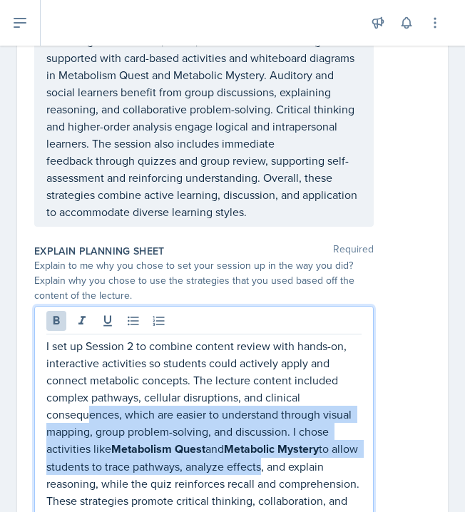
drag, startPoint x: 91, startPoint y: 374, endPoint x: 286, endPoint y: 437, distance: 205.3
click at [286, 437] on p "I set up Session 2 to combine content review with hands-on, interactive activit…" at bounding box center [203, 440] width 315 height 206
click at [55, 314] on icon at bounding box center [56, 321] width 14 height 14
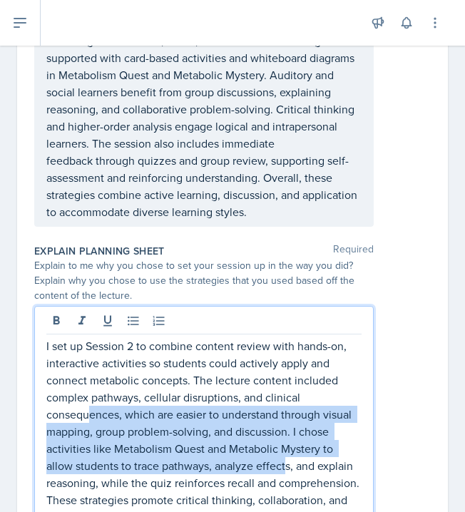
click at [86, 344] on p "I set up Session 2 to combine content review with hands-on, interactive activit…" at bounding box center [203, 439] width 315 height 205
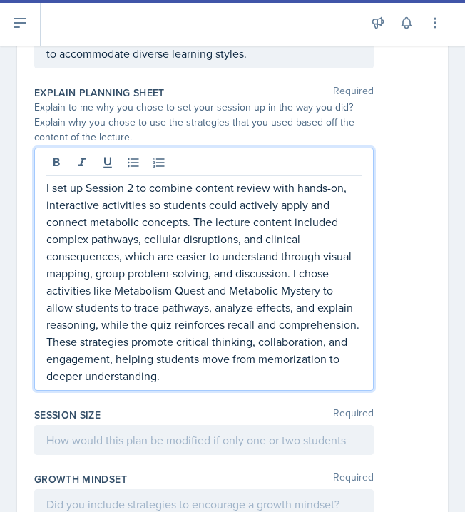
scroll to position [1548, 0]
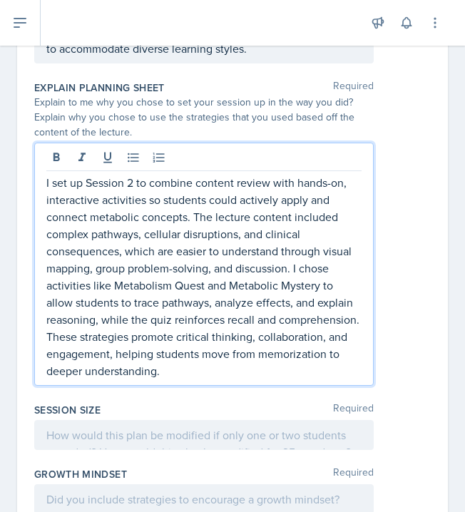
click at [68, 420] on div at bounding box center [204, 435] width 340 height 30
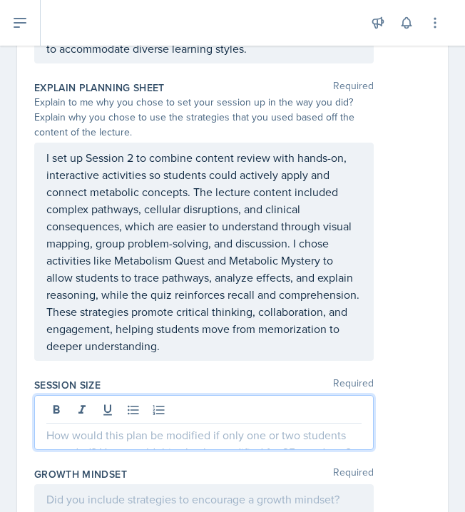
scroll to position [1762, 0]
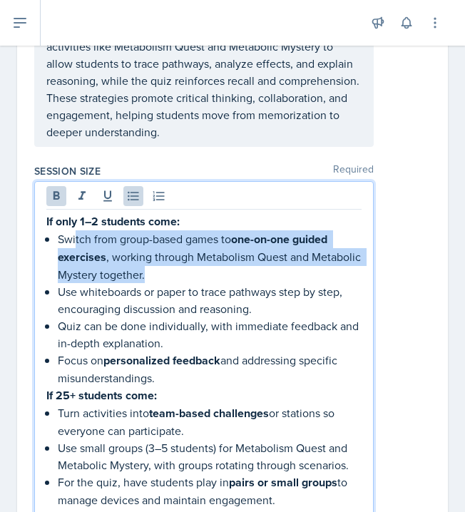
drag, startPoint x: 146, startPoint y: 248, endPoint x: 75, endPoint y: 212, distance: 79.1
click at [75, 230] on p "Switch from group-based games to one-on-one guided exercises , working through …" at bounding box center [210, 256] width 304 height 53
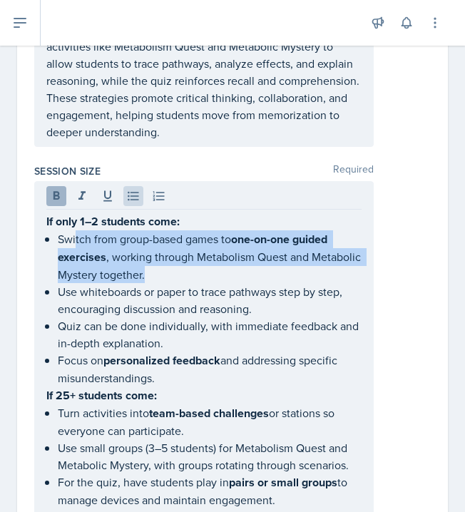
click at [52, 189] on icon at bounding box center [56, 196] width 14 height 14
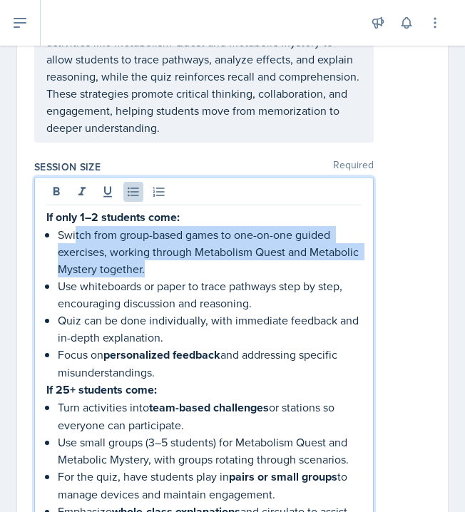
scroll to position [1767, 0]
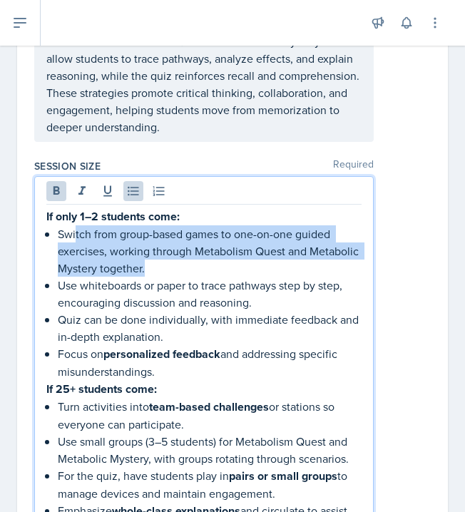
drag, startPoint x: 162, startPoint y: 332, endPoint x: 89, endPoint y: 310, distance: 76.1
click at [89, 310] on ul "Switch from group-based games to one-on-one guided exercises, working through M…" at bounding box center [210, 302] width 304 height 155
click at [54, 184] on icon at bounding box center [56, 191] width 14 height 14
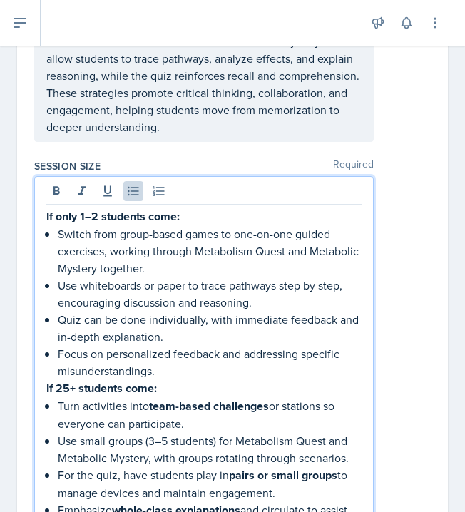
click at [161, 345] on p "Focus on personalized feedback and addressing specific misunderstandings." at bounding box center [210, 362] width 304 height 34
click at [168, 345] on p "Focus on personalized feedback and addressing specific misunderstandings." at bounding box center [210, 362] width 304 height 34
drag, startPoint x: 143, startPoint y: 373, endPoint x: 228, endPoint y: 489, distance: 144.0
click at [228, 490] on ul "Turn activities into team-based challenges or stations so everyone can particip…" at bounding box center [210, 466] width 304 height 139
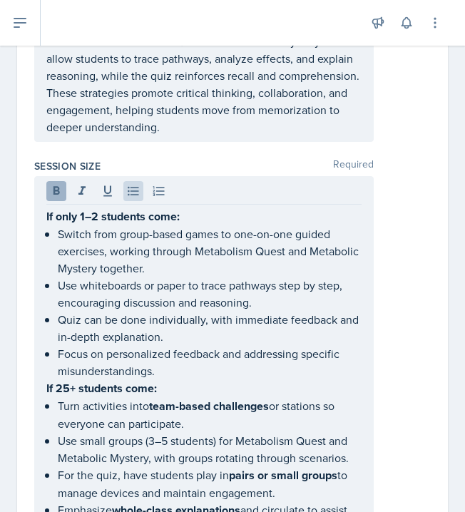
click at [56, 184] on icon at bounding box center [56, 191] width 14 height 14
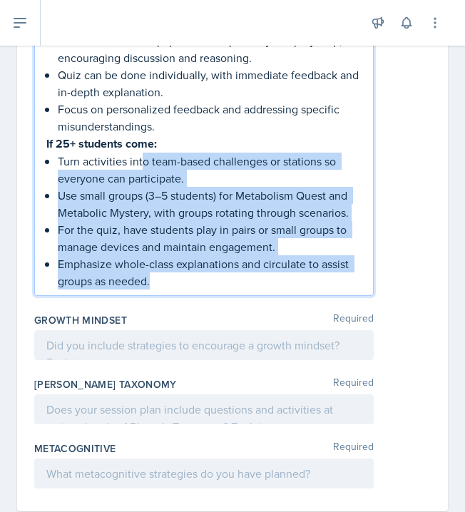
scroll to position [2011, 0]
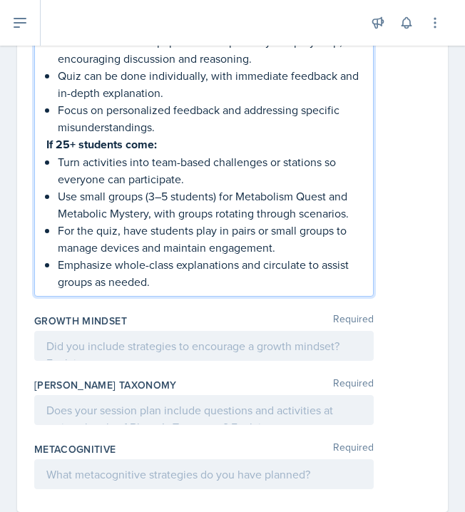
click at [395, 221] on div "If only 1–2 students come: Switch from group-based games to one-on-one guided e…" at bounding box center [232, 114] width 397 height 365
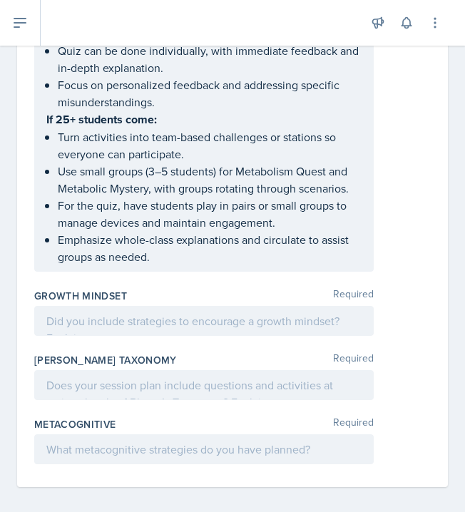
scroll to position [1986, 0]
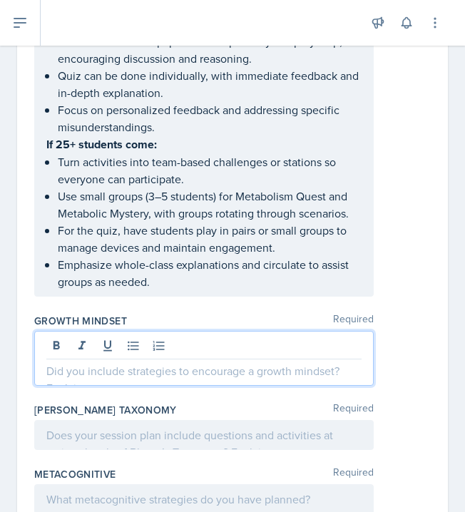
click at [153, 331] on div at bounding box center [204, 358] width 340 height 55
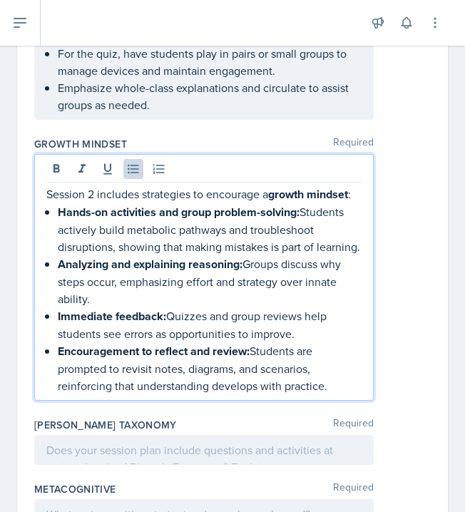
scroll to position [2162, 0]
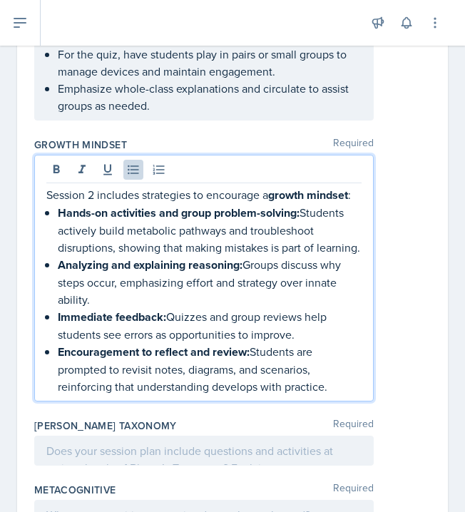
click at [192, 436] on div at bounding box center [204, 451] width 340 height 30
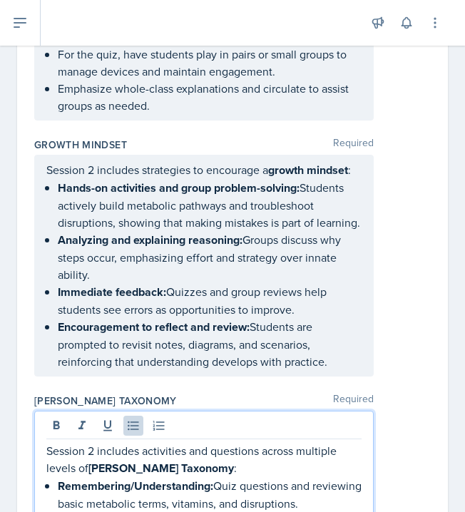
scroll to position [2270, 0]
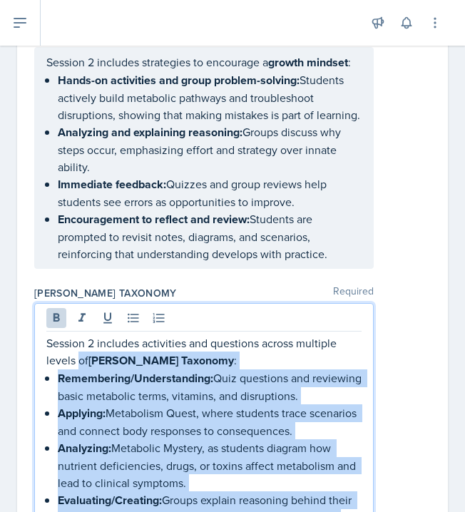
drag, startPoint x: 78, startPoint y: 327, endPoint x: 213, endPoint y: 507, distance: 224.3
click at [213, 504] on div "Session 2 includes activities and questions across multiple levels of [PERSON_N…" at bounding box center [203, 439] width 315 height 209
click at [58, 311] on icon at bounding box center [56, 318] width 14 height 14
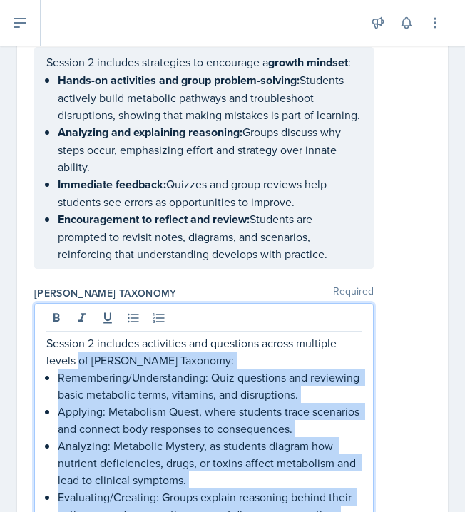
click at [127, 369] on p "Remembering/Understanding: Quiz questions and reviewing basic metabolic terms, …" at bounding box center [210, 386] width 304 height 34
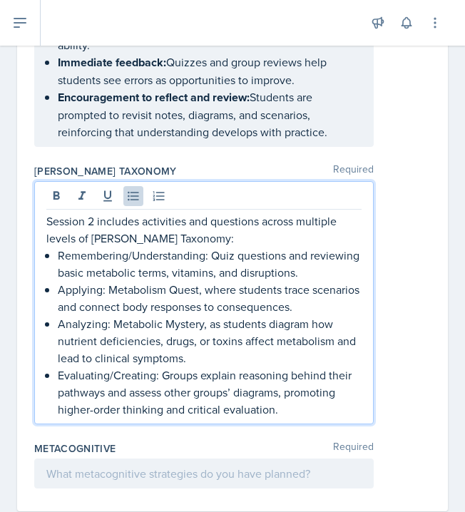
scroll to position [2391, 0]
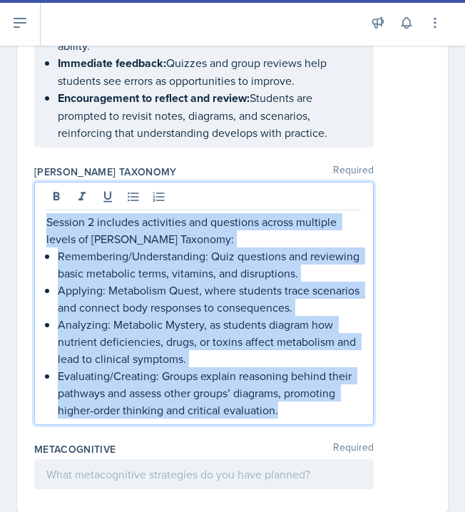
drag, startPoint x: 289, startPoint y: 372, endPoint x: 26, endPoint y: 155, distance: 340.5
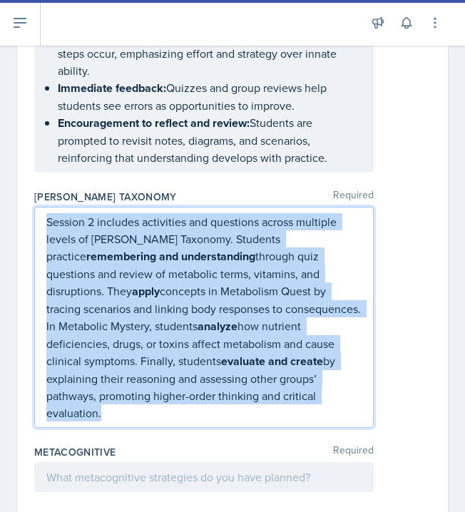
scroll to position [2353, 0]
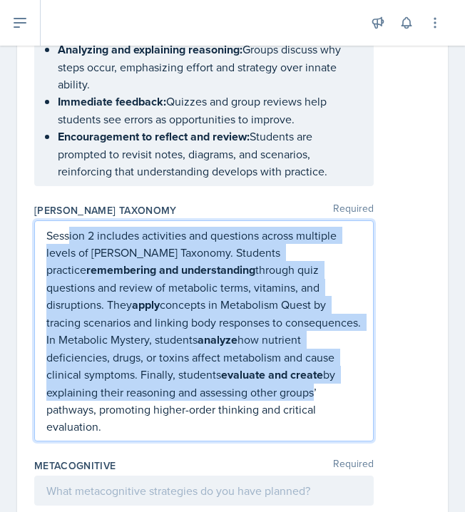
drag, startPoint x: 176, startPoint y: 357, endPoint x: 70, endPoint y: 206, distance: 184.9
click at [70, 227] on p "Session 2 includes activities and questions across multiple levels of [PERSON_N…" at bounding box center [203, 331] width 315 height 208
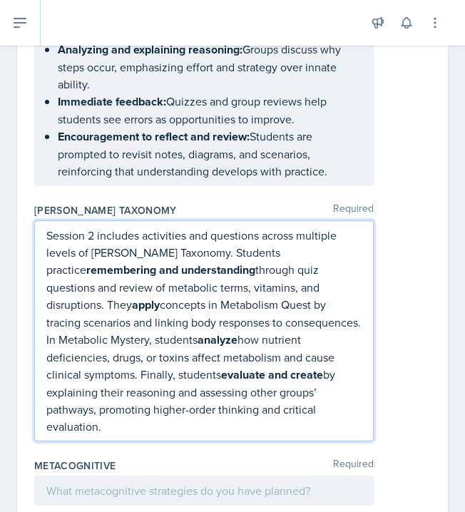
click at [385, 295] on div "Session 2 includes activities and questions across multiple levels of [PERSON_N…" at bounding box center [232, 330] width 397 height 221
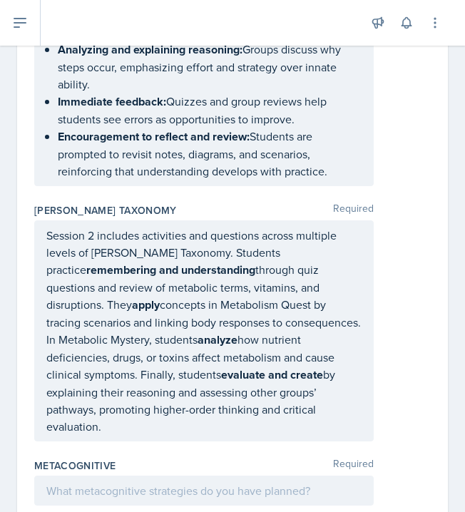
click at [225, 336] on p "Session 2 includes activities and questions across multiple levels of [PERSON_N…" at bounding box center [203, 331] width 315 height 208
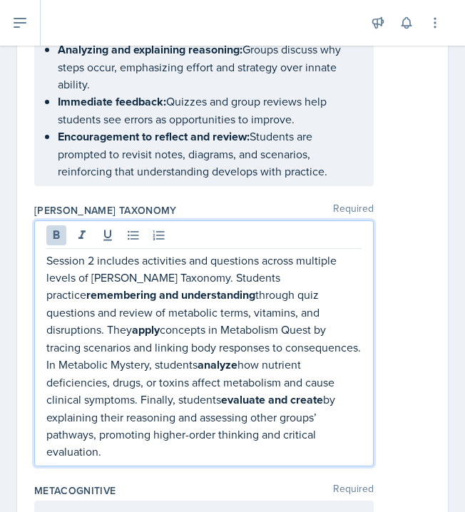
drag, startPoint x: 230, startPoint y: 395, endPoint x: 68, endPoint y: 240, distance: 224.0
click at [68, 252] on p "Session 2 includes activities and questions across multiple levels of [PERSON_N…" at bounding box center [203, 356] width 315 height 208
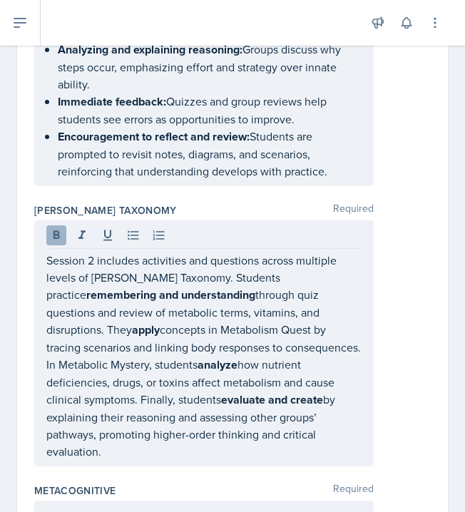
click at [50, 228] on icon at bounding box center [56, 235] width 14 height 14
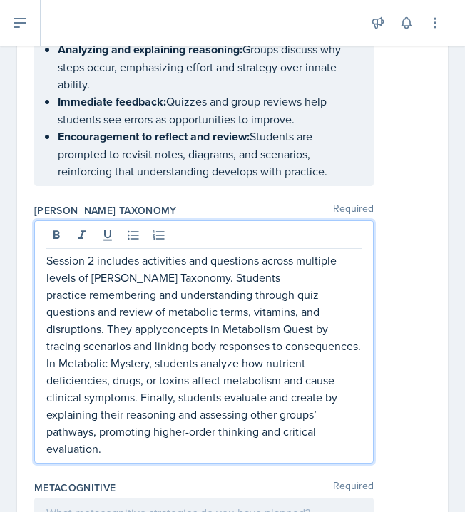
click at [128, 343] on p "Session 2 includes activities and questions across multiple levels of [PERSON_N…" at bounding box center [203, 354] width 315 height 205
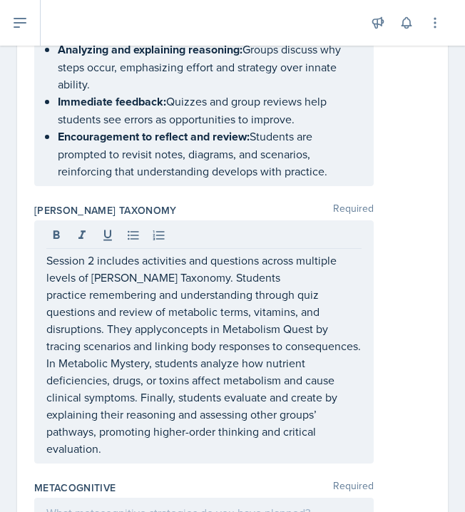
click at [83, 498] on div at bounding box center [204, 513] width 340 height 30
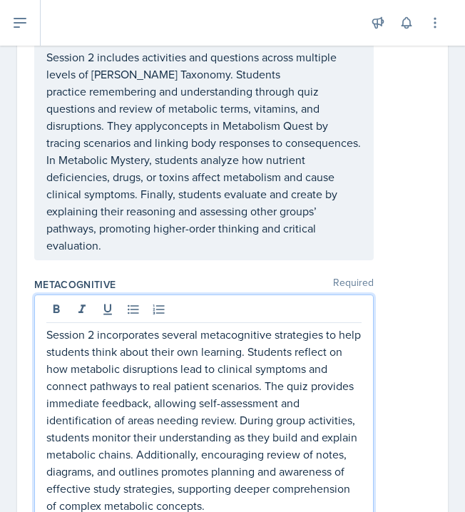
scroll to position [2532, 0]
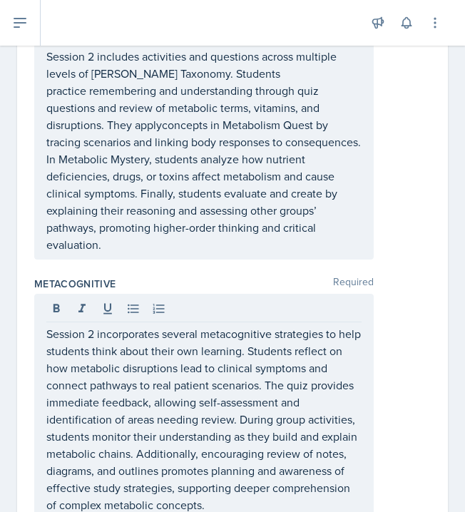
click at [395, 388] on div "Session 2 incorporates several metacognitive strategies to help students think …" at bounding box center [232, 415] width 397 height 243
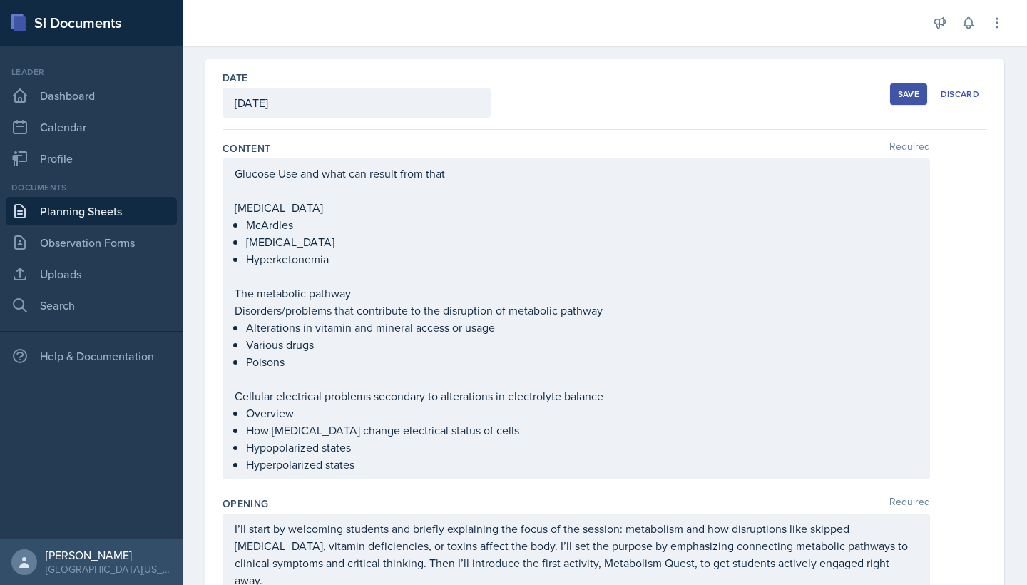
scroll to position [54, 0]
click at [560, 89] on div "Save" at bounding box center [908, 93] width 21 height 11
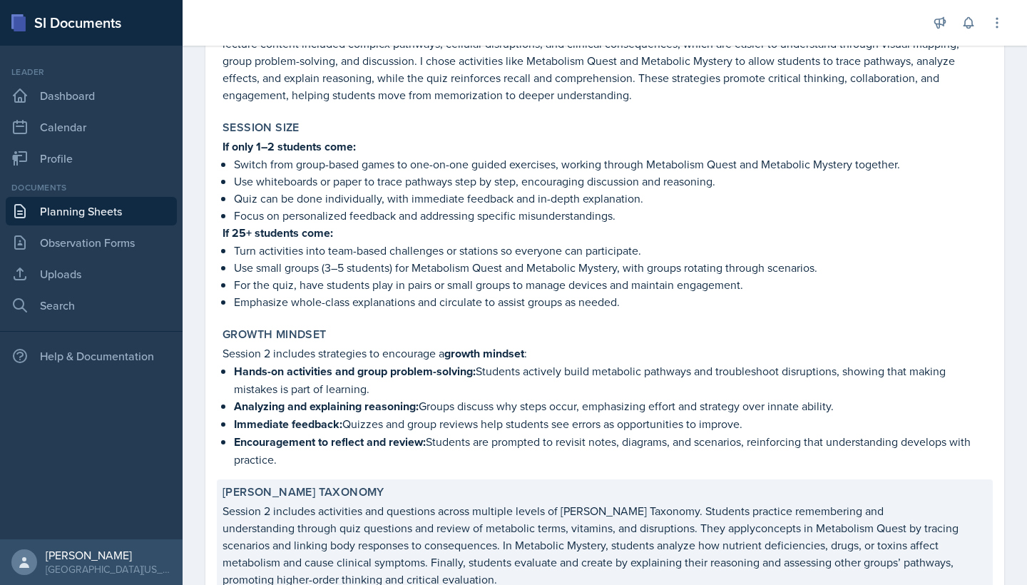
scroll to position [959, 0]
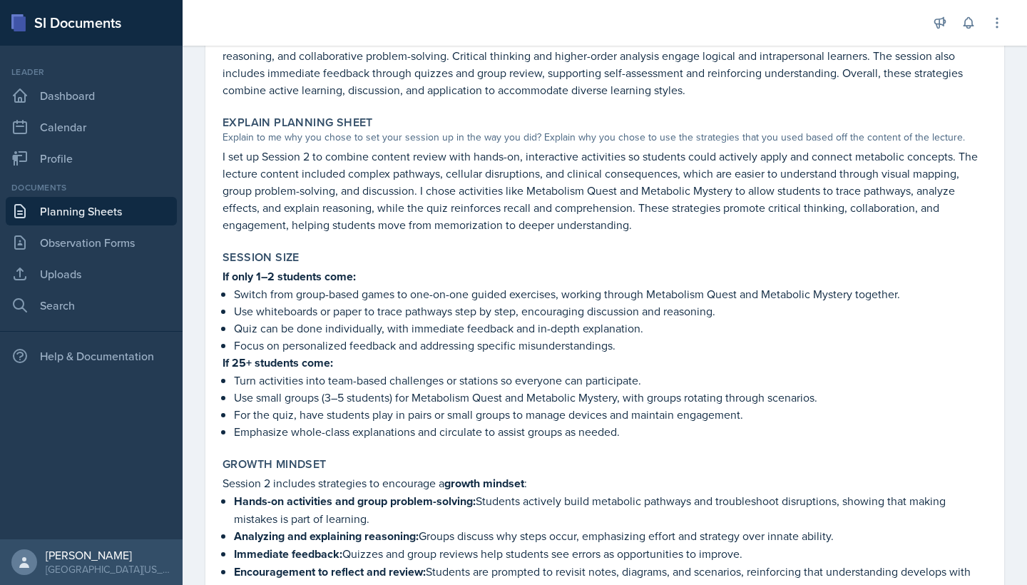
click at [156, 213] on link "Planning Sheets" at bounding box center [91, 211] width 171 height 29
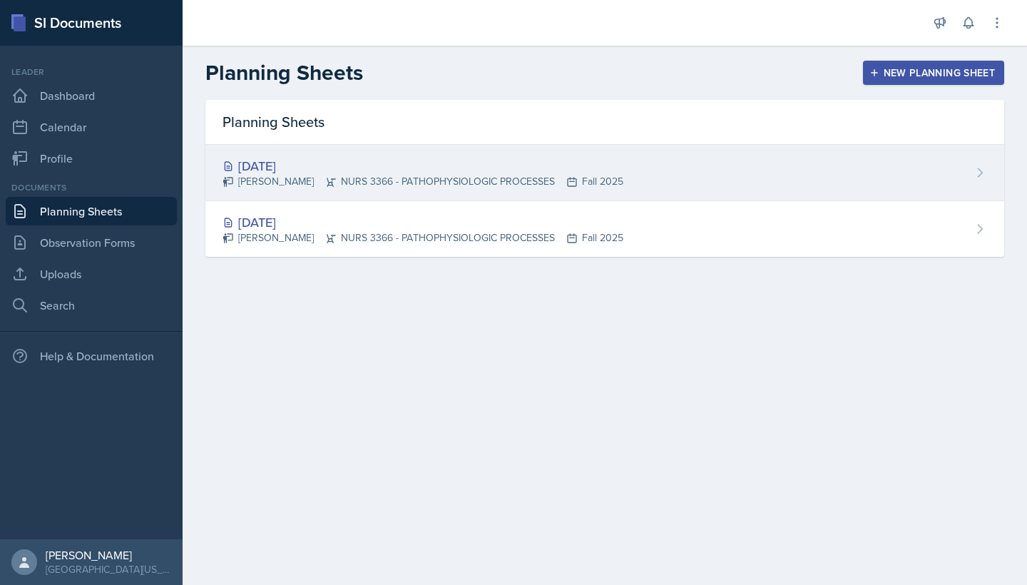
click at [499, 189] on div "[DATE] [PERSON_NAME] NURS 3366 - PATHOPHYSIOLOGIC PROCESSES Fall 2025" at bounding box center [604, 173] width 799 height 56
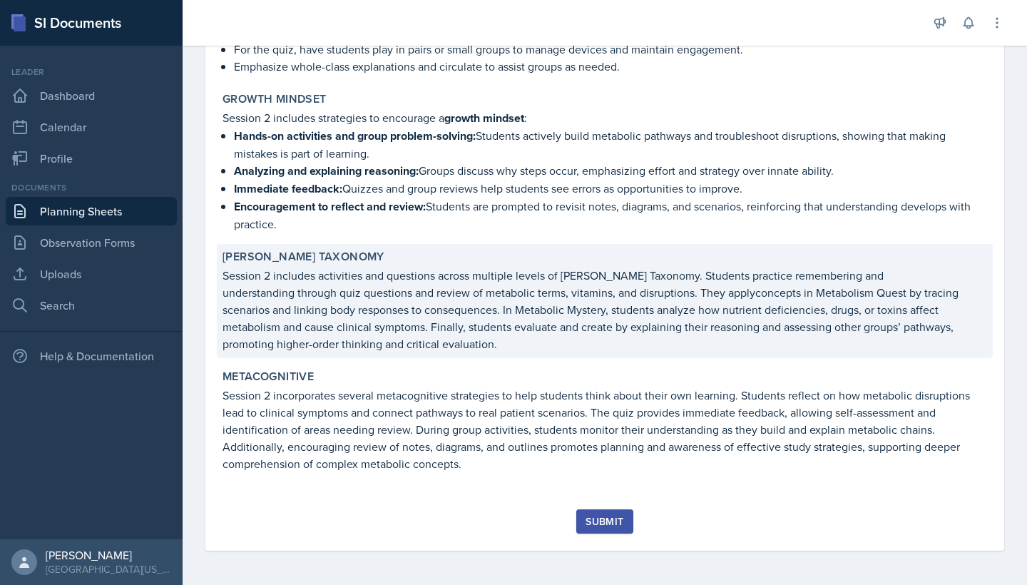
scroll to position [1324, 0]
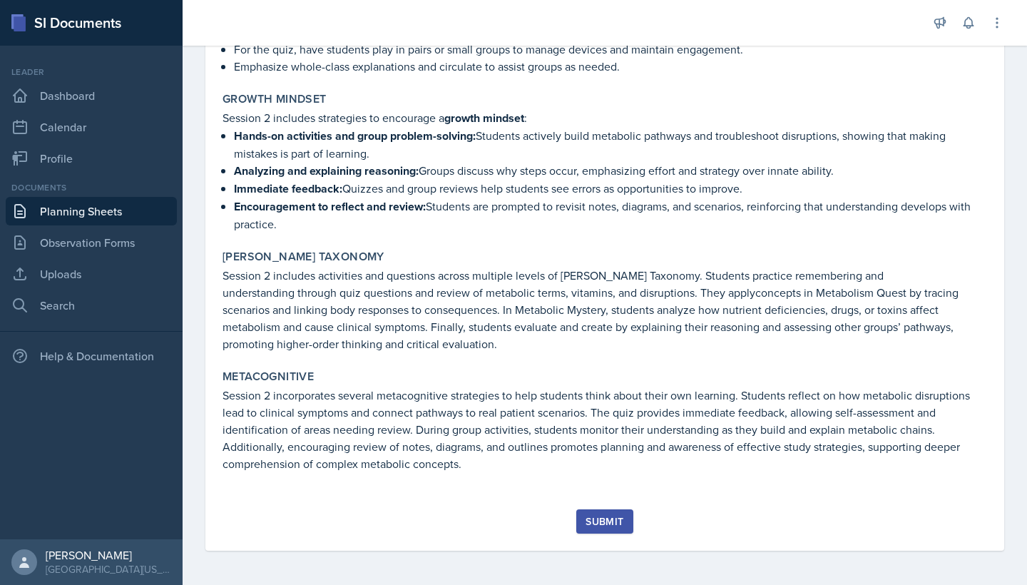
click at [142, 205] on link "Planning Sheets" at bounding box center [91, 211] width 171 height 29
